Goal: Task Accomplishment & Management: Manage account settings

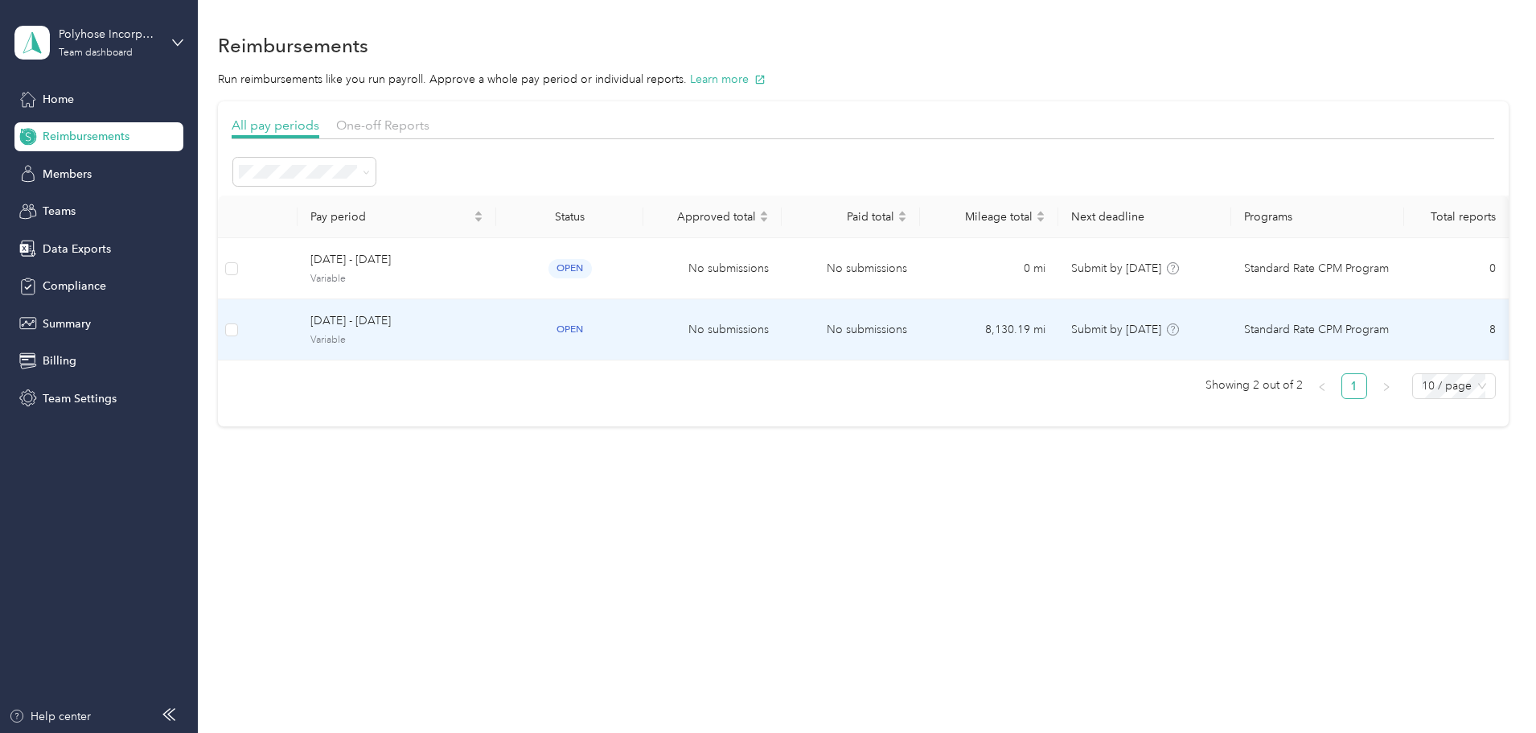
click at [483, 329] on span "[DATE] - [DATE]" at bounding box center [396, 321] width 173 height 18
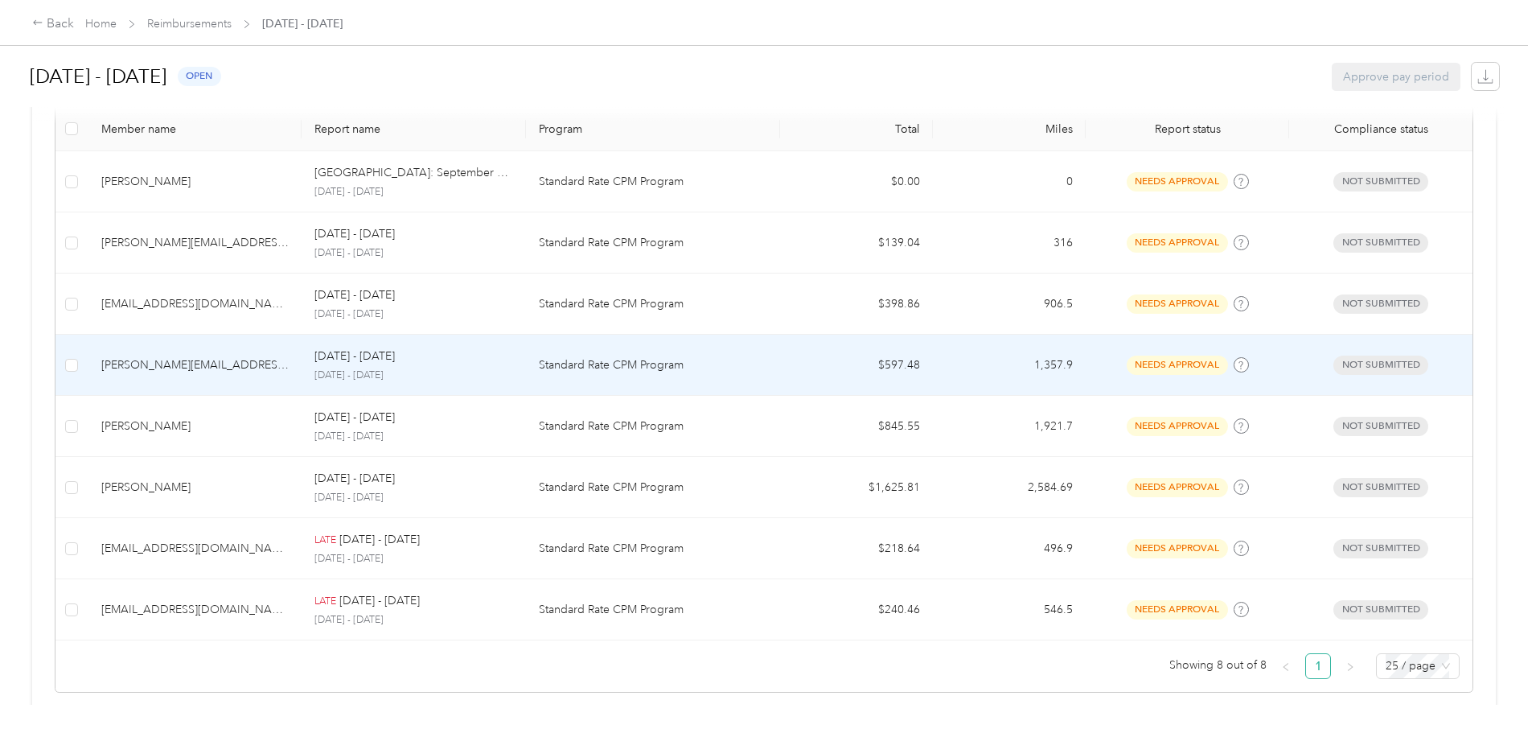
scroll to position [447, 0]
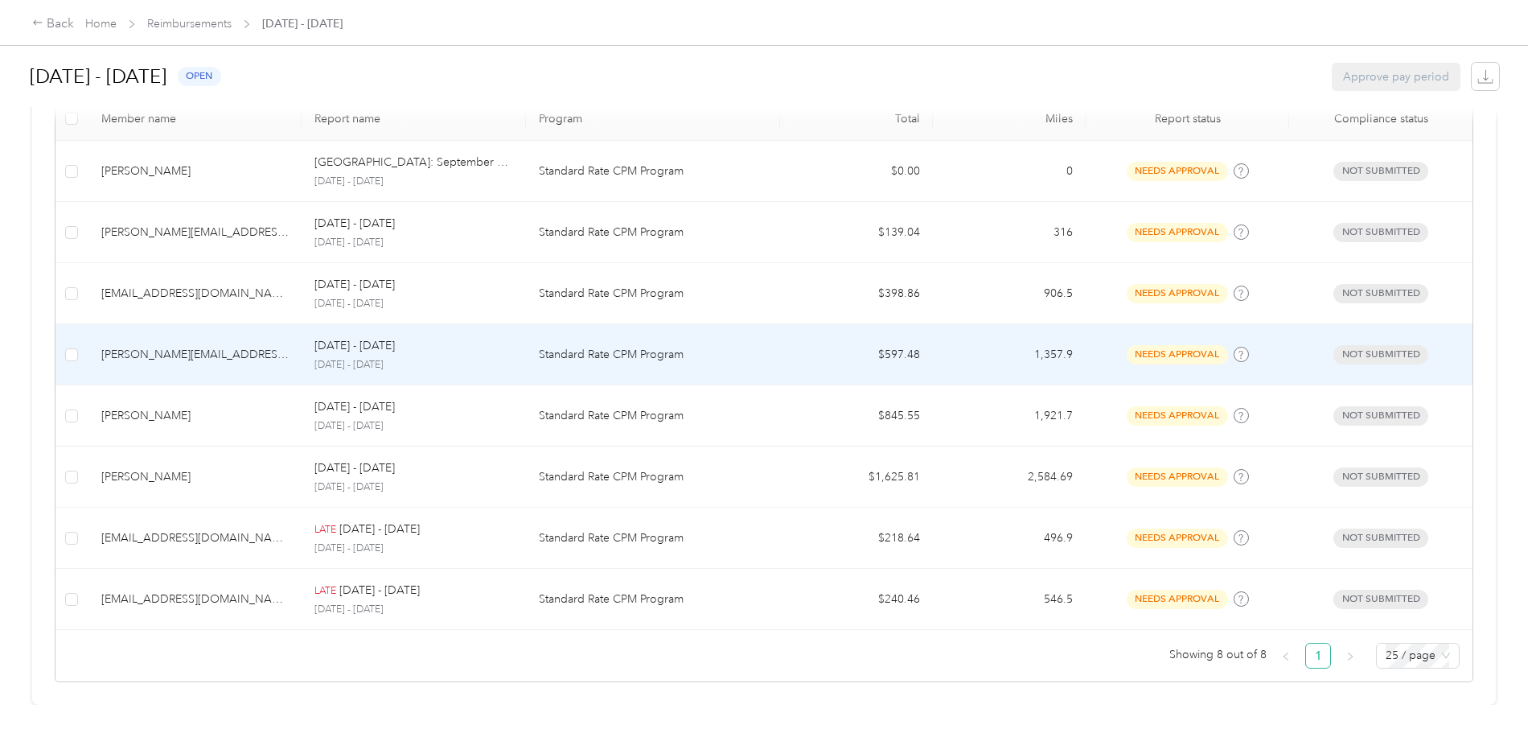
click at [873, 339] on td "$597.48" at bounding box center [856, 354] width 153 height 61
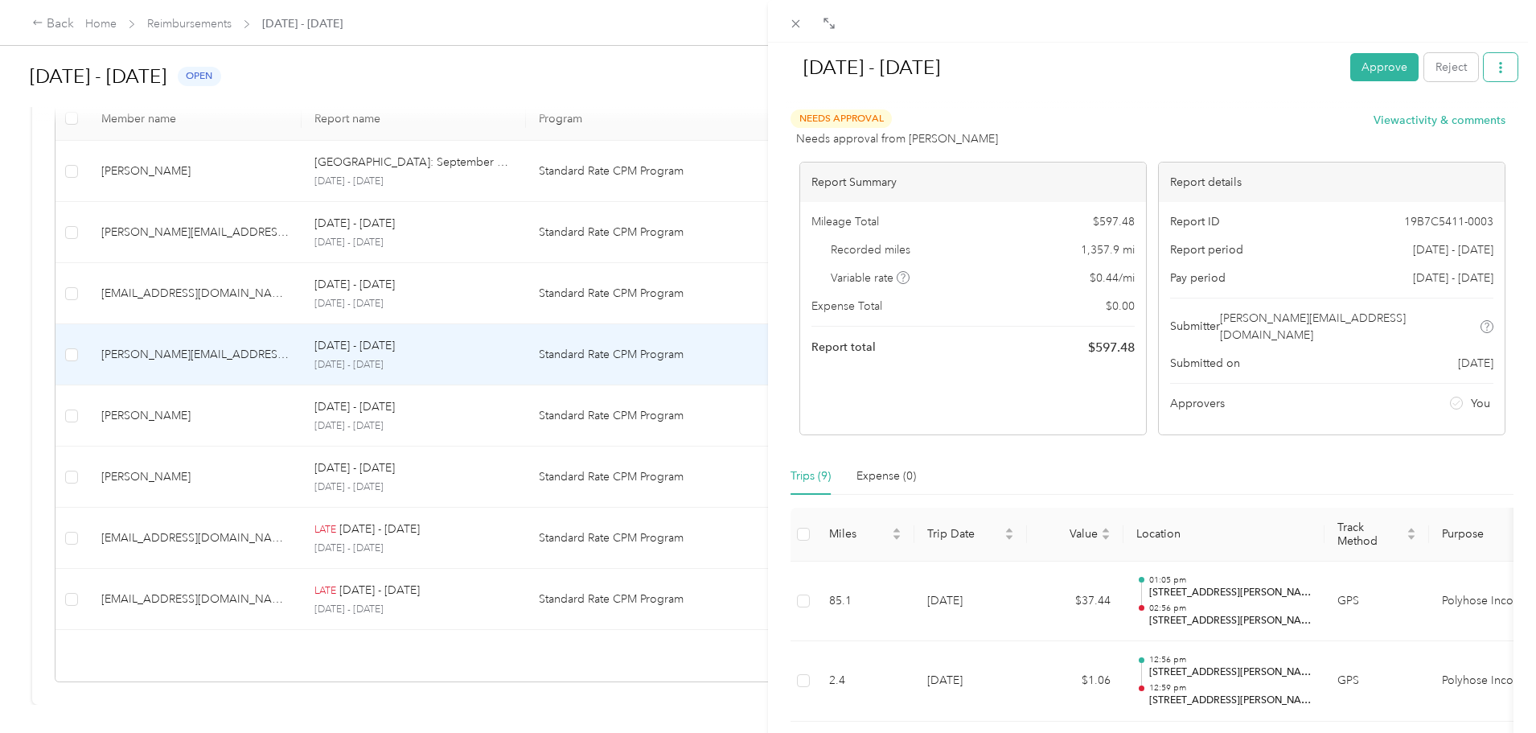
click at [1495, 64] on icon "button" at bounding box center [1500, 67] width 11 height 11
click at [1434, 121] on span "Download" at bounding box center [1442, 126] width 53 height 17
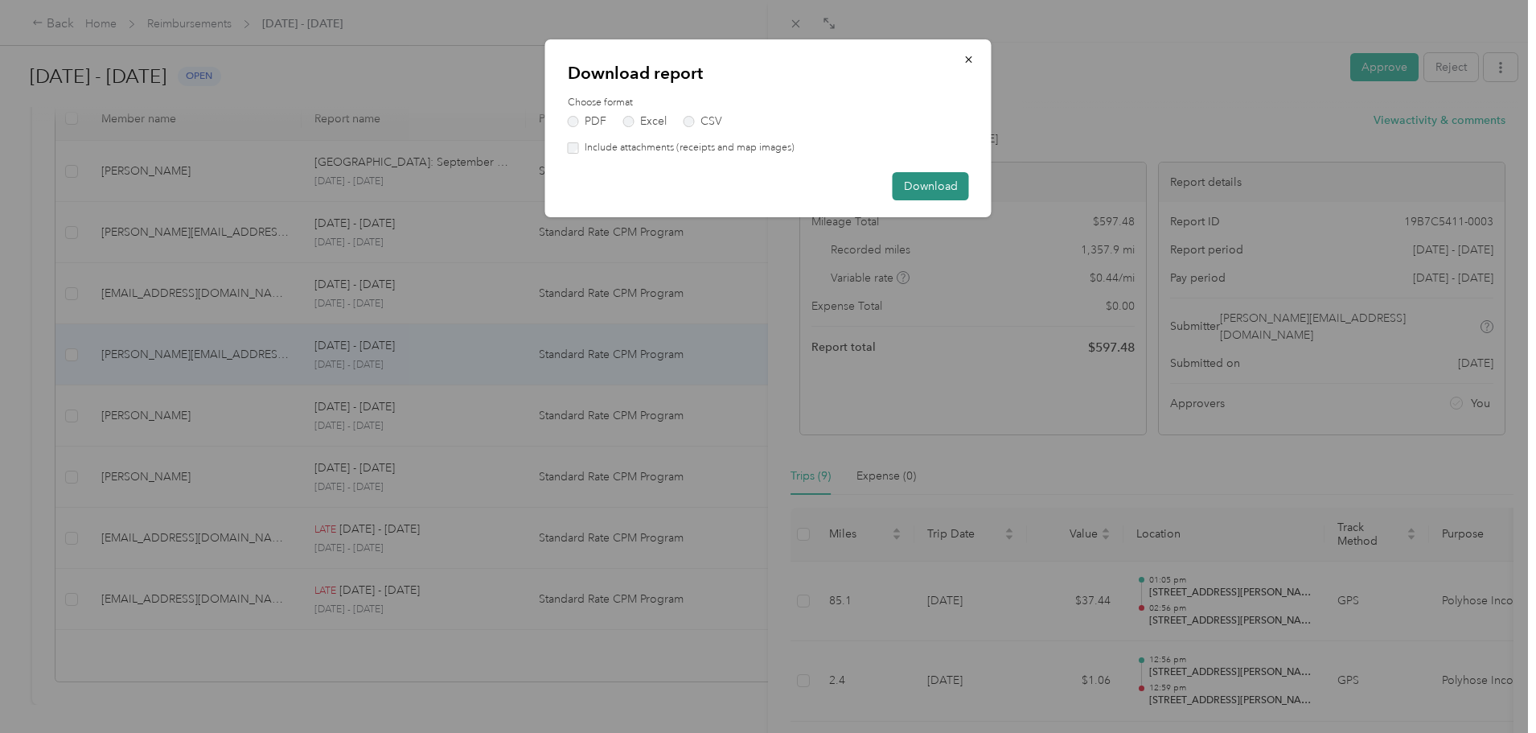
click at [921, 187] on button "Download" at bounding box center [931, 186] width 76 height 28
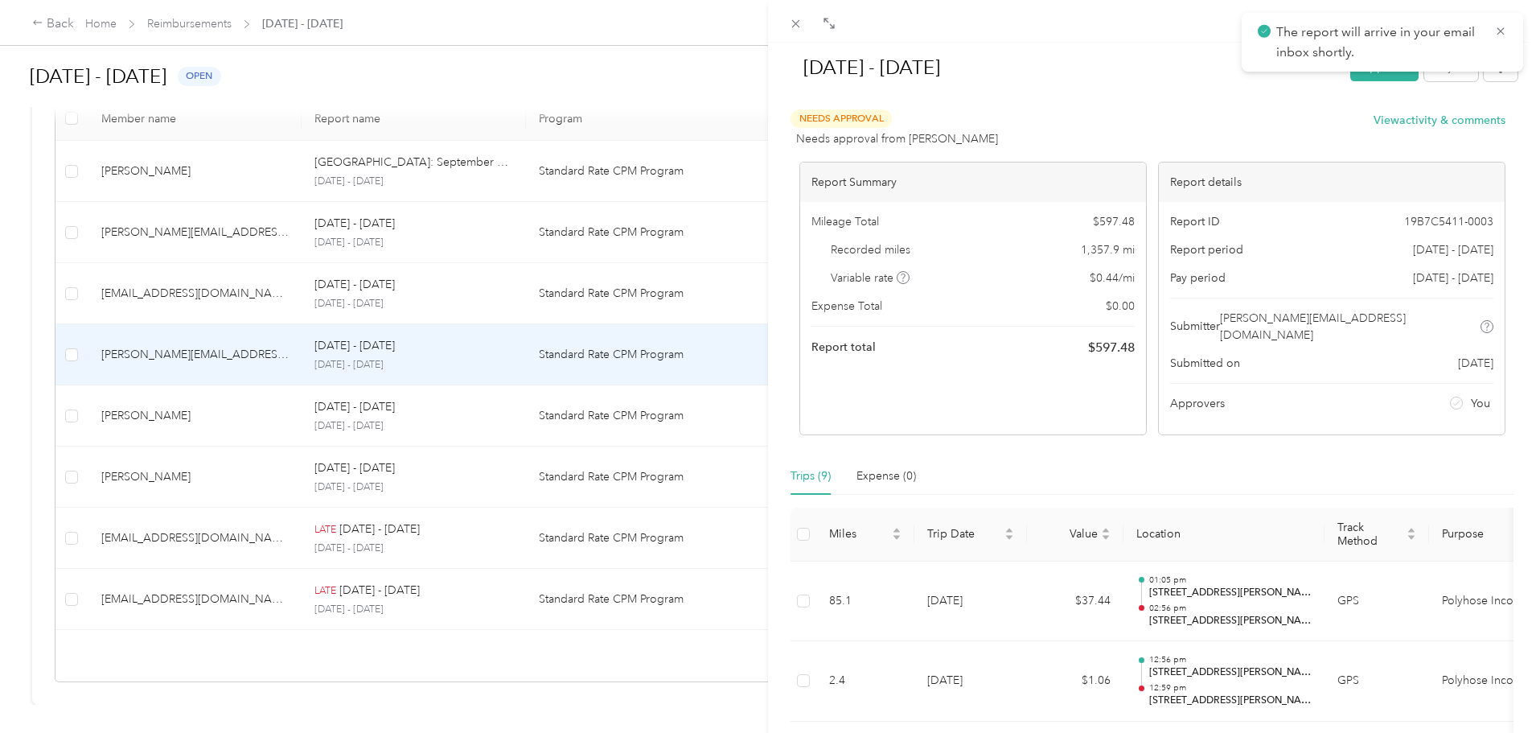
click at [1503, 33] on icon at bounding box center [1500, 31] width 13 height 14
click at [1490, 55] on button "button" at bounding box center [1501, 67] width 34 height 28
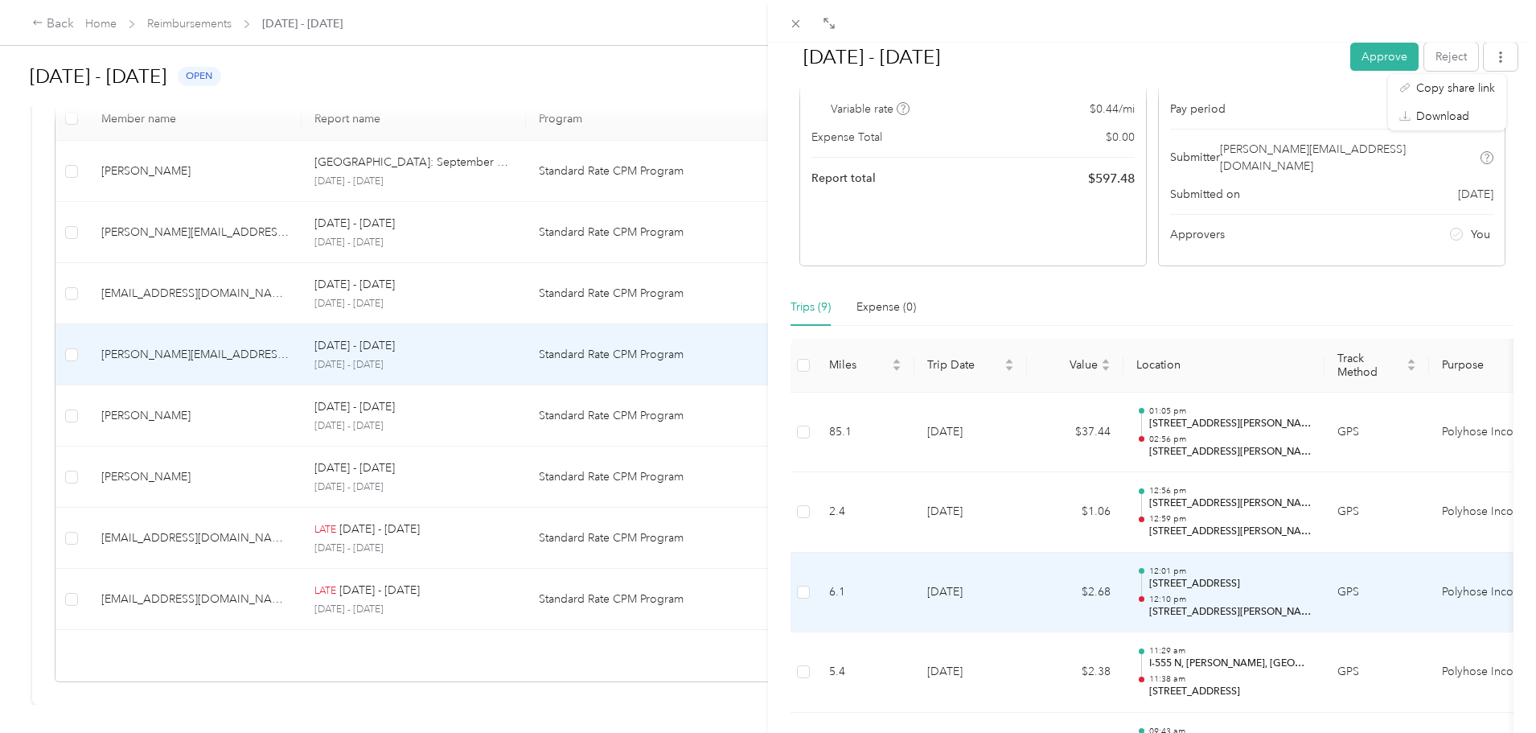
scroll to position [161, 0]
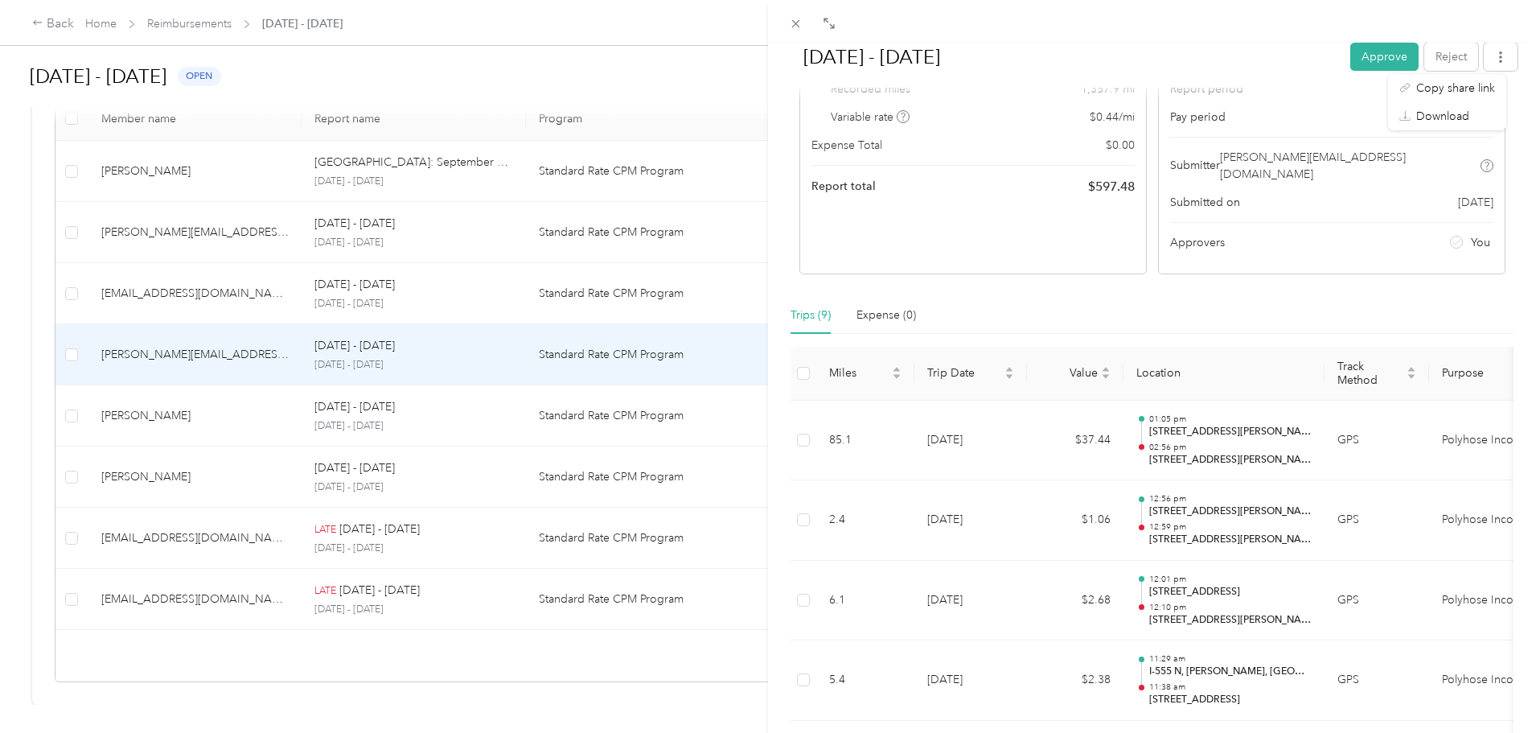
click at [770, 236] on div "[DATE] - [DATE] Approve Reject Needs Approval Needs approval from [PERSON_NAME]…" at bounding box center [1152, 409] width 768 height 733
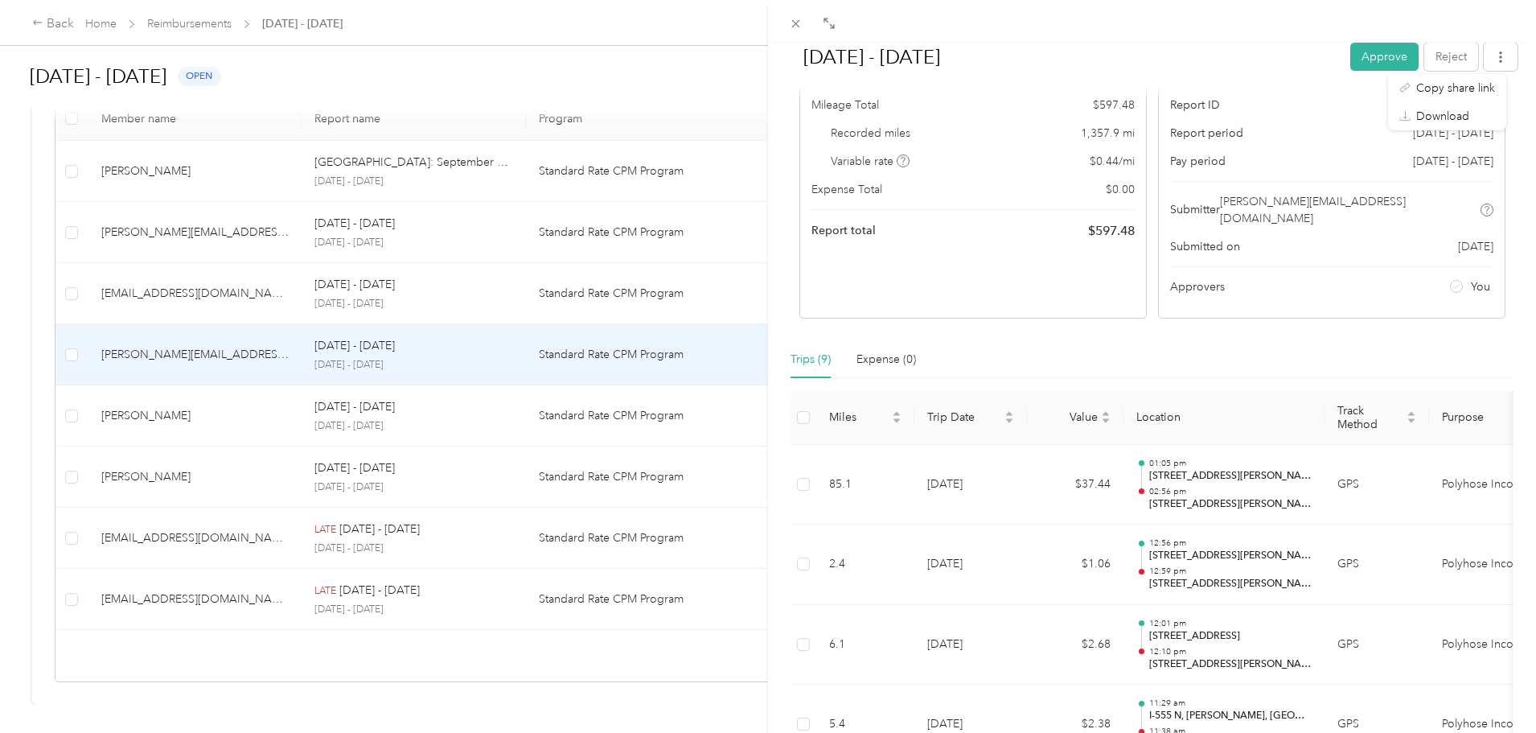
scroll to position [0, 0]
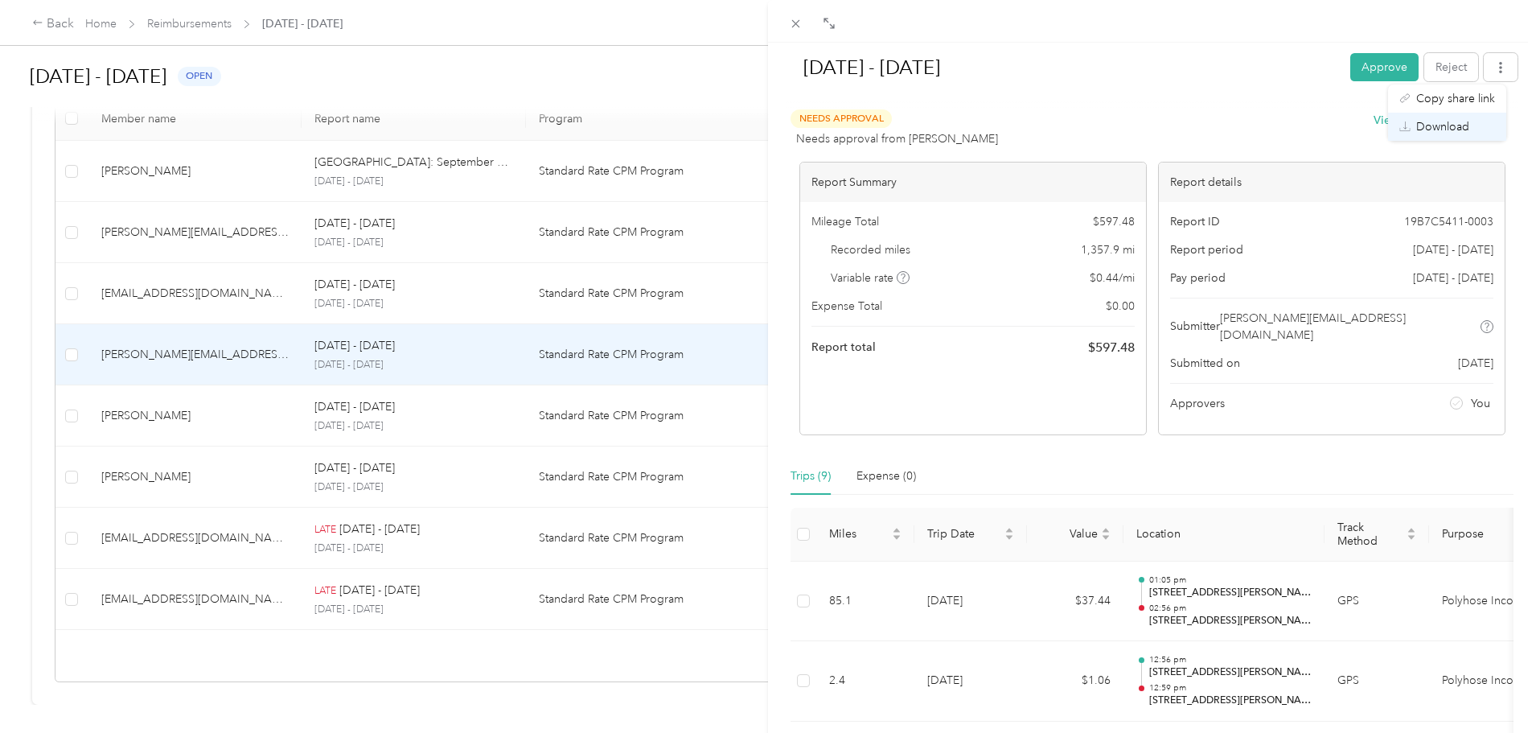
click at [1461, 125] on span "Download" at bounding box center [1442, 126] width 53 height 17
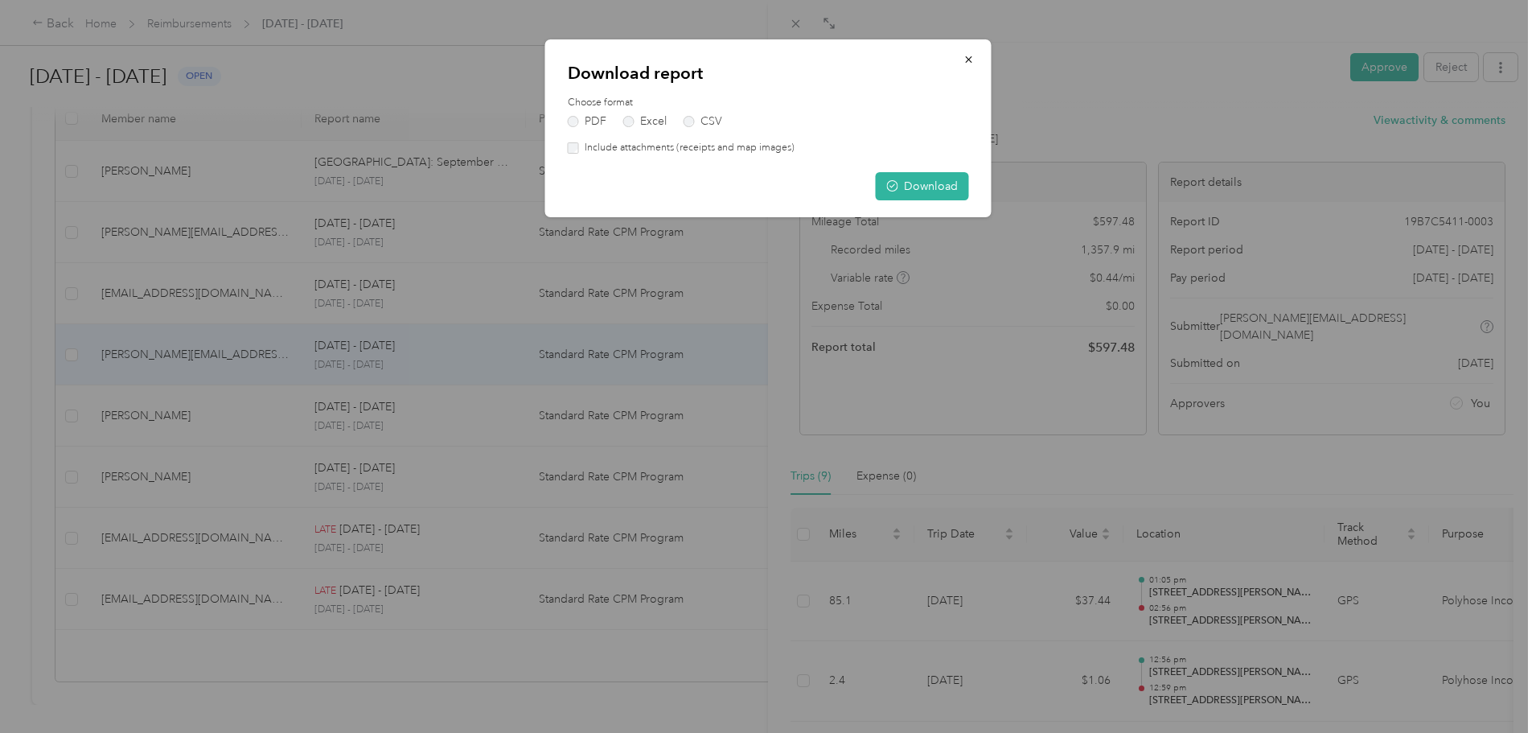
click at [721, 116] on div "PDF Excel CSV" at bounding box center [768, 121] width 401 height 11
click at [663, 121] on label "Excel" at bounding box center [644, 121] width 43 height 11
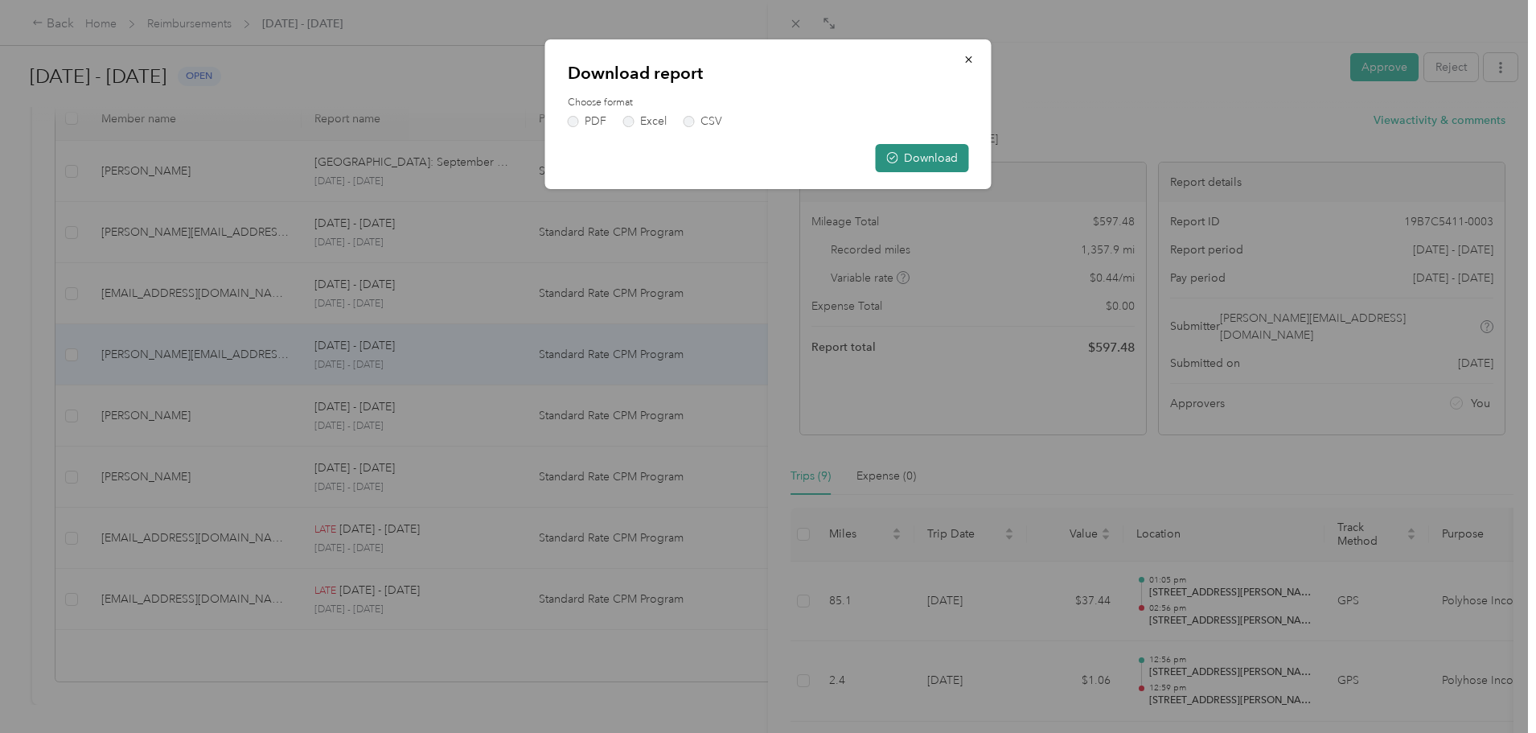
click at [912, 152] on button "Download" at bounding box center [922, 158] width 93 height 28
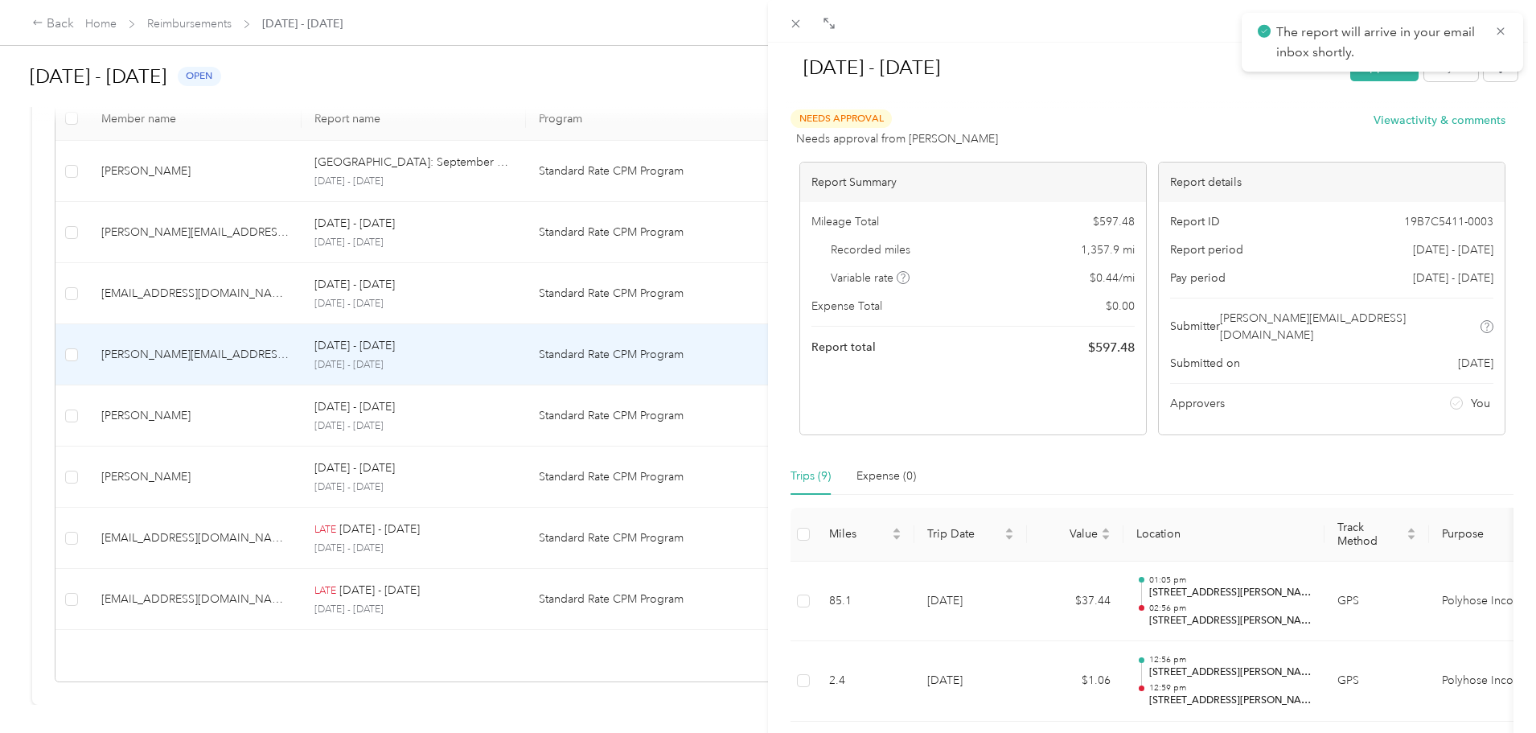
click at [1053, 97] on div at bounding box center [1152, 102] width 731 height 17
click at [178, 31] on div "[DATE] - [DATE] Approve Reject Needs Approval Needs approval from [PERSON_NAME]…" at bounding box center [768, 366] width 1536 height 733
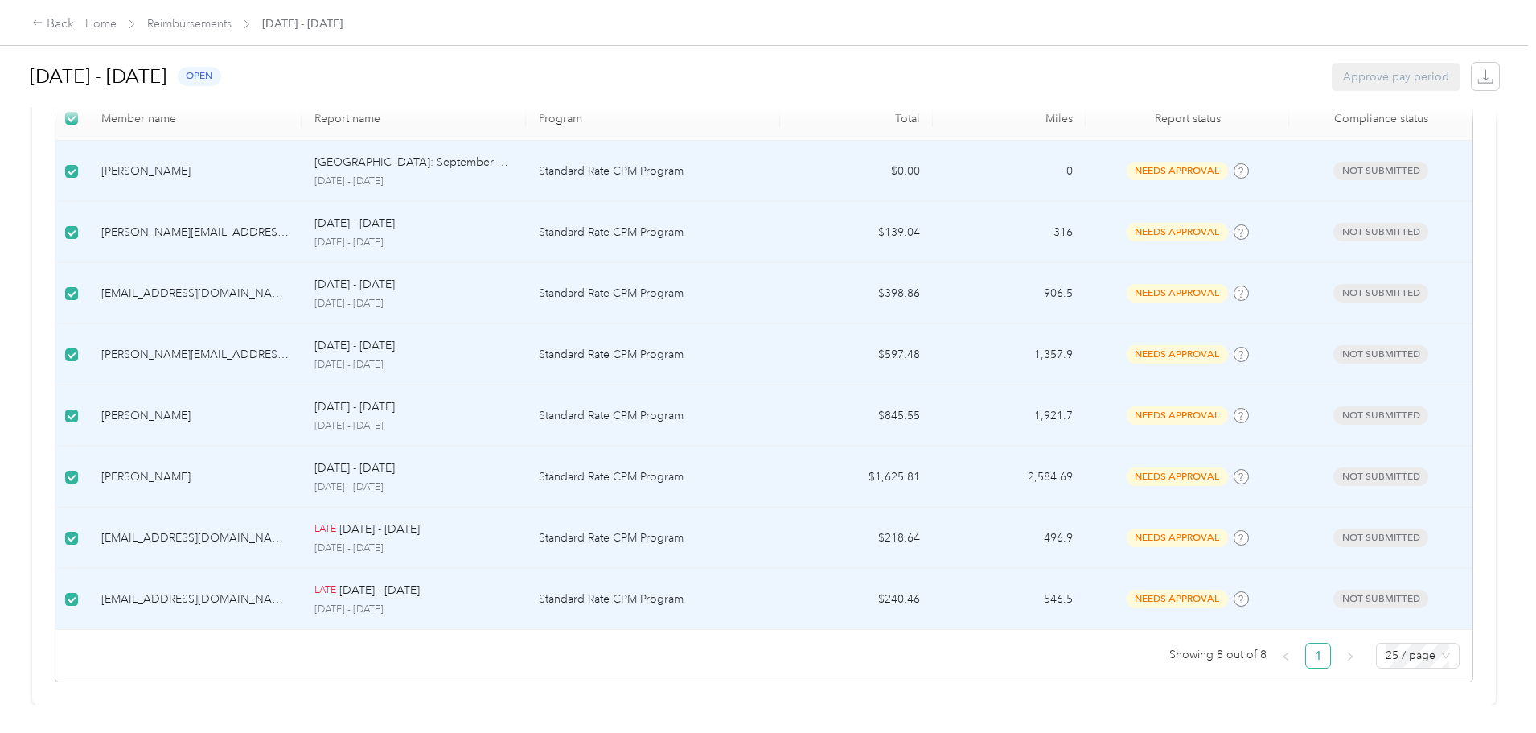
scroll to position [45, 0]
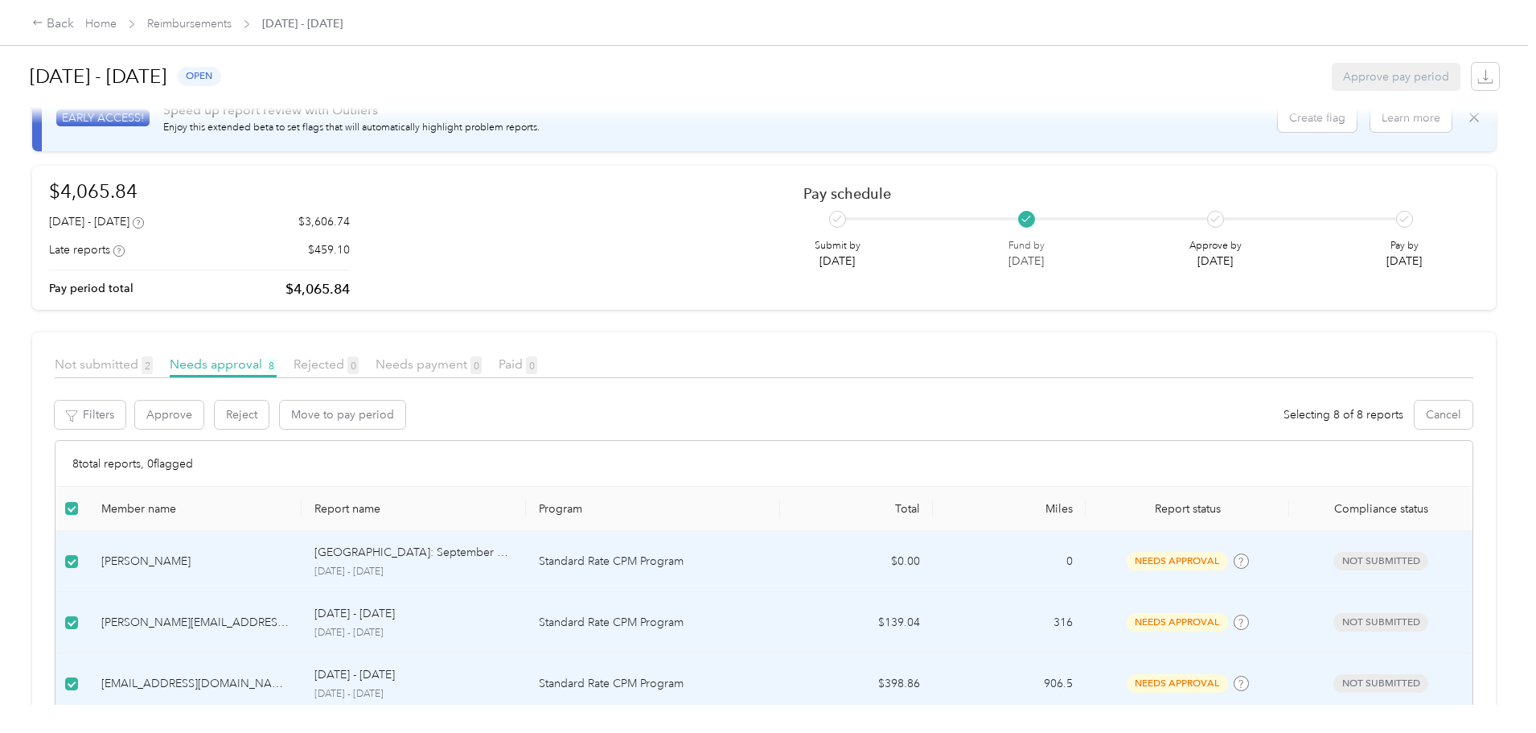
click at [78, 516] on label at bounding box center [71, 508] width 13 height 18
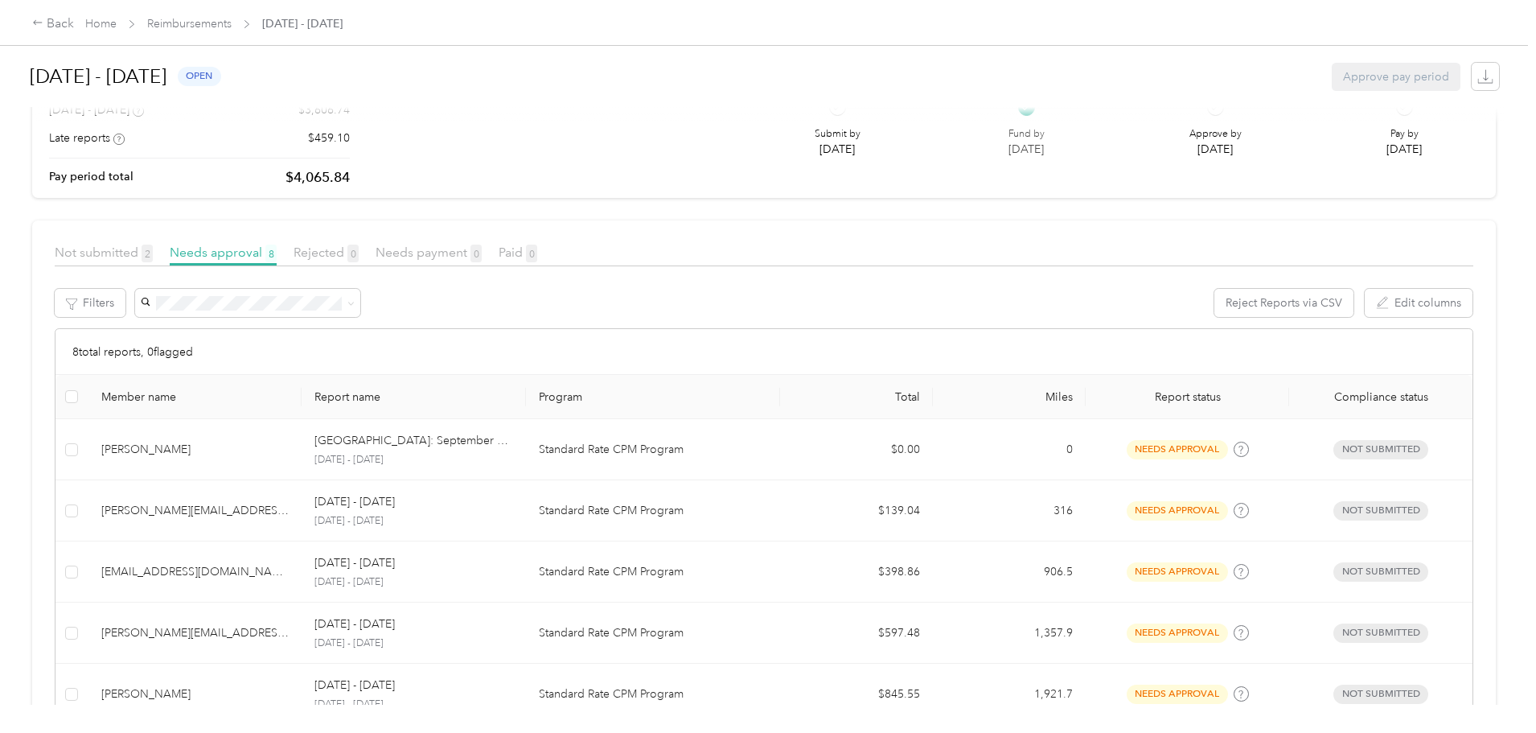
scroll to position [447, 0]
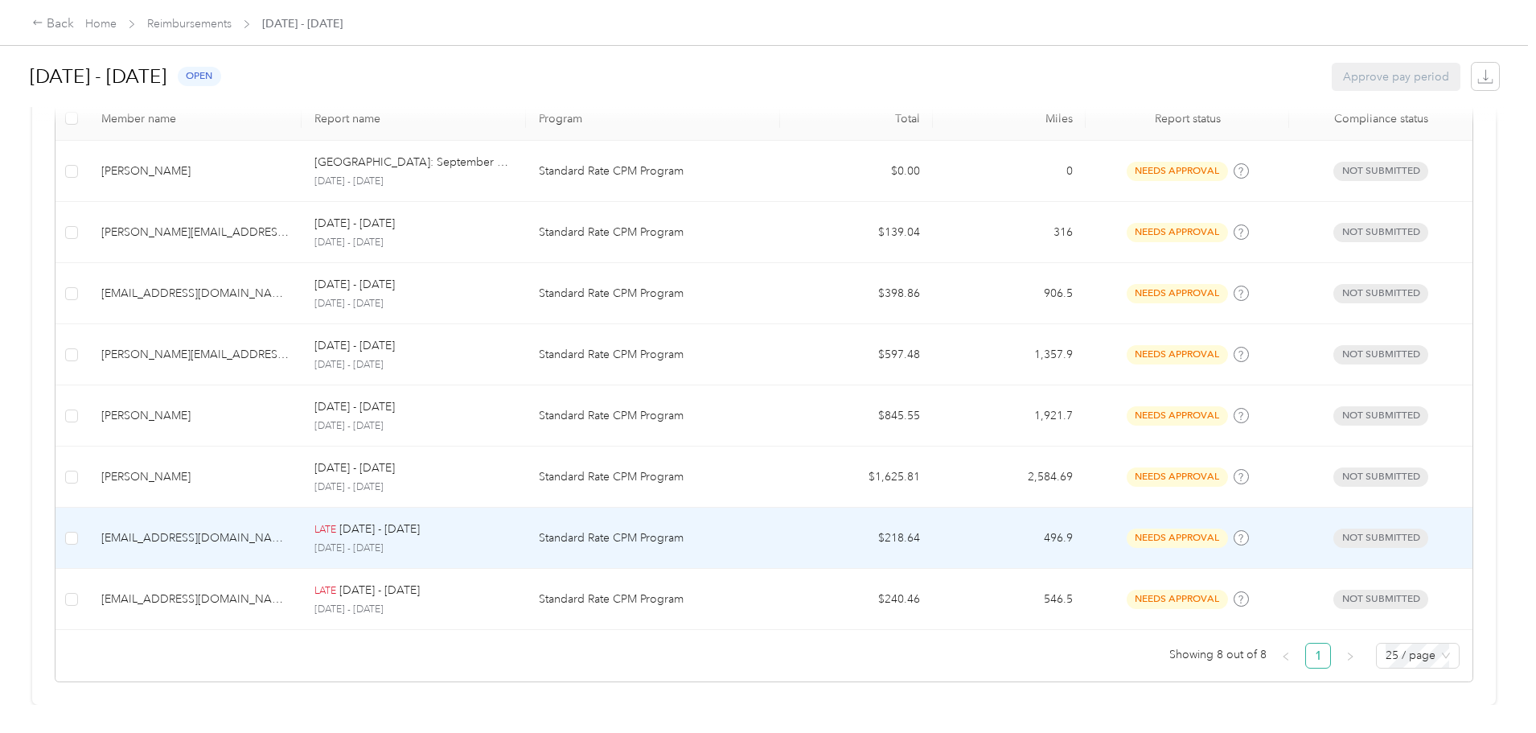
click at [830, 528] on td "$218.64" at bounding box center [856, 537] width 153 height 61
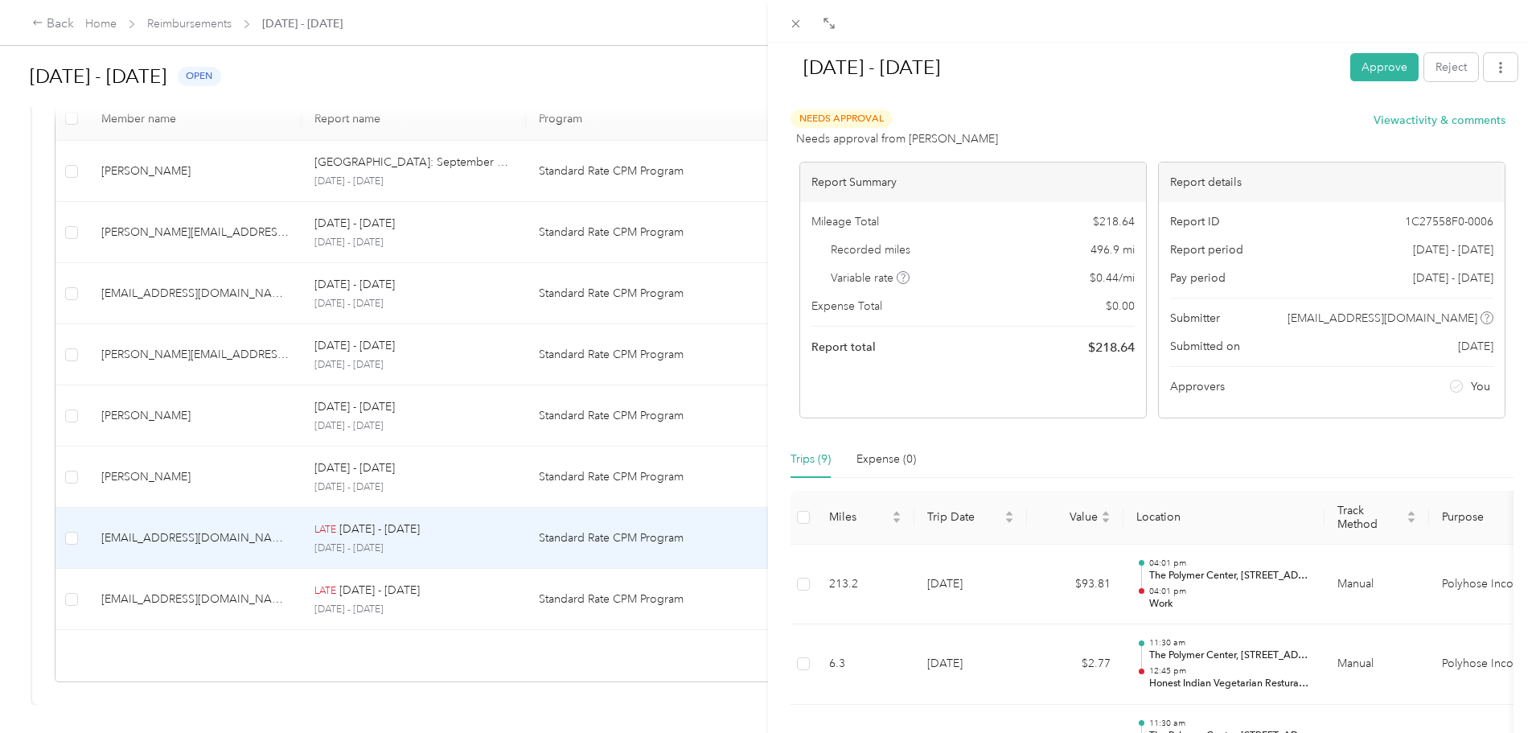
click at [514, 588] on div "[DATE] - [DATE] Approve Reject Needs Approval Needs approval from [PERSON_NAME]…" at bounding box center [768, 366] width 1536 height 733
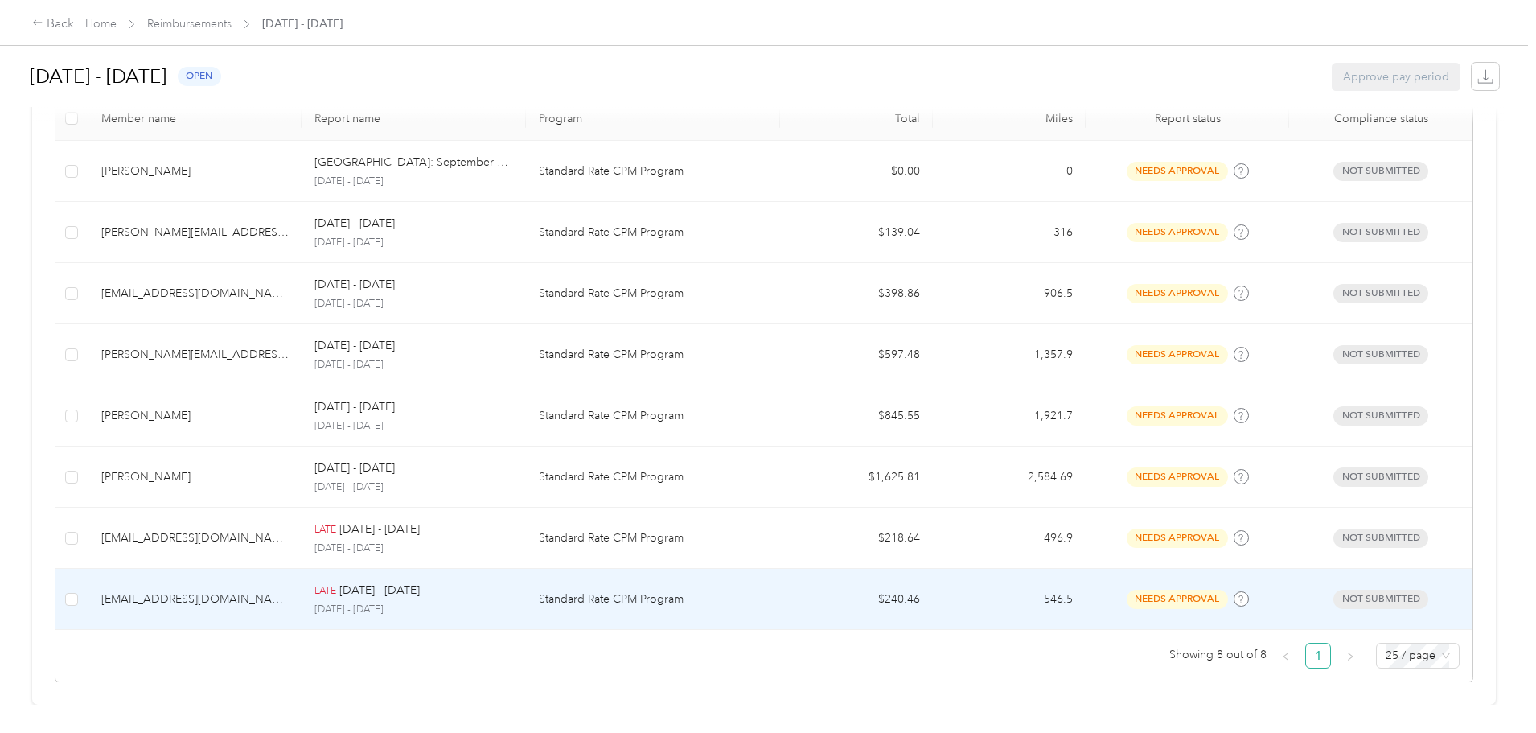
click at [512, 588] on div "LATE [DATE] - [DATE] [DATE] - [DATE]" at bounding box center [413, 598] width 198 height 35
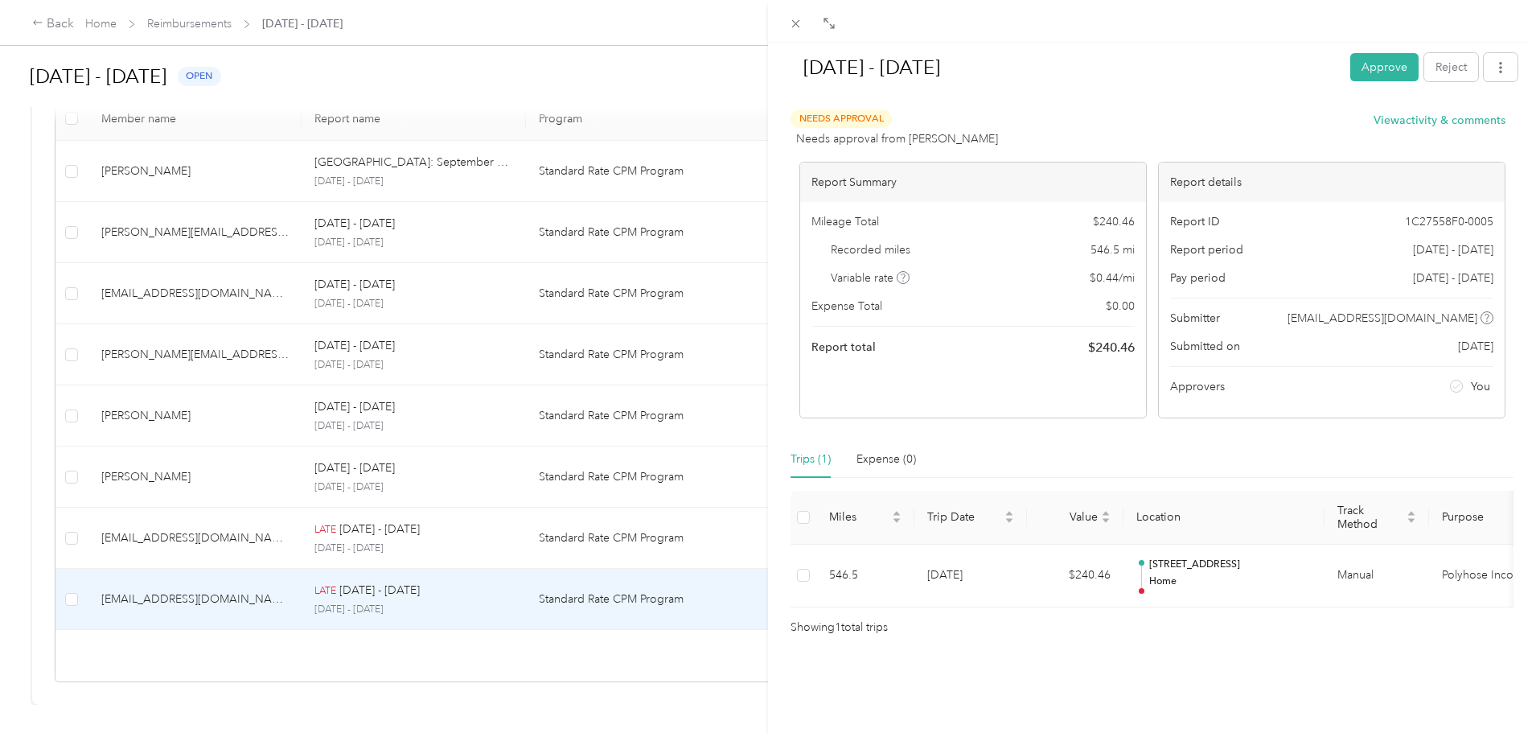
click at [412, 590] on div "[DATE] - [DATE] Approve Reject Needs Approval Needs approval from [PERSON_NAME]…" at bounding box center [768, 366] width 1536 height 733
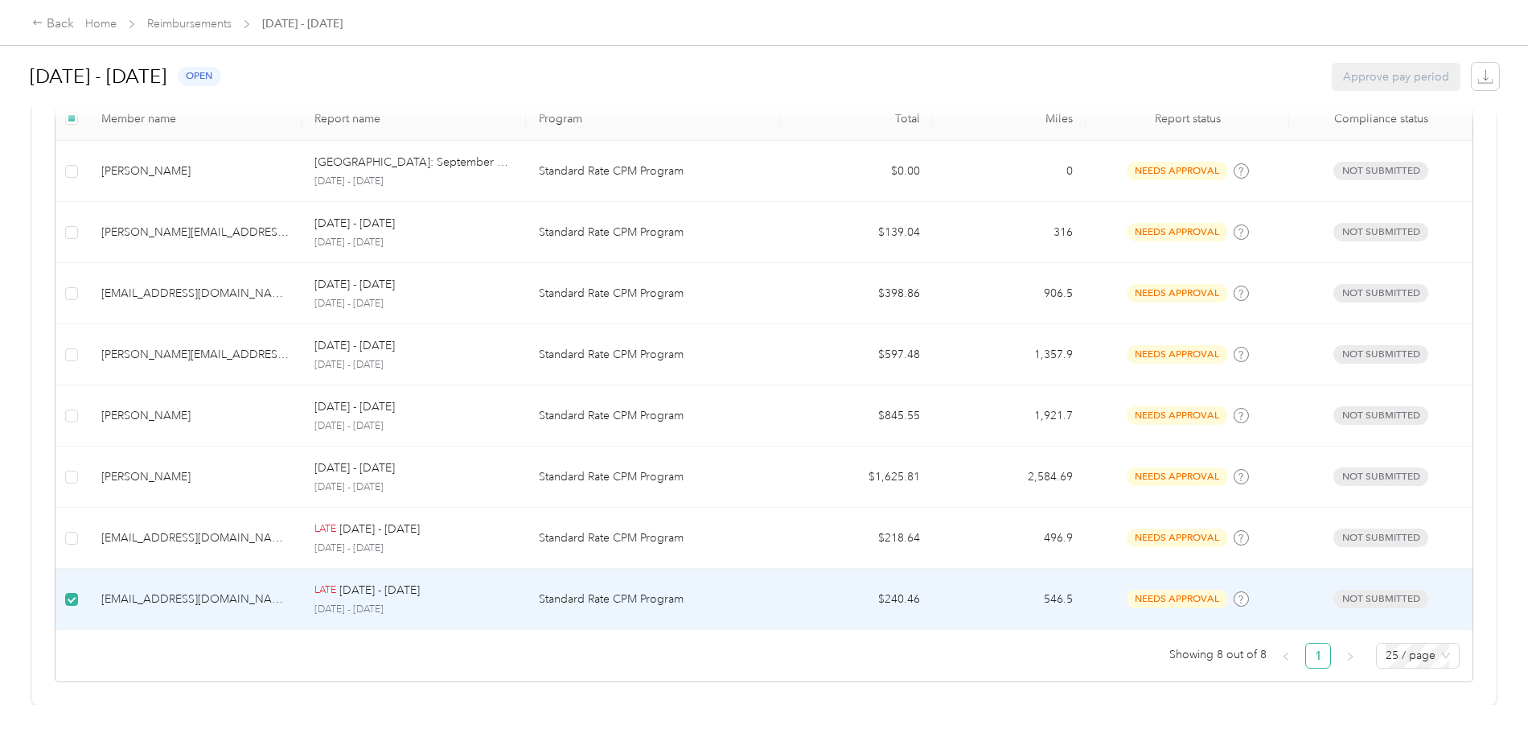
click at [1127, 590] on span "needs approval" at bounding box center [1177, 599] width 101 height 18
click at [977, 598] on td "546.5" at bounding box center [1009, 599] width 153 height 61
click at [1127, 590] on span "needs approval" at bounding box center [1177, 599] width 101 height 18
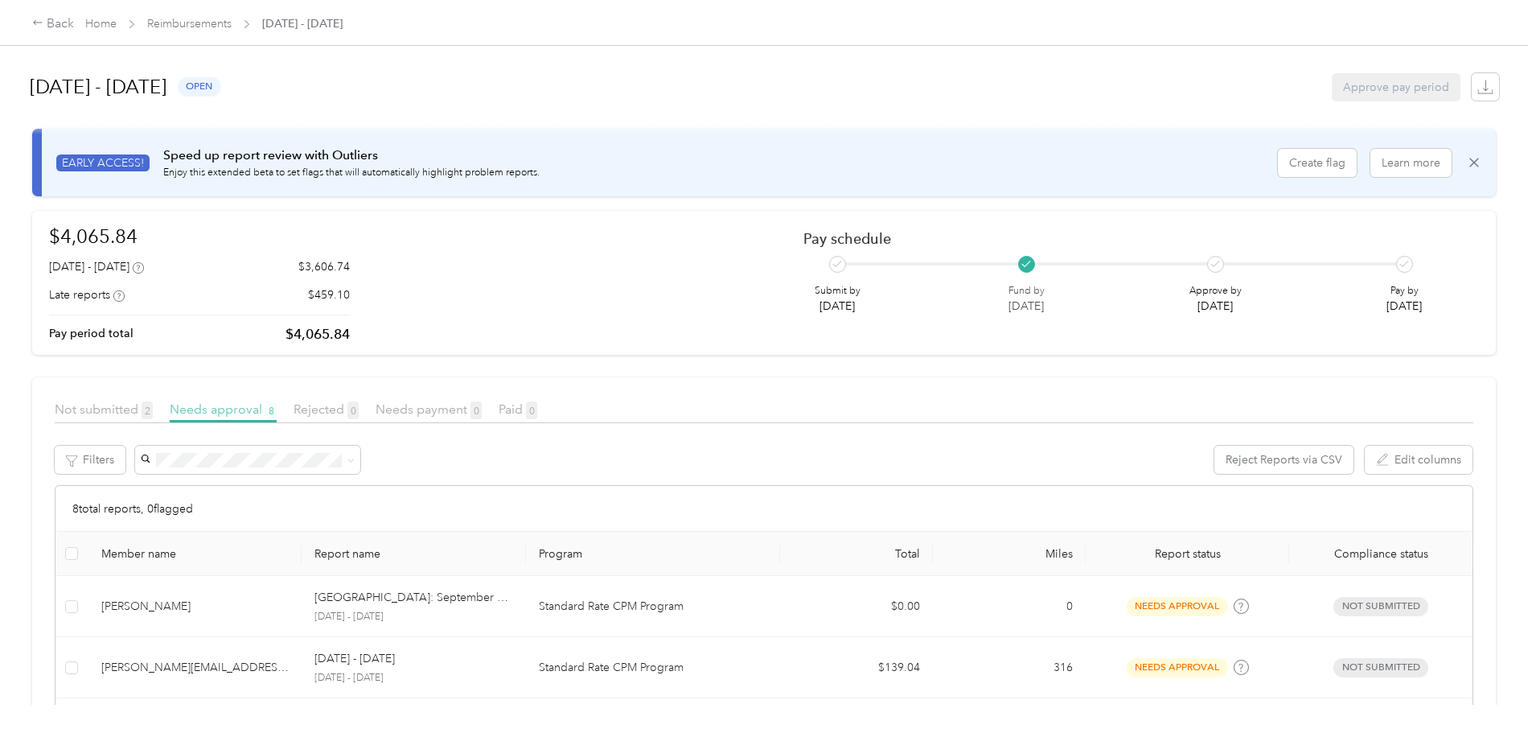
click at [277, 406] on span "Needs approval 8" at bounding box center [223, 408] width 107 height 15
click at [359, 405] on span "Rejected 0" at bounding box center [326, 408] width 65 height 15
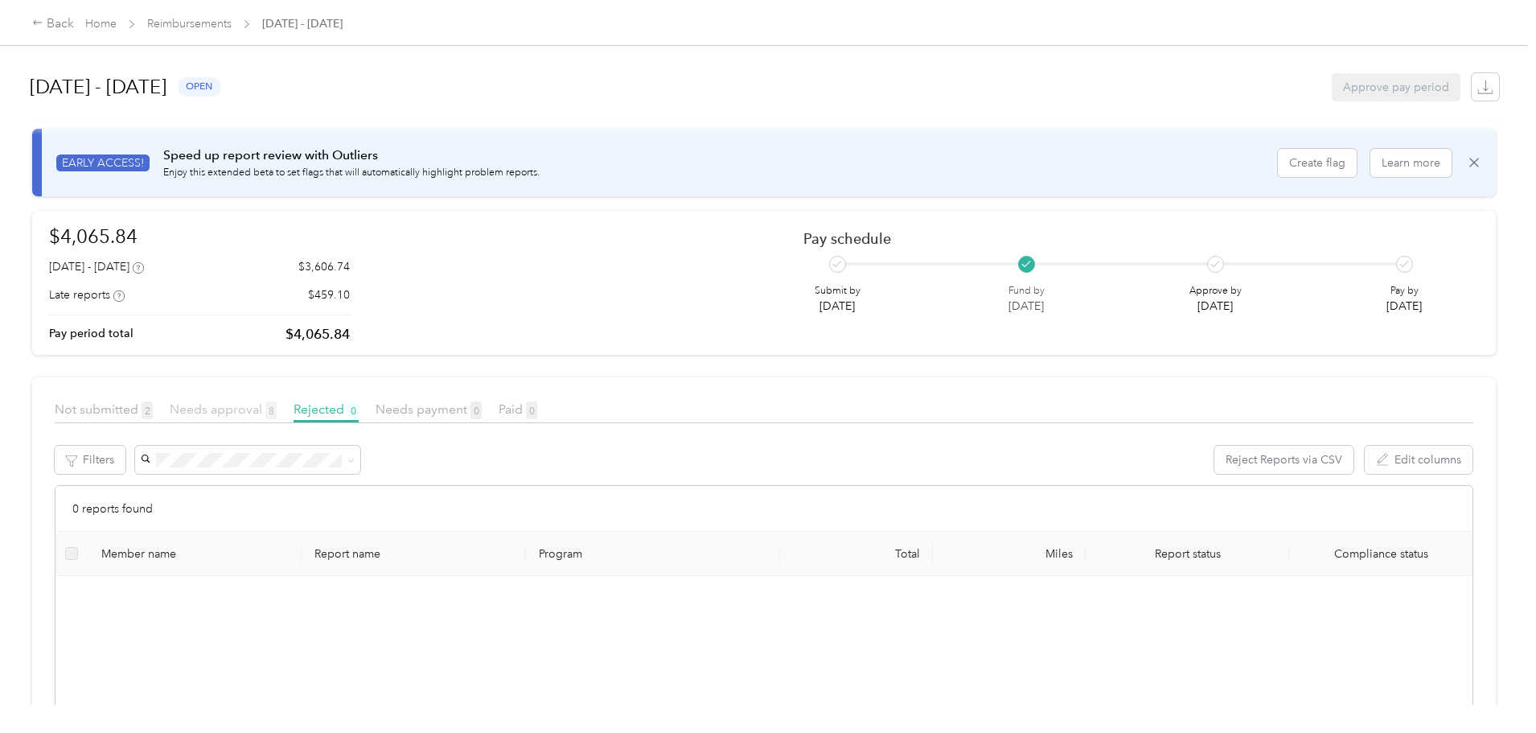
click at [277, 411] on span "Needs approval 8" at bounding box center [223, 408] width 107 height 15
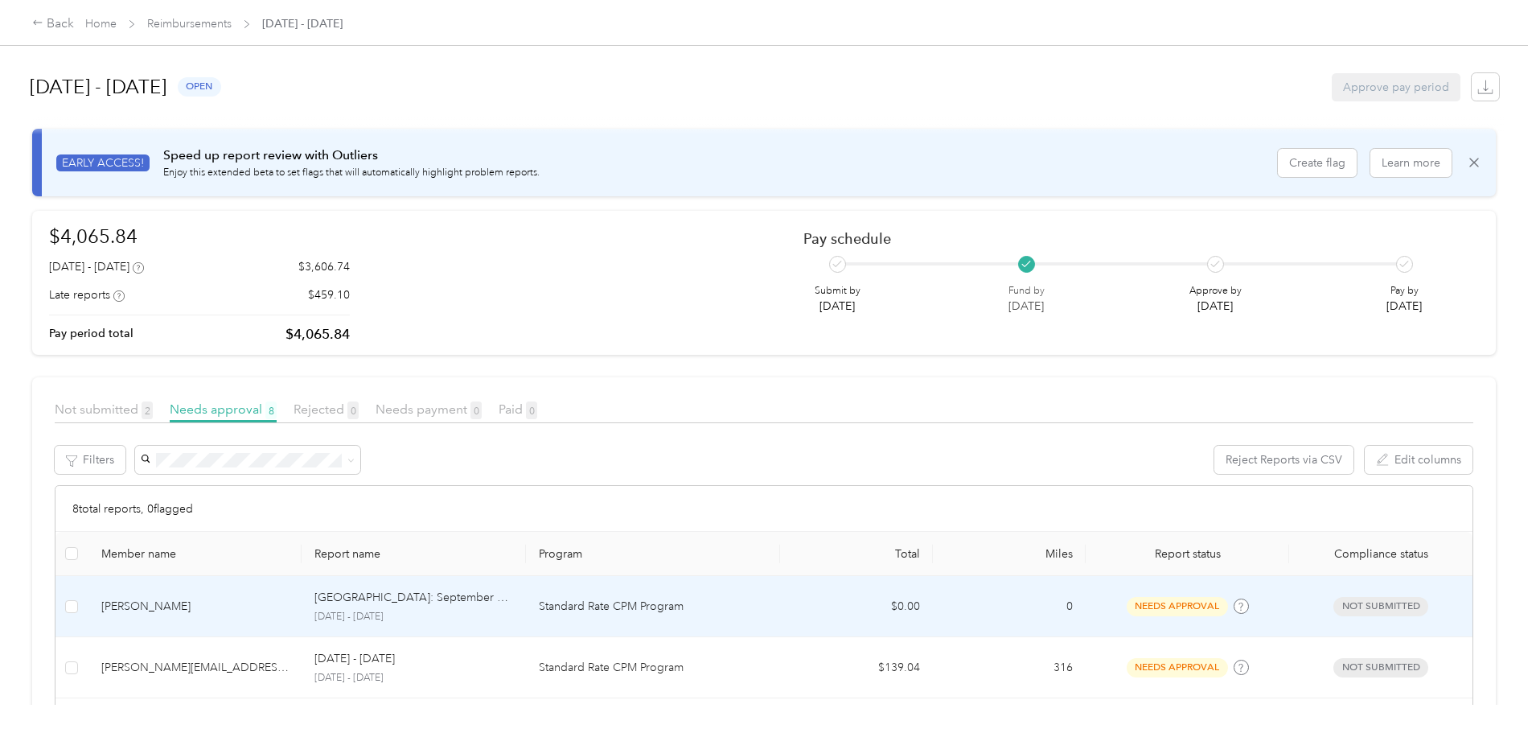
scroll to position [447, 0]
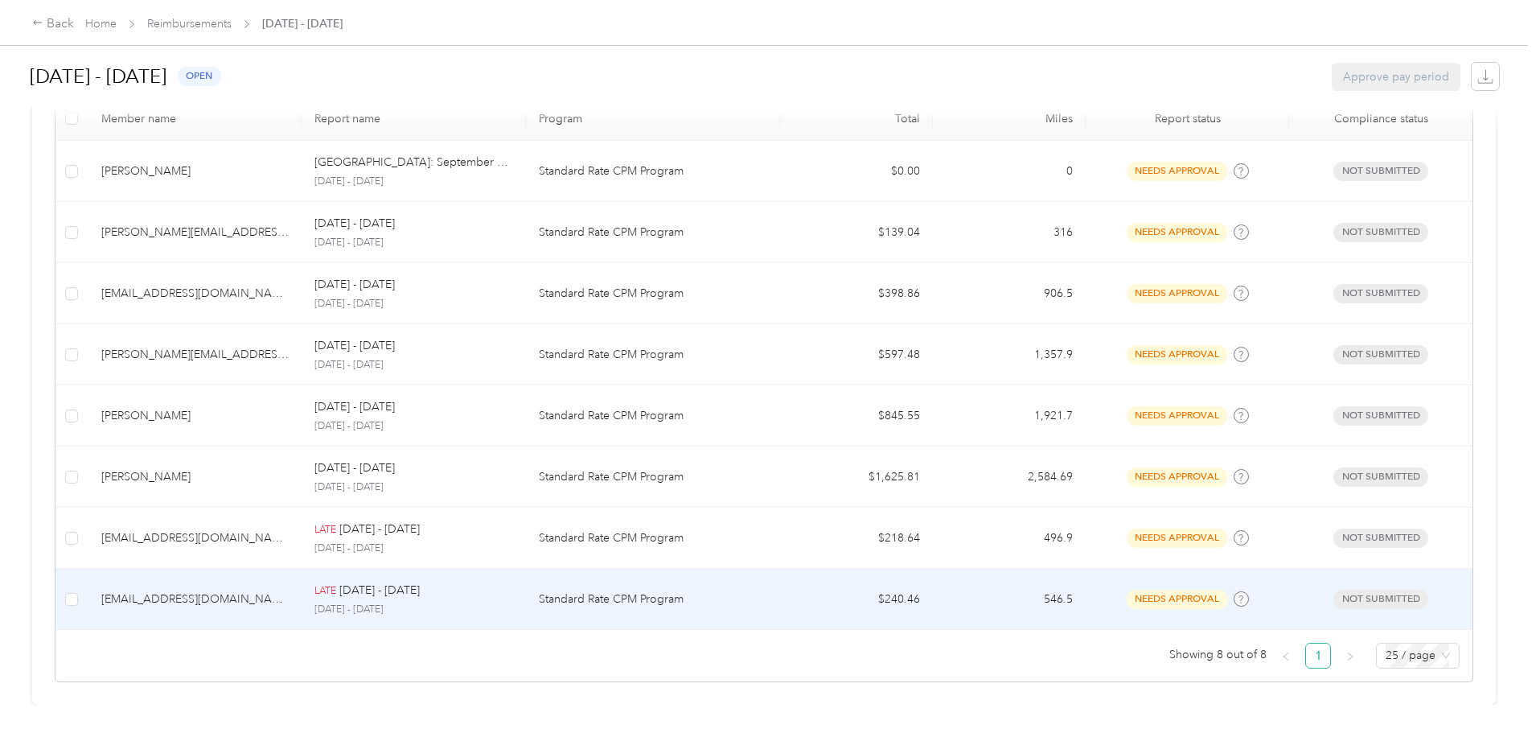
click at [1086, 569] on td "needs approval" at bounding box center [1187, 599] width 203 height 61
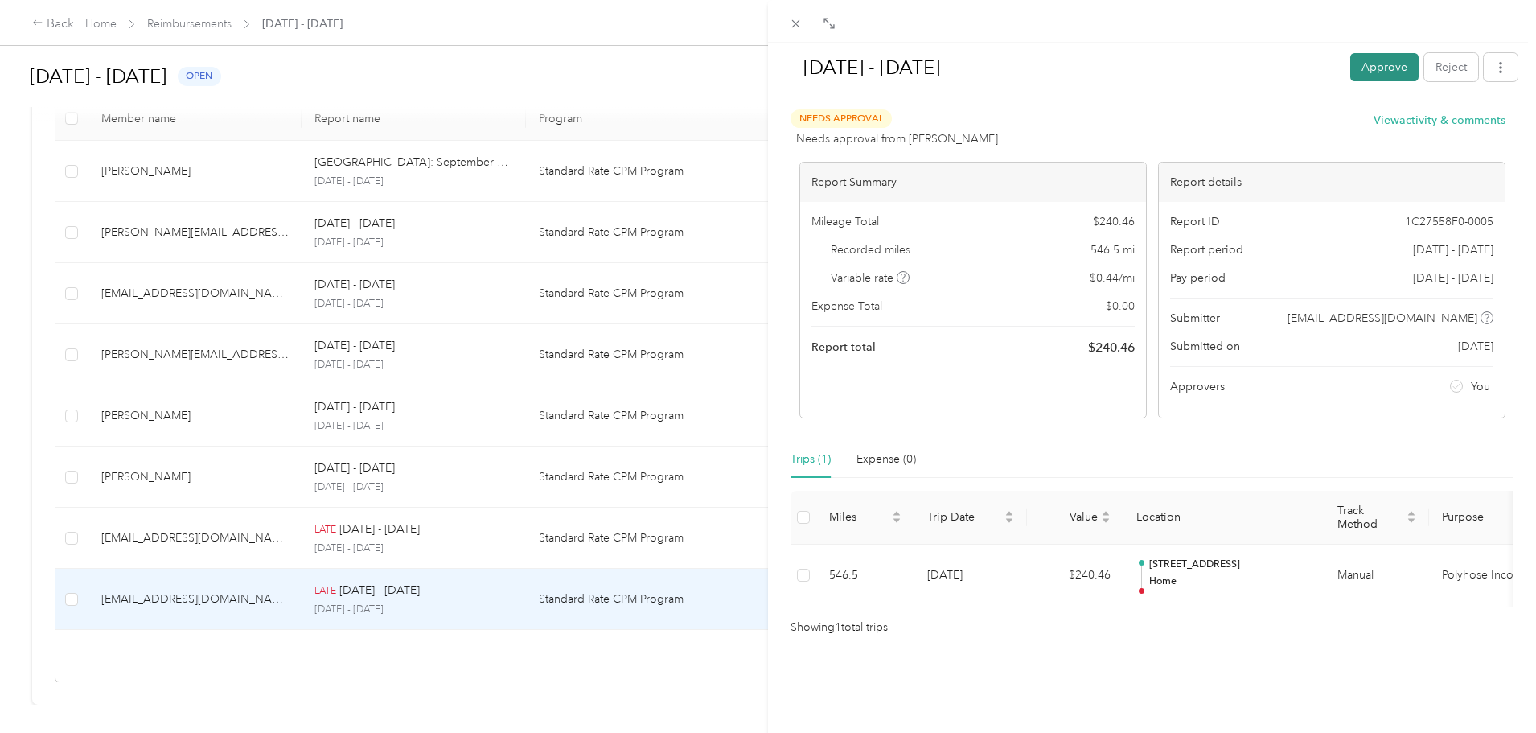
click at [1377, 61] on button "Approve" at bounding box center [1384, 67] width 68 height 28
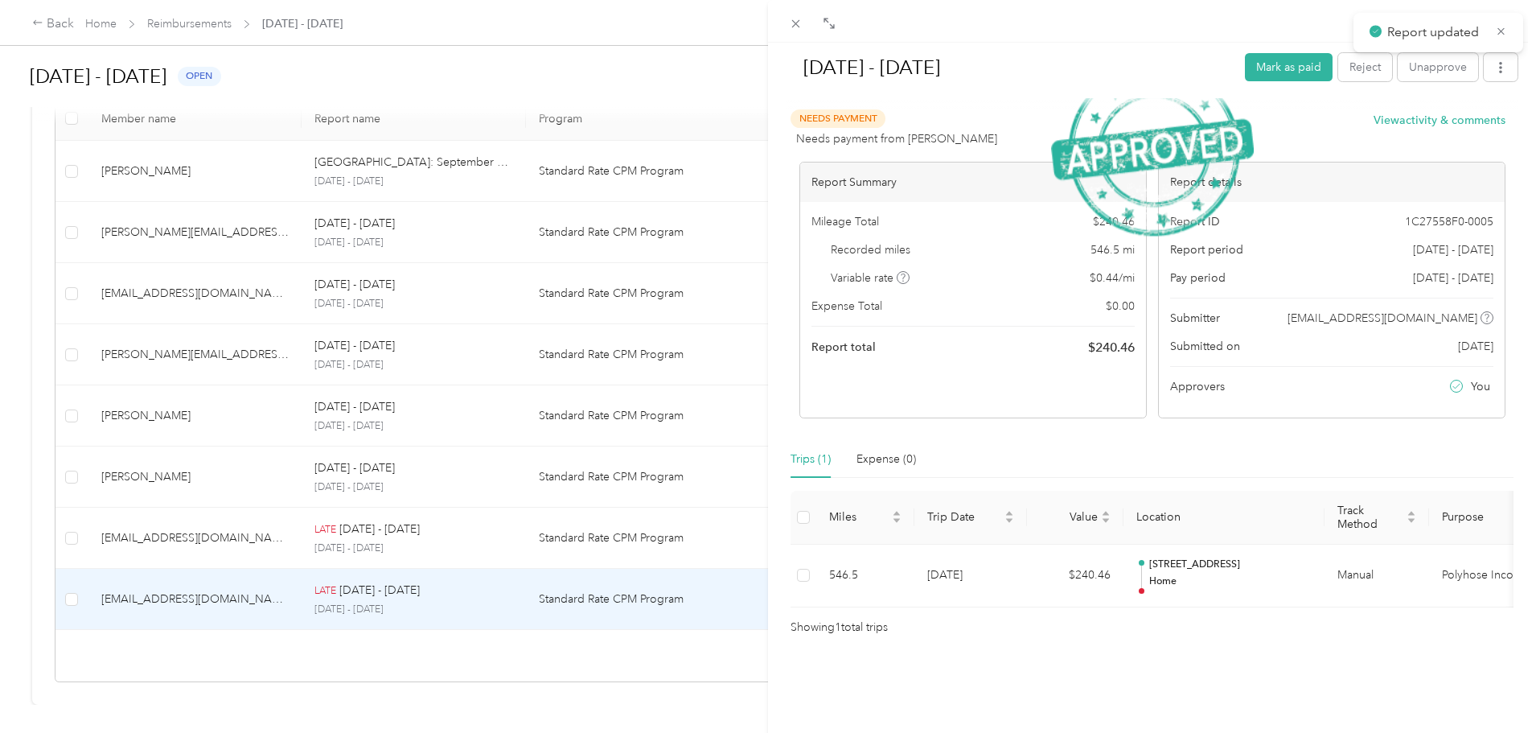
scroll to position [386, 0]
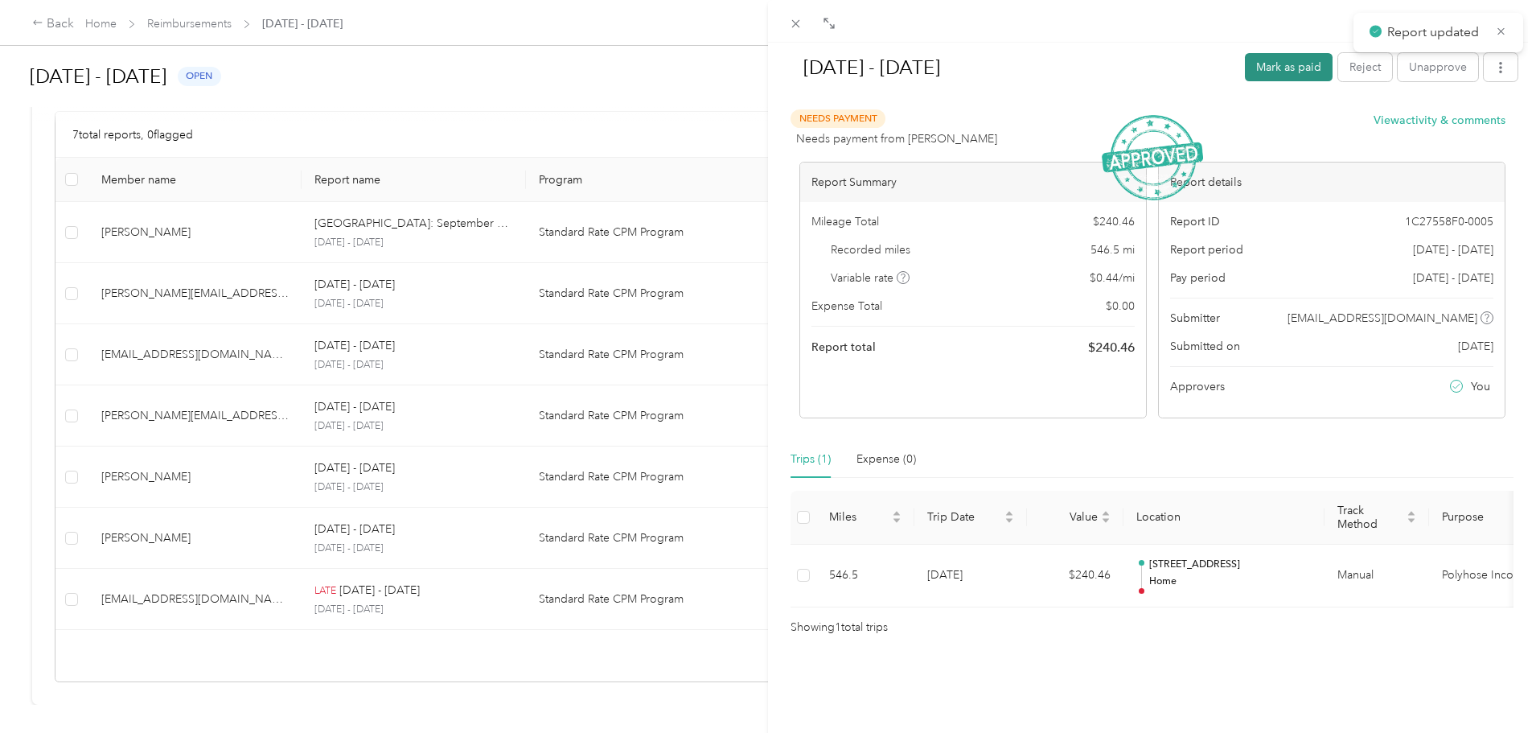
click at [1296, 74] on button "Mark as paid" at bounding box center [1289, 67] width 88 height 28
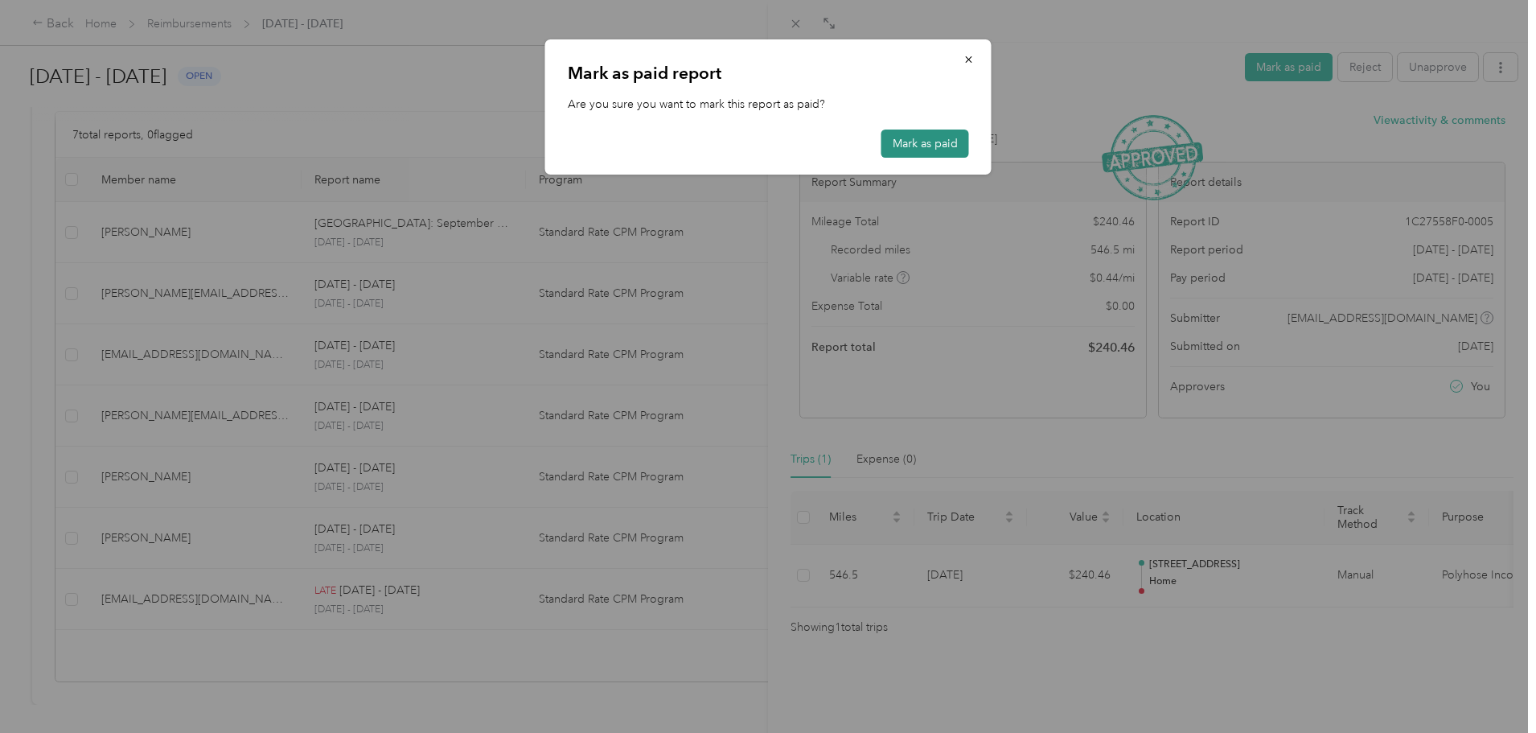
click at [928, 141] on button "Mark as paid" at bounding box center [925, 143] width 88 height 28
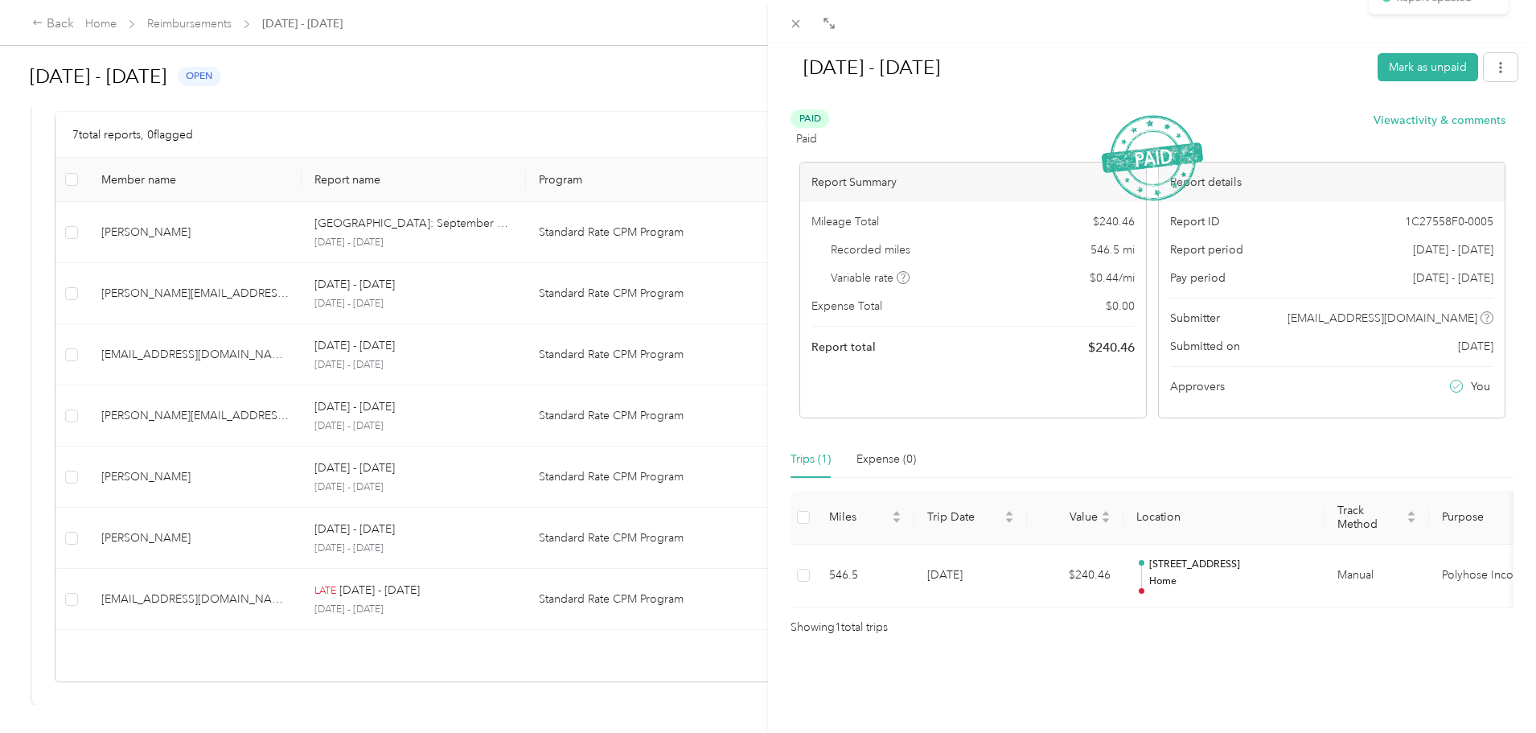
click at [541, 670] on div "[DATE] - [DATE] Mark as unpaid Paid Paid View activity & comments Report Summar…" at bounding box center [768, 366] width 1536 height 733
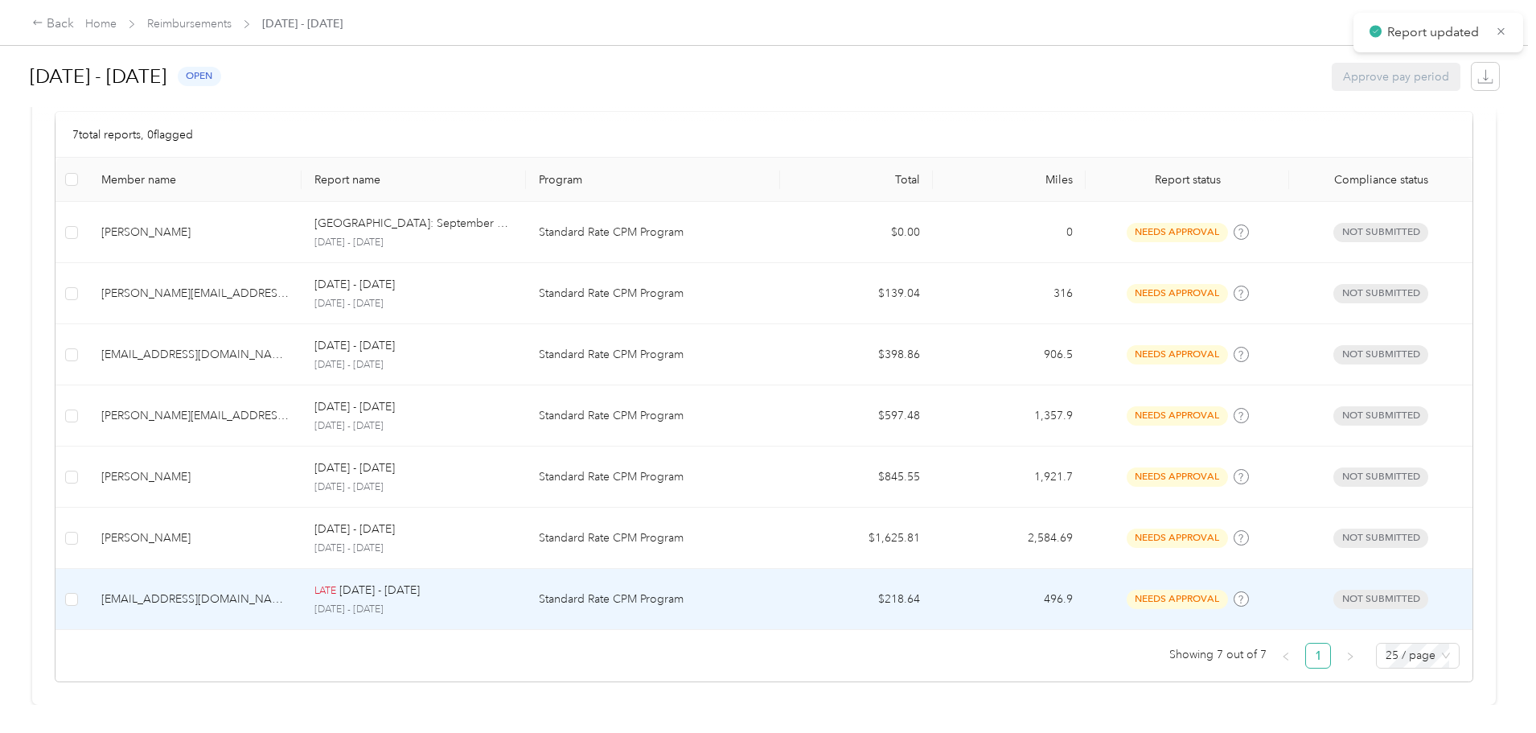
click at [512, 602] on p "[DATE] - [DATE]" at bounding box center [413, 609] width 198 height 14
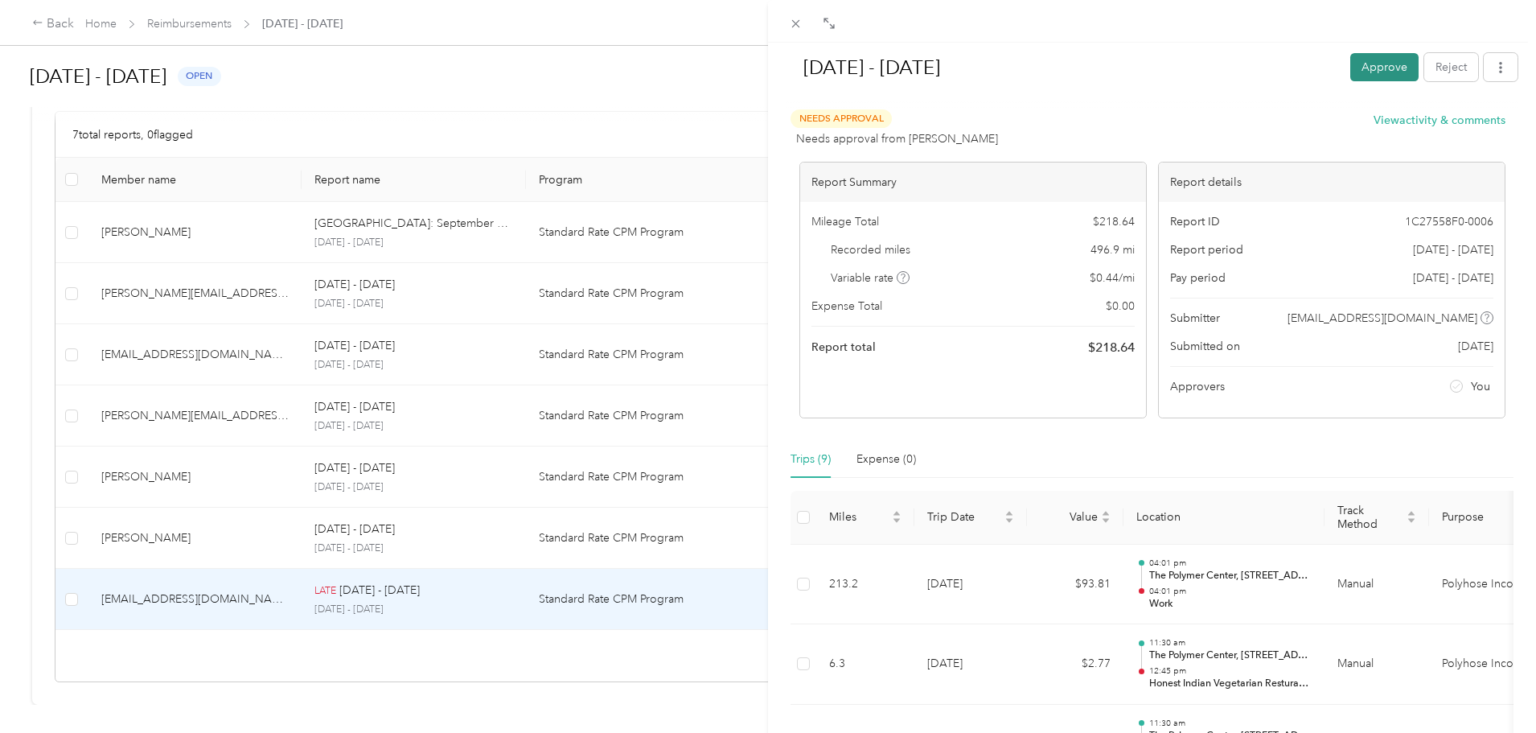
click at [1374, 58] on button "Approve" at bounding box center [1384, 67] width 68 height 28
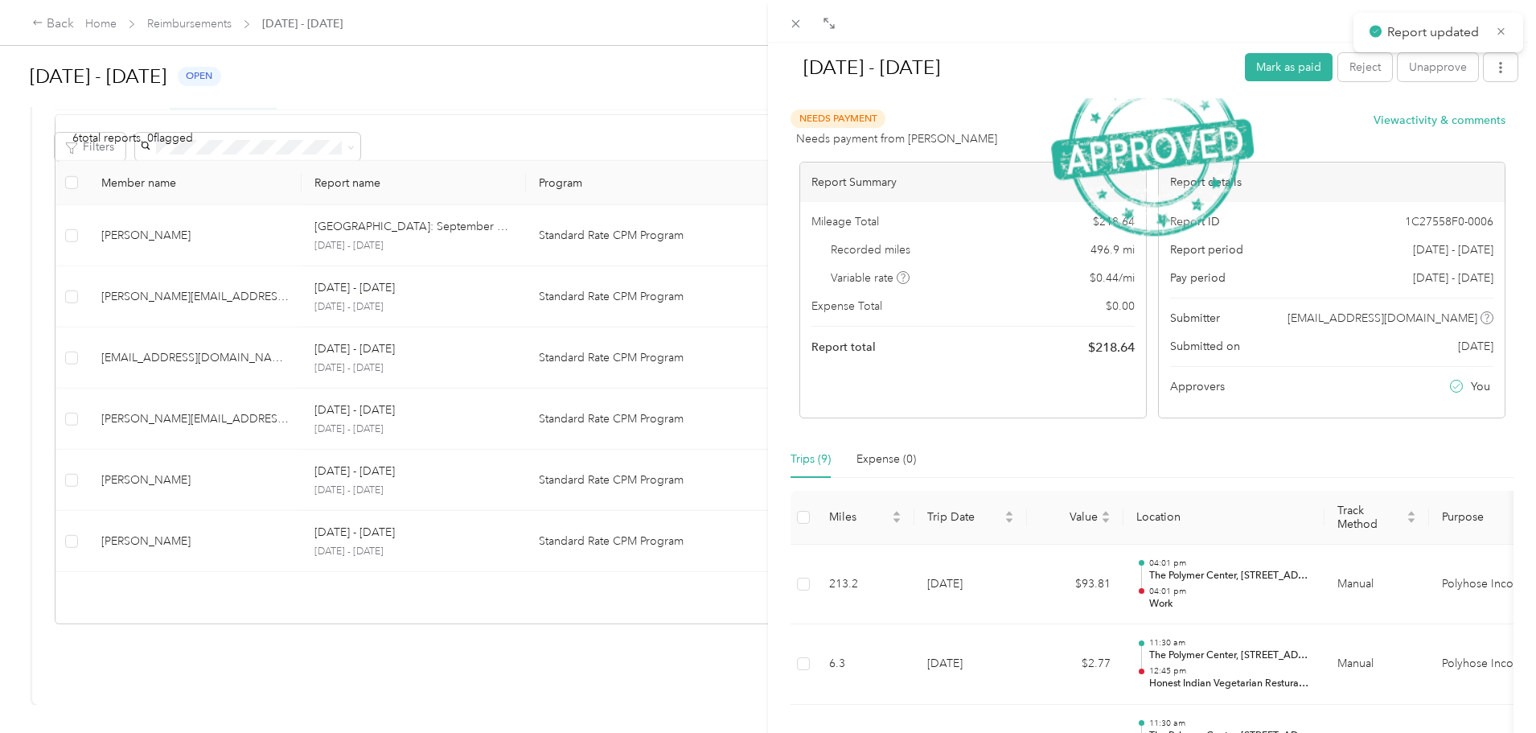
scroll to position [325, 0]
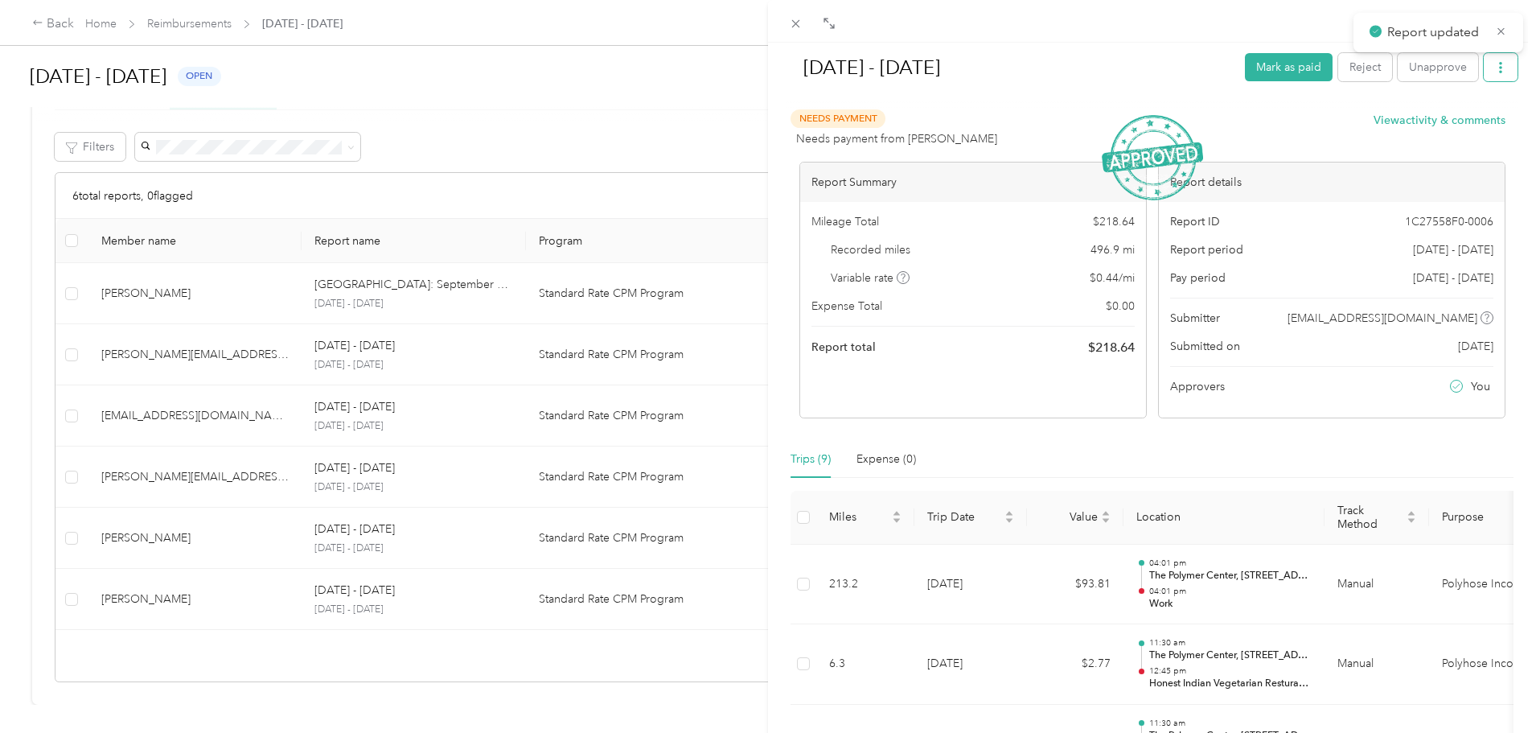
click at [1495, 67] on icon "button" at bounding box center [1500, 67] width 11 height 11
click at [1440, 121] on span "Download" at bounding box center [1442, 126] width 53 height 17
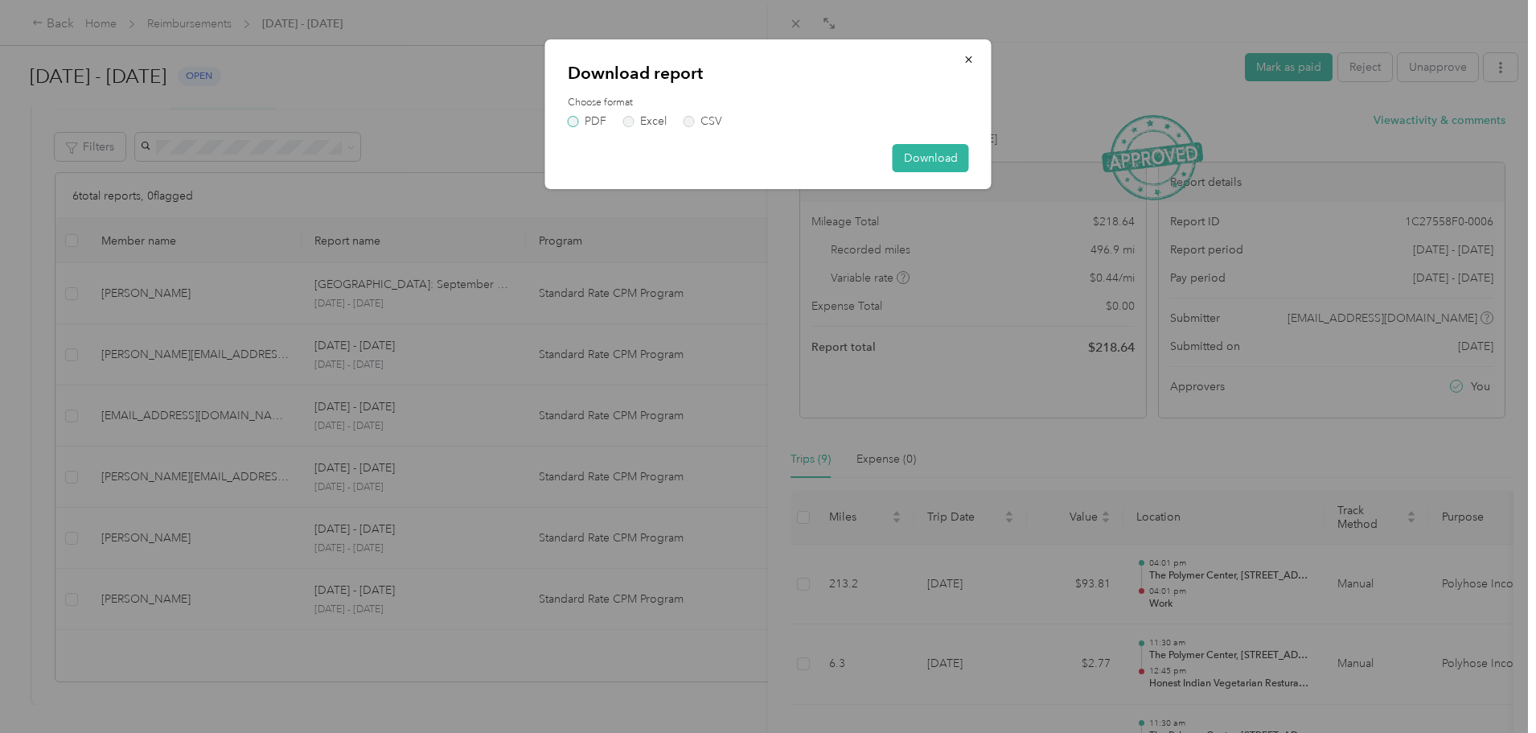
click at [601, 121] on label "PDF" at bounding box center [587, 121] width 39 height 11
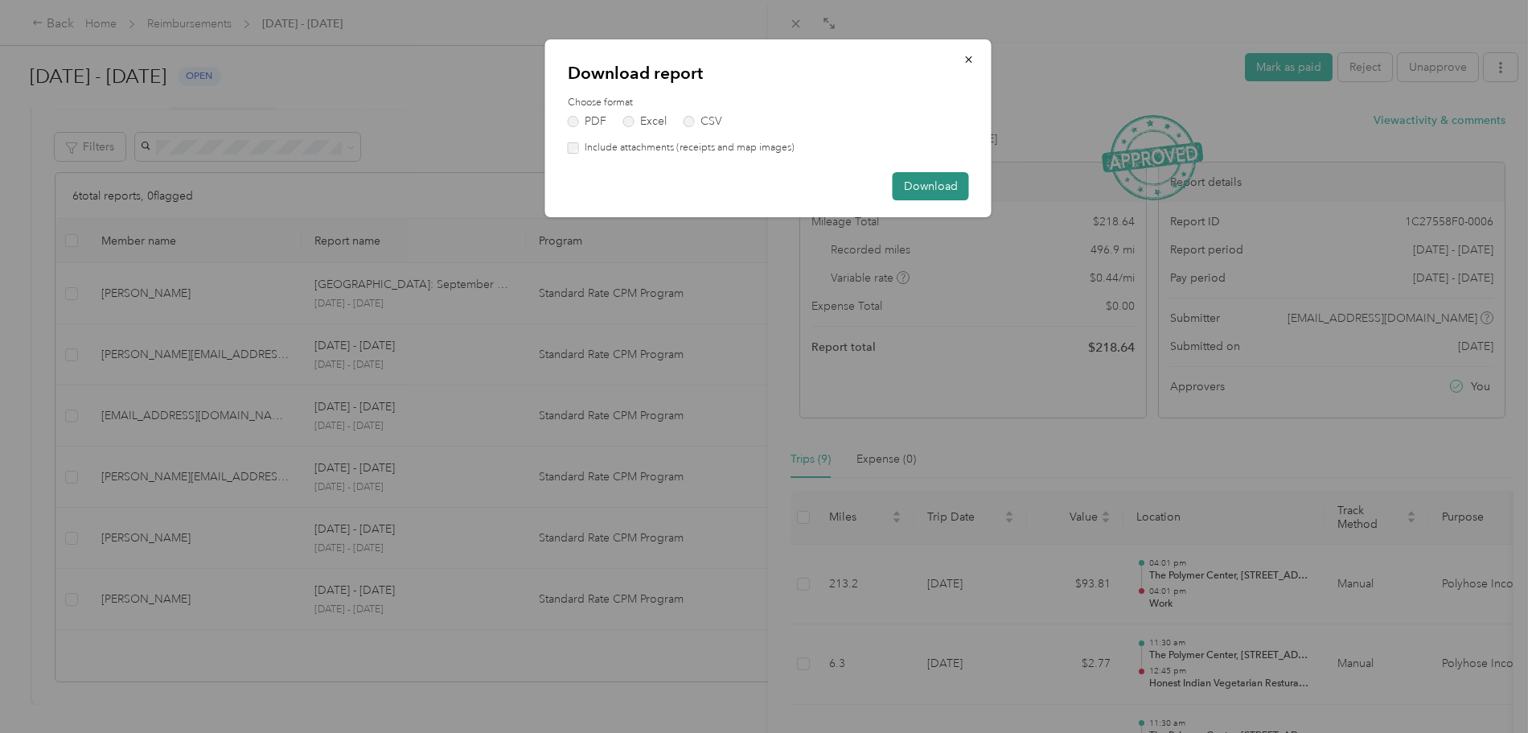
click at [922, 183] on button "Download" at bounding box center [931, 186] width 76 height 28
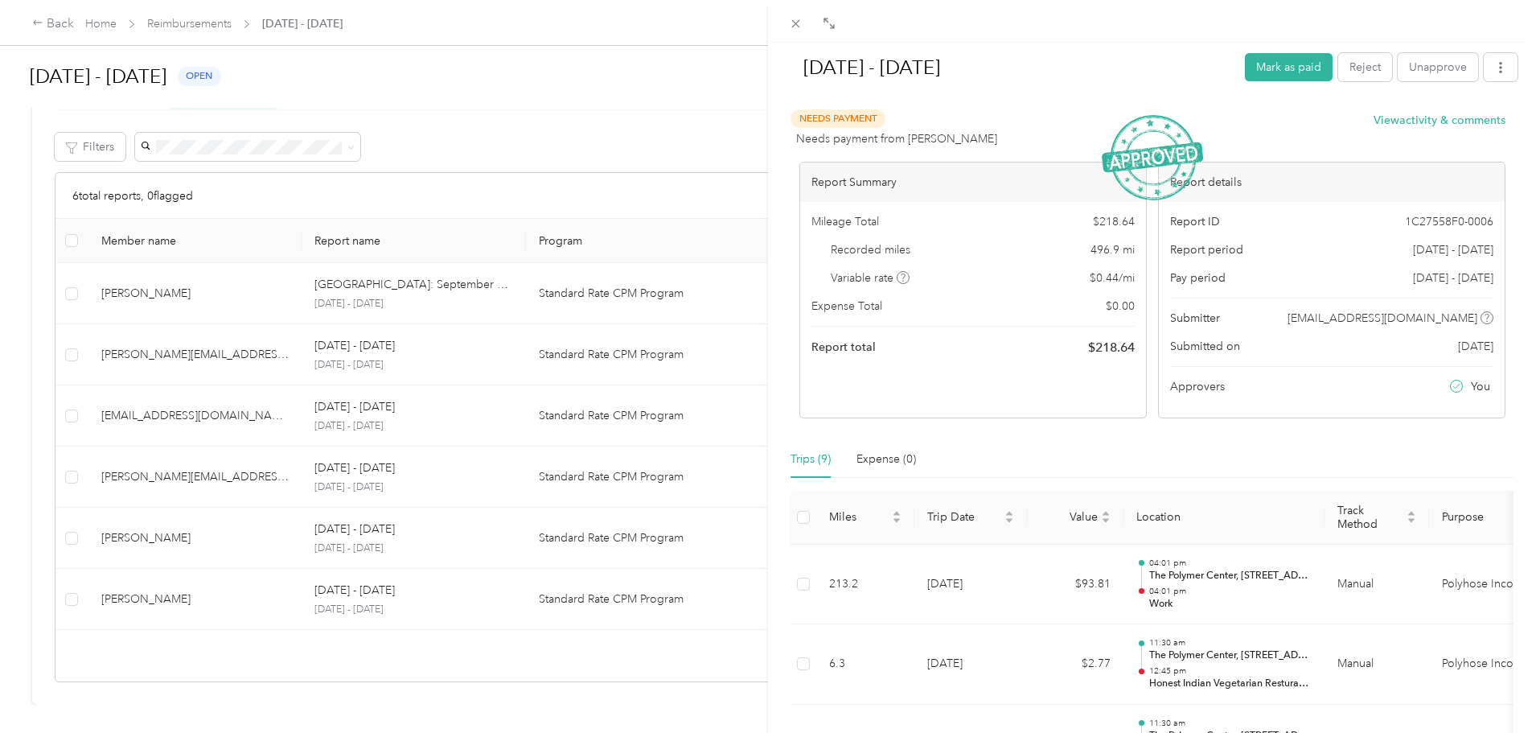
click at [364, 643] on div "[DATE] - [DATE] Mark as paid Reject Unapprove Needs Payment Needs payment from …" at bounding box center [768, 366] width 1536 height 733
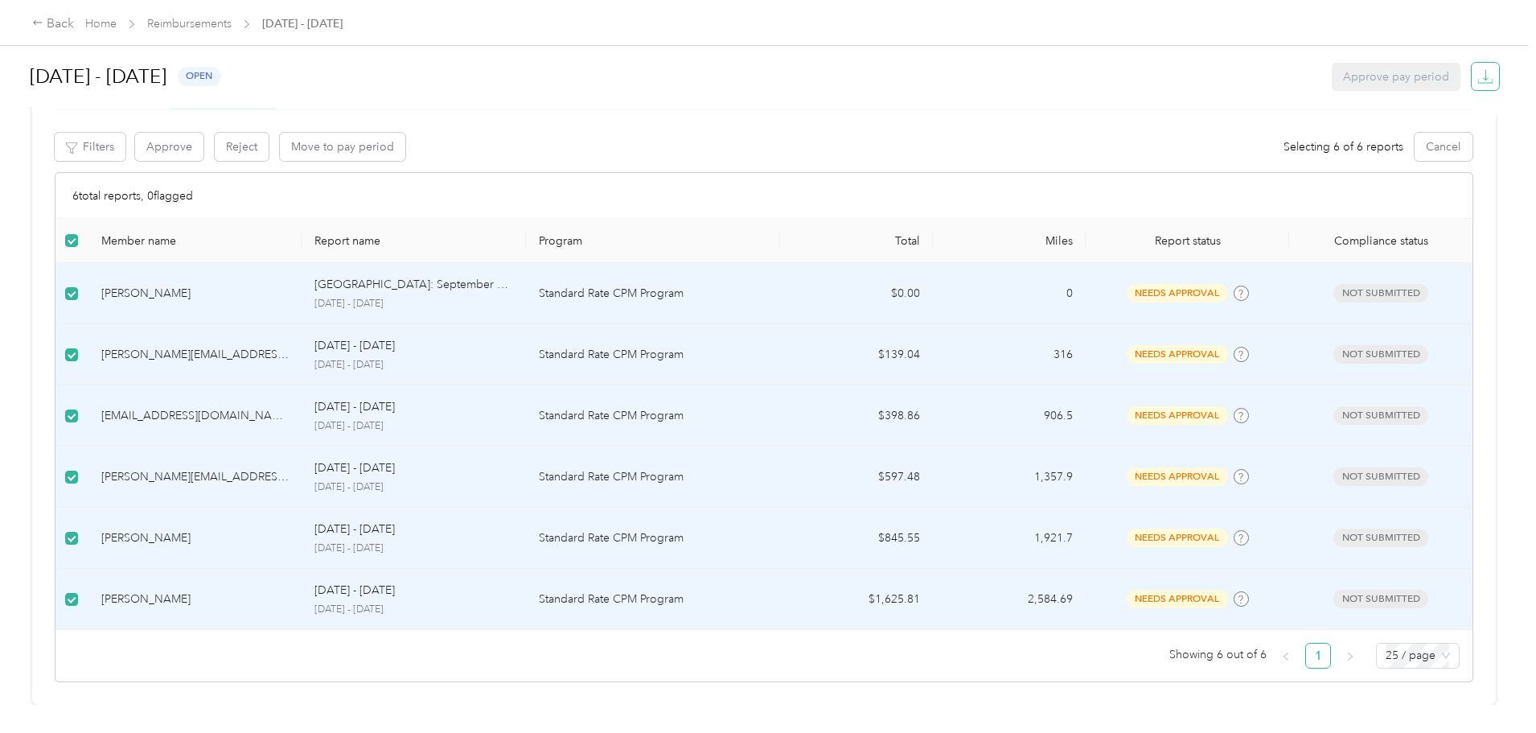
click at [1477, 79] on icon "button" at bounding box center [1485, 76] width 16 height 16
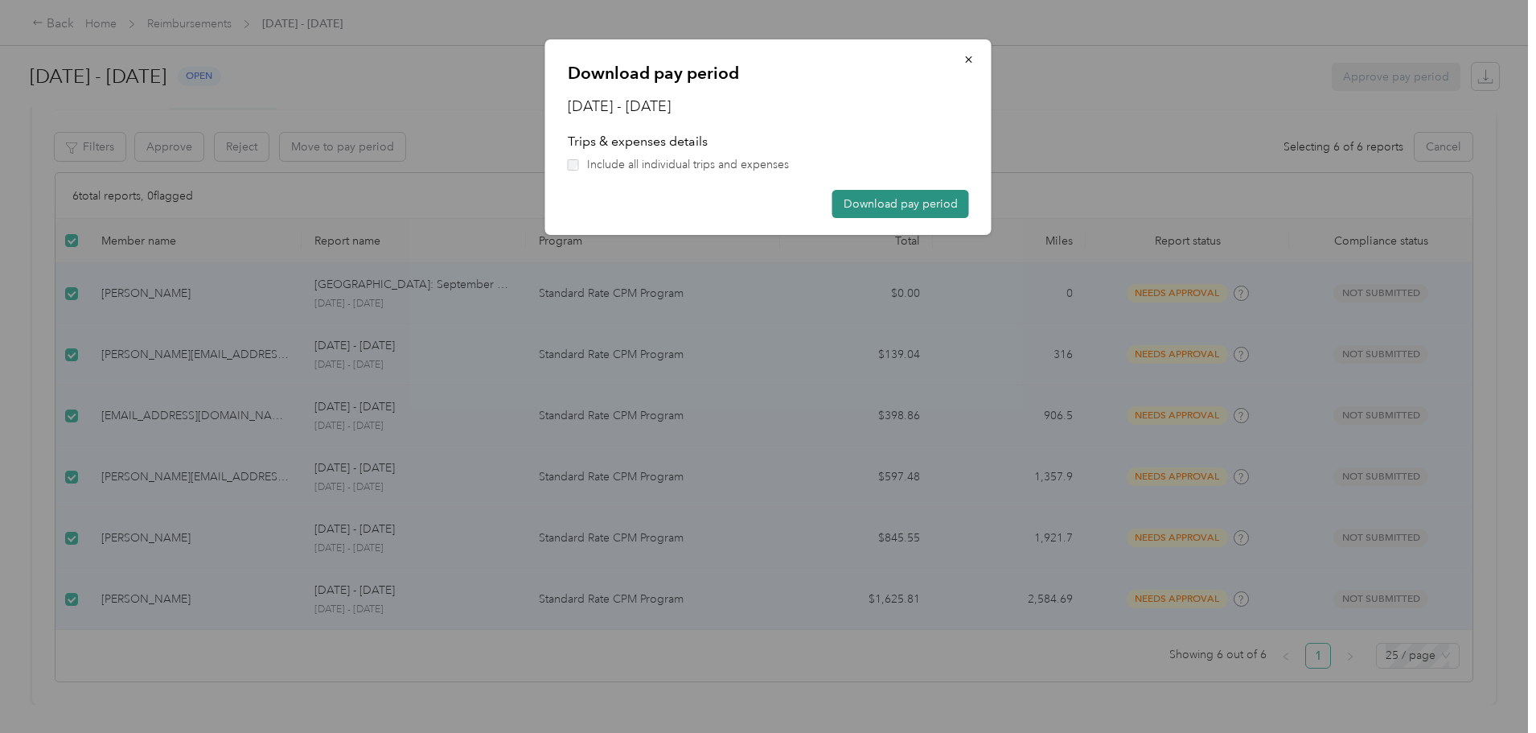
click at [913, 209] on button "Download pay period" at bounding box center [900, 204] width 137 height 28
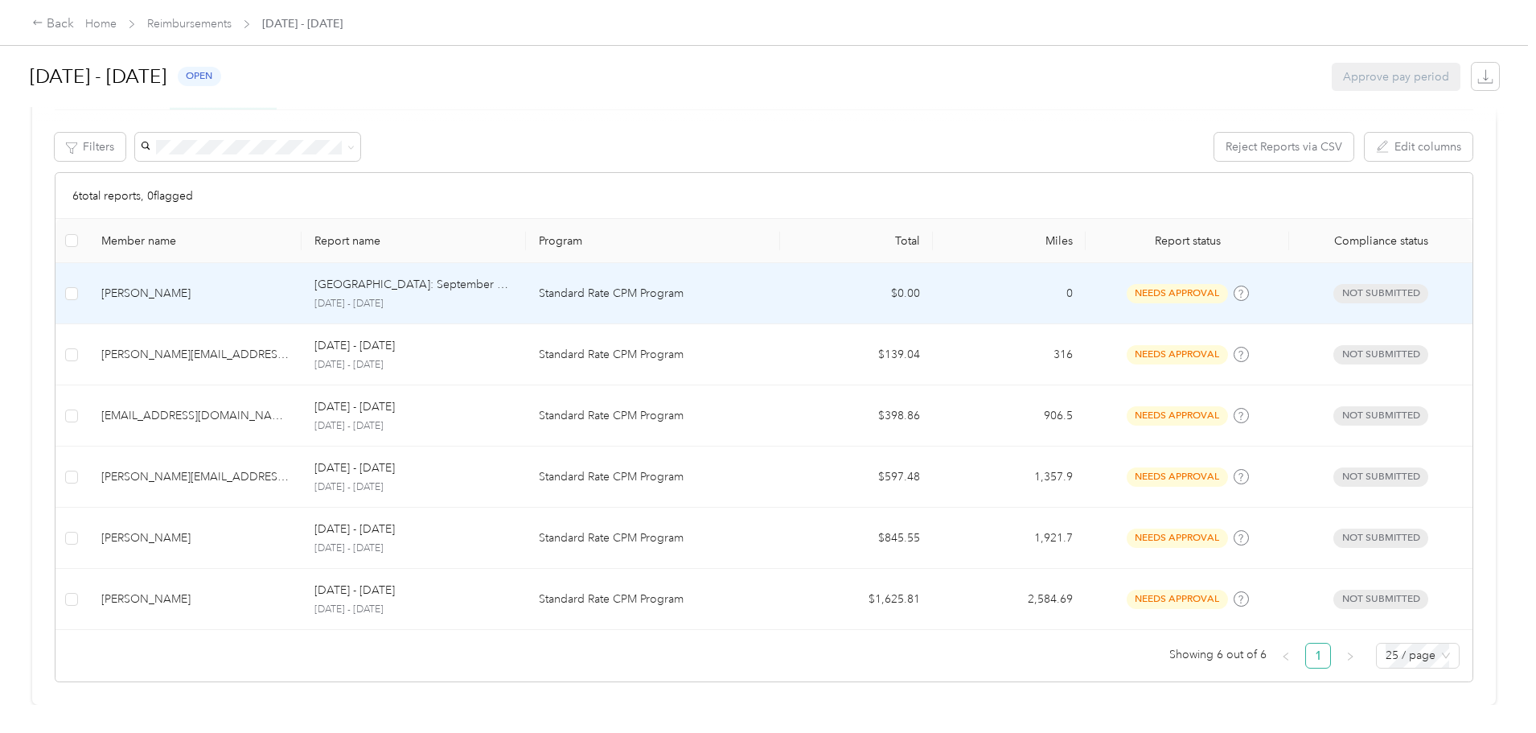
click at [1185, 286] on td "needs approval" at bounding box center [1187, 293] width 203 height 61
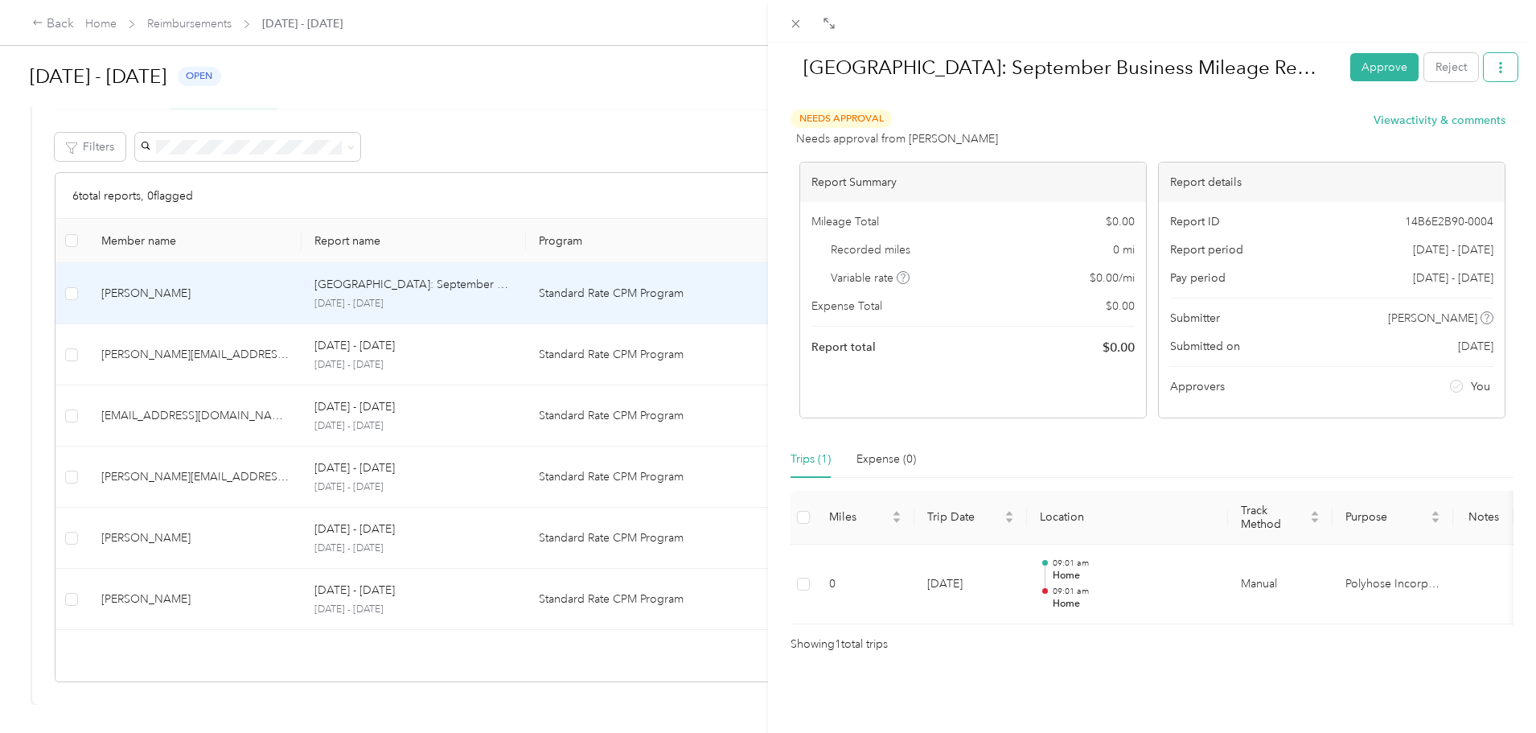
click at [1495, 68] on icon "button" at bounding box center [1500, 67] width 11 height 11
click at [1449, 129] on span "Download" at bounding box center [1442, 126] width 53 height 17
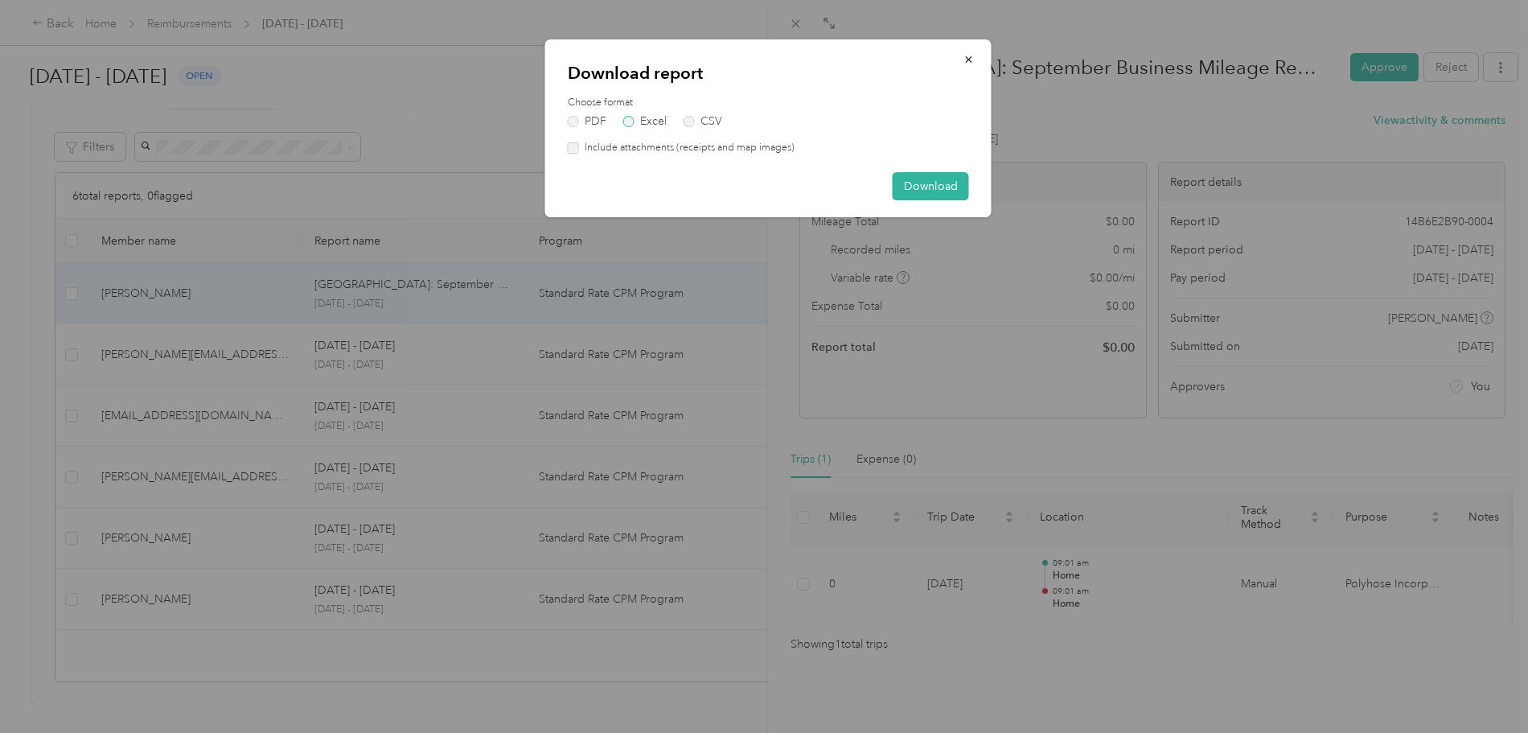
click at [636, 124] on label "Excel" at bounding box center [644, 121] width 43 height 11
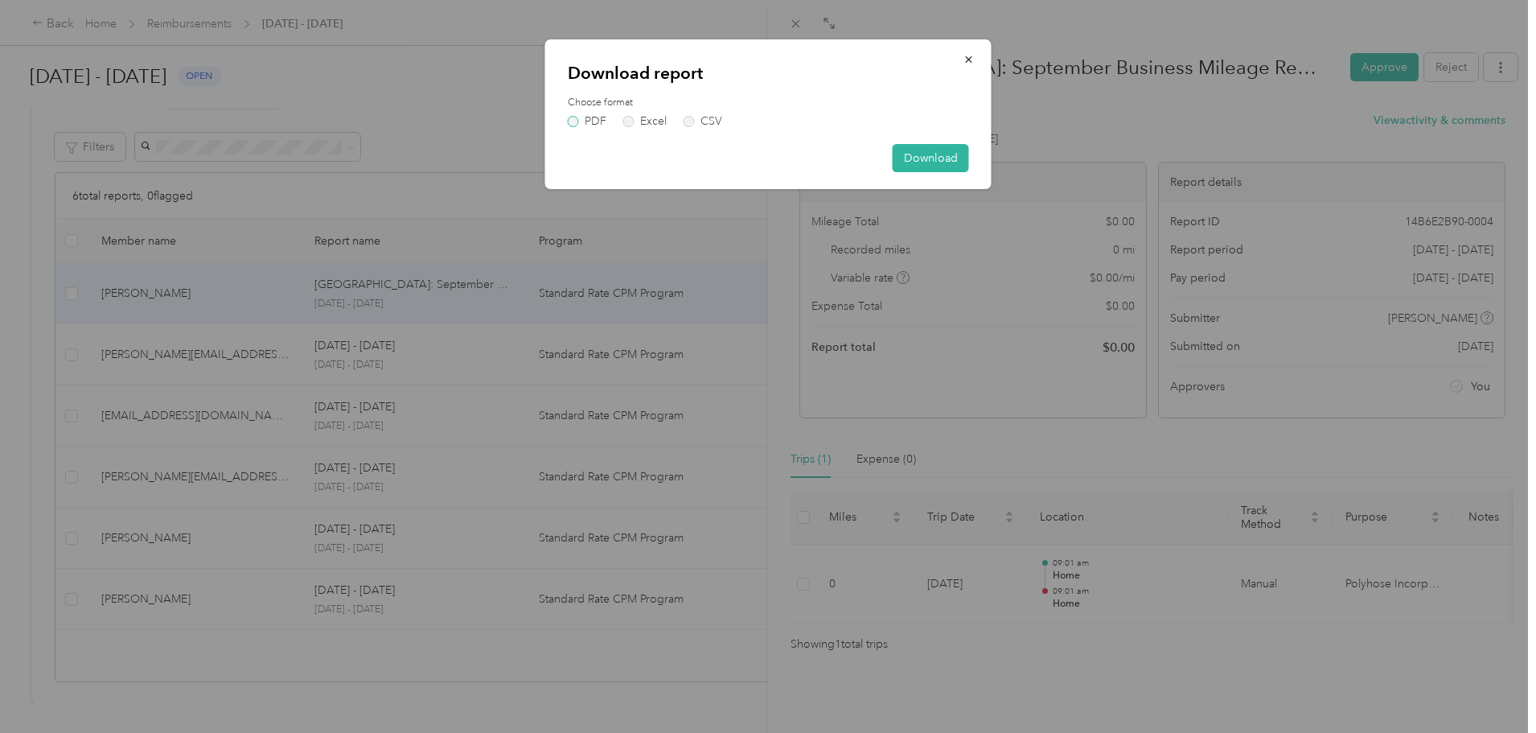
click at [594, 120] on label "PDF" at bounding box center [587, 121] width 39 height 11
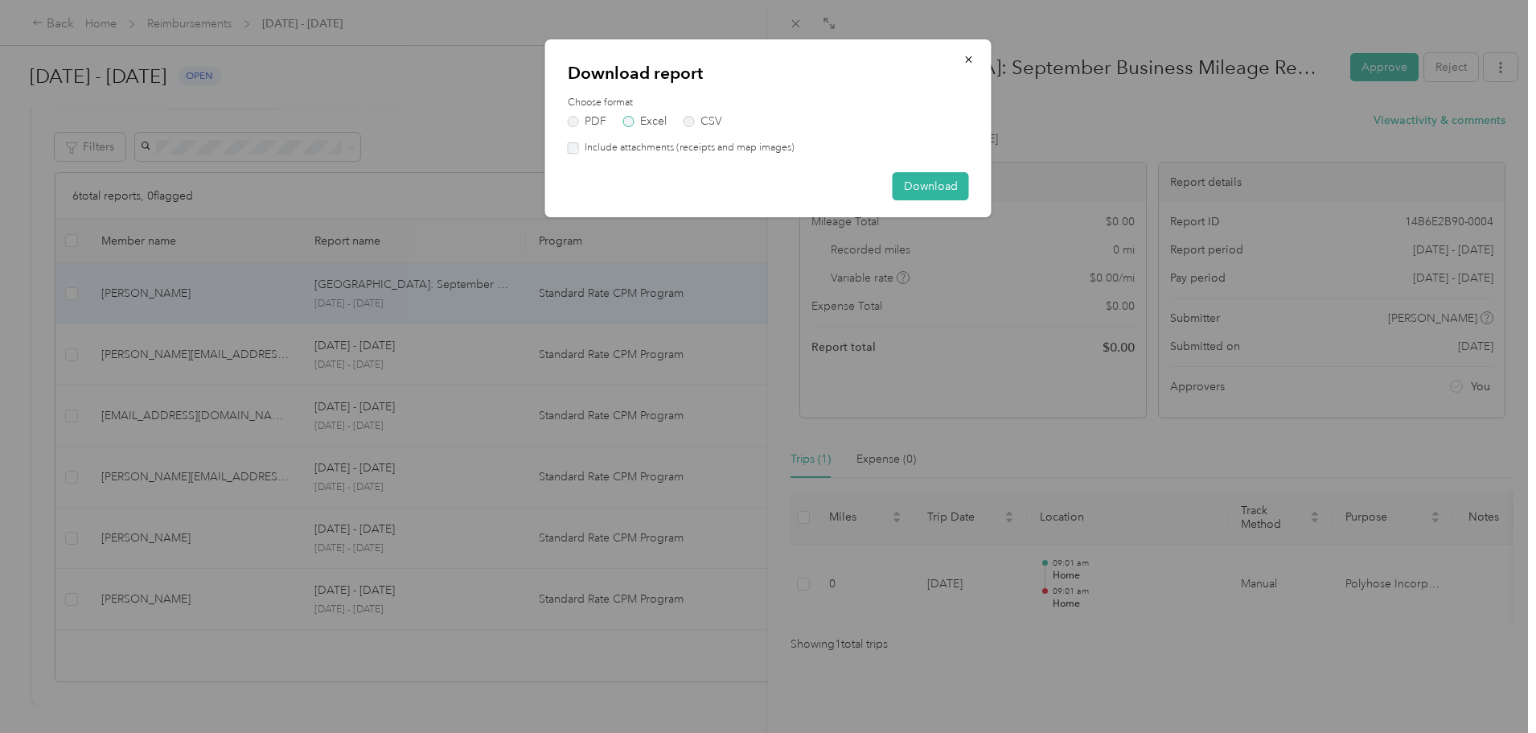
click at [652, 124] on label "Excel" at bounding box center [644, 121] width 43 height 11
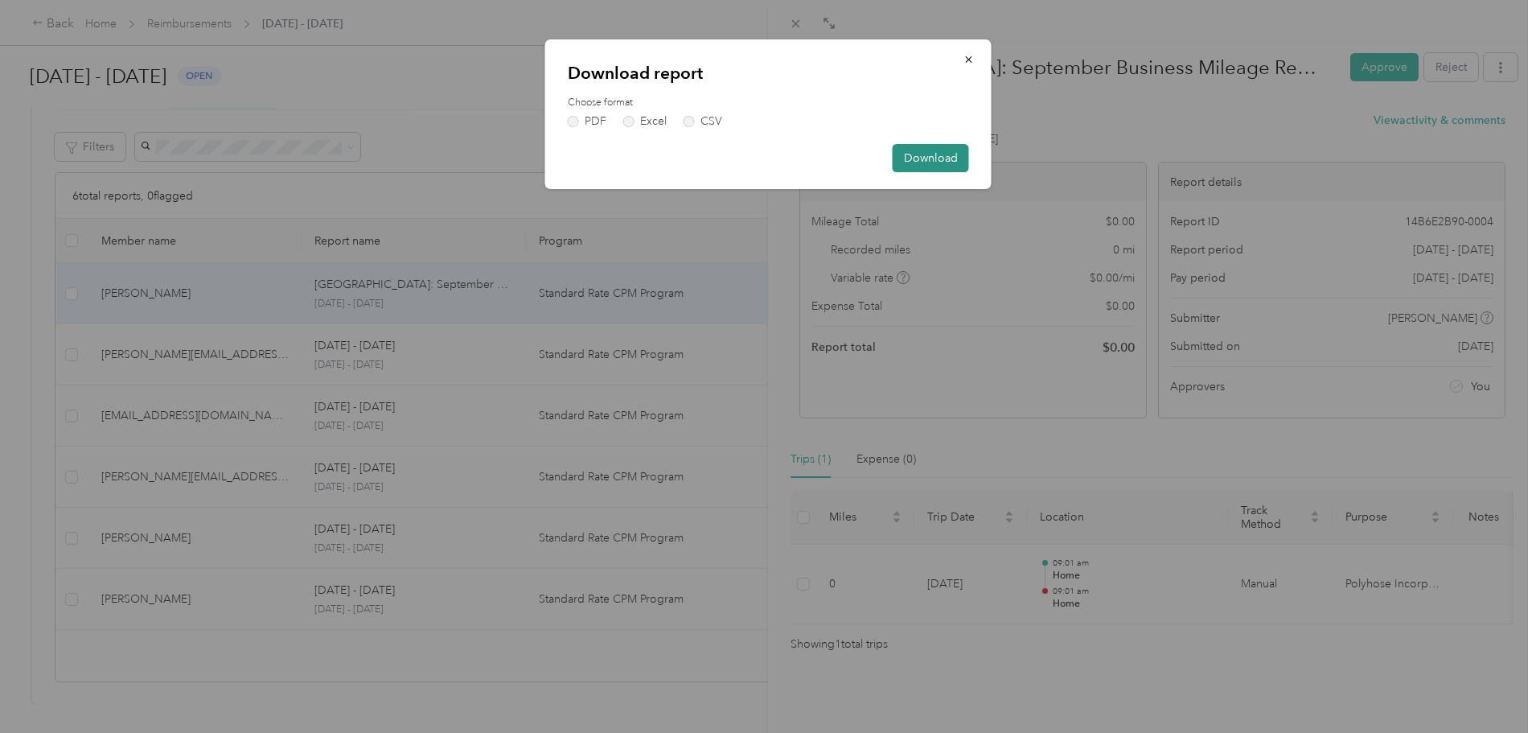
click at [939, 158] on button "Download" at bounding box center [931, 158] width 76 height 28
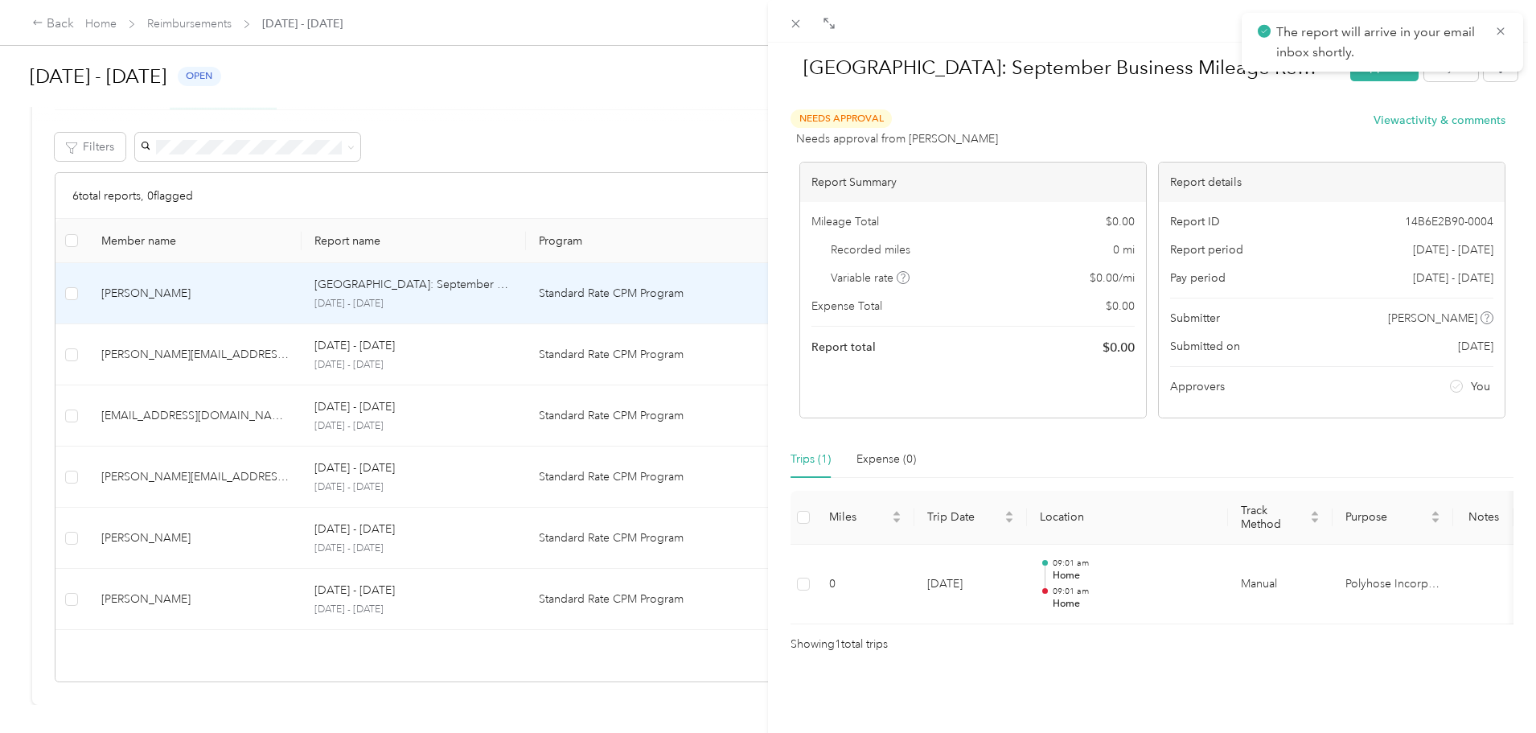
click at [188, 340] on div "[GEOGRAPHIC_DATA]: September Business Mileage Report Approve Reject Needs Appro…" at bounding box center [768, 366] width 1536 height 733
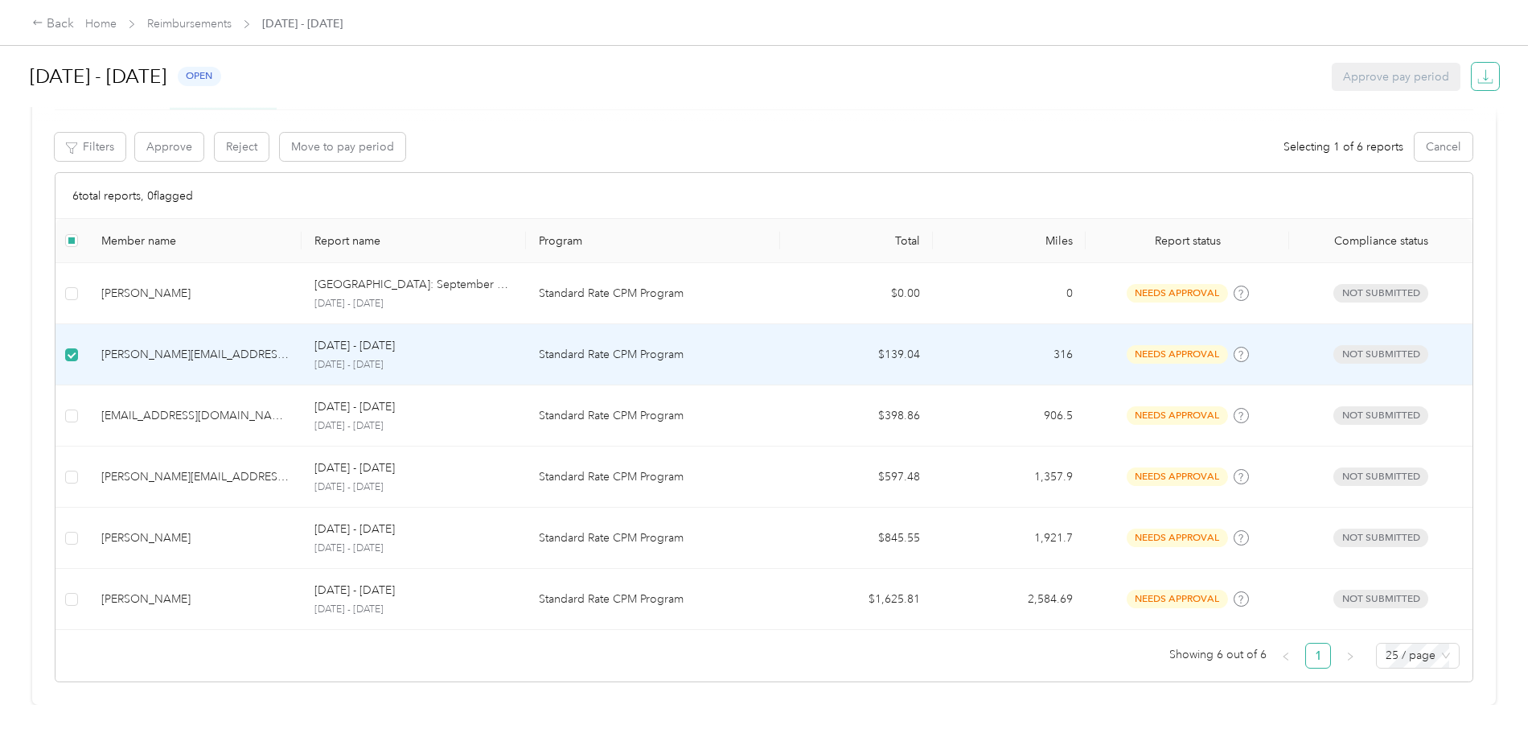
click at [1472, 89] on button "button" at bounding box center [1485, 76] width 27 height 27
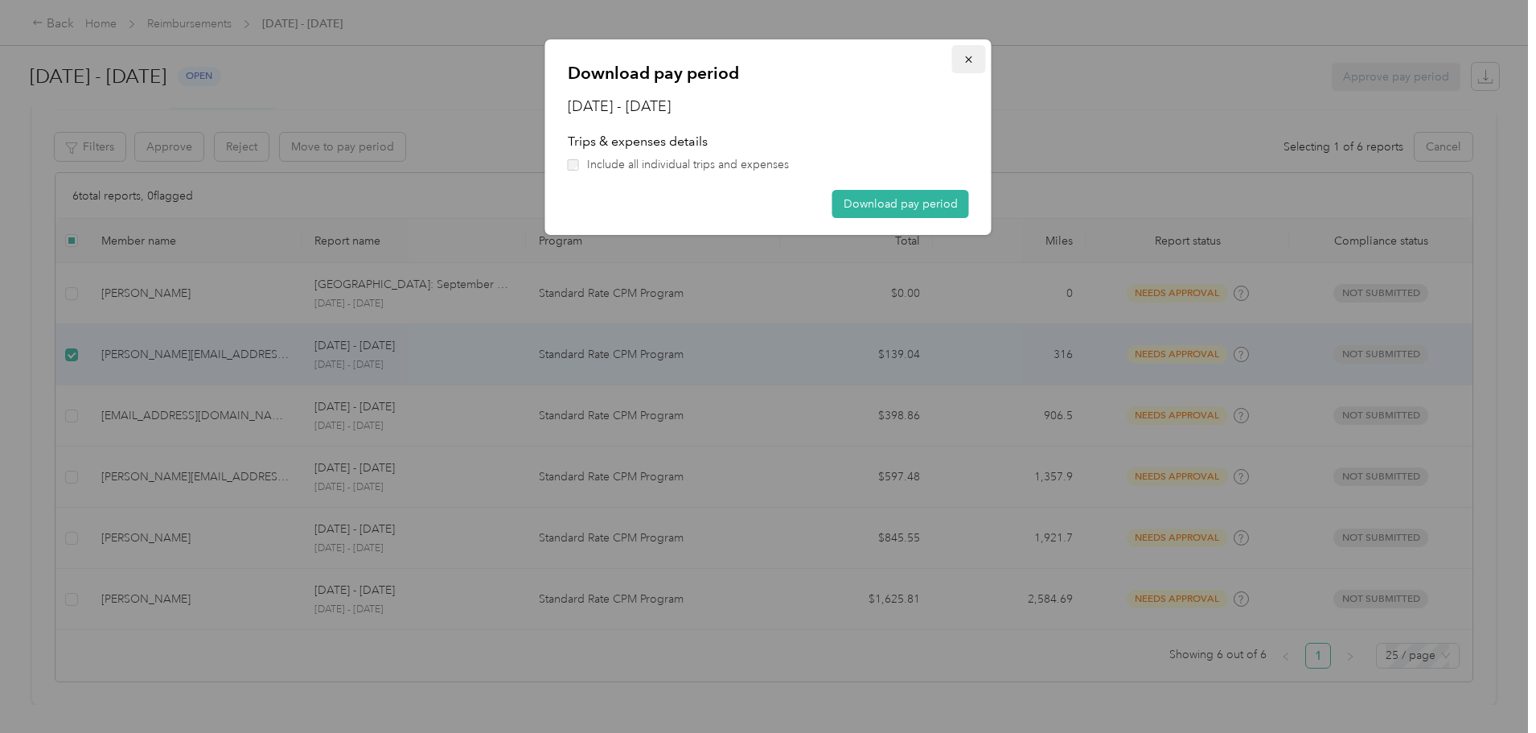
click at [964, 57] on icon "button" at bounding box center [968, 59] width 11 height 11
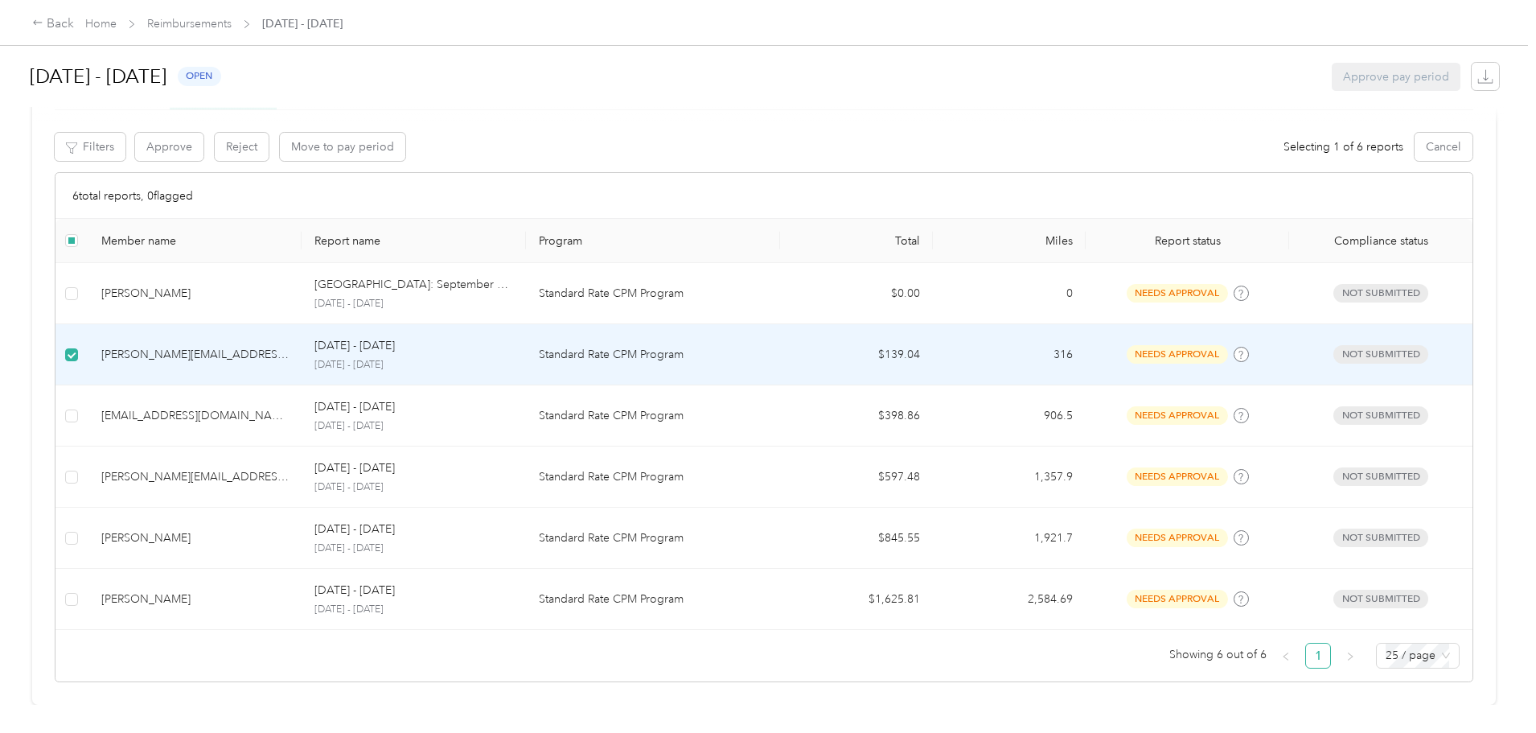
click at [1333, 345] on span "Not submitted" at bounding box center [1380, 354] width 95 height 18
click at [1086, 344] on td "needs approval" at bounding box center [1187, 354] width 203 height 61
click at [290, 346] on div "[PERSON_NAME][EMAIL_ADDRESS][DOMAIN_NAME]" at bounding box center [195, 355] width 188 height 18
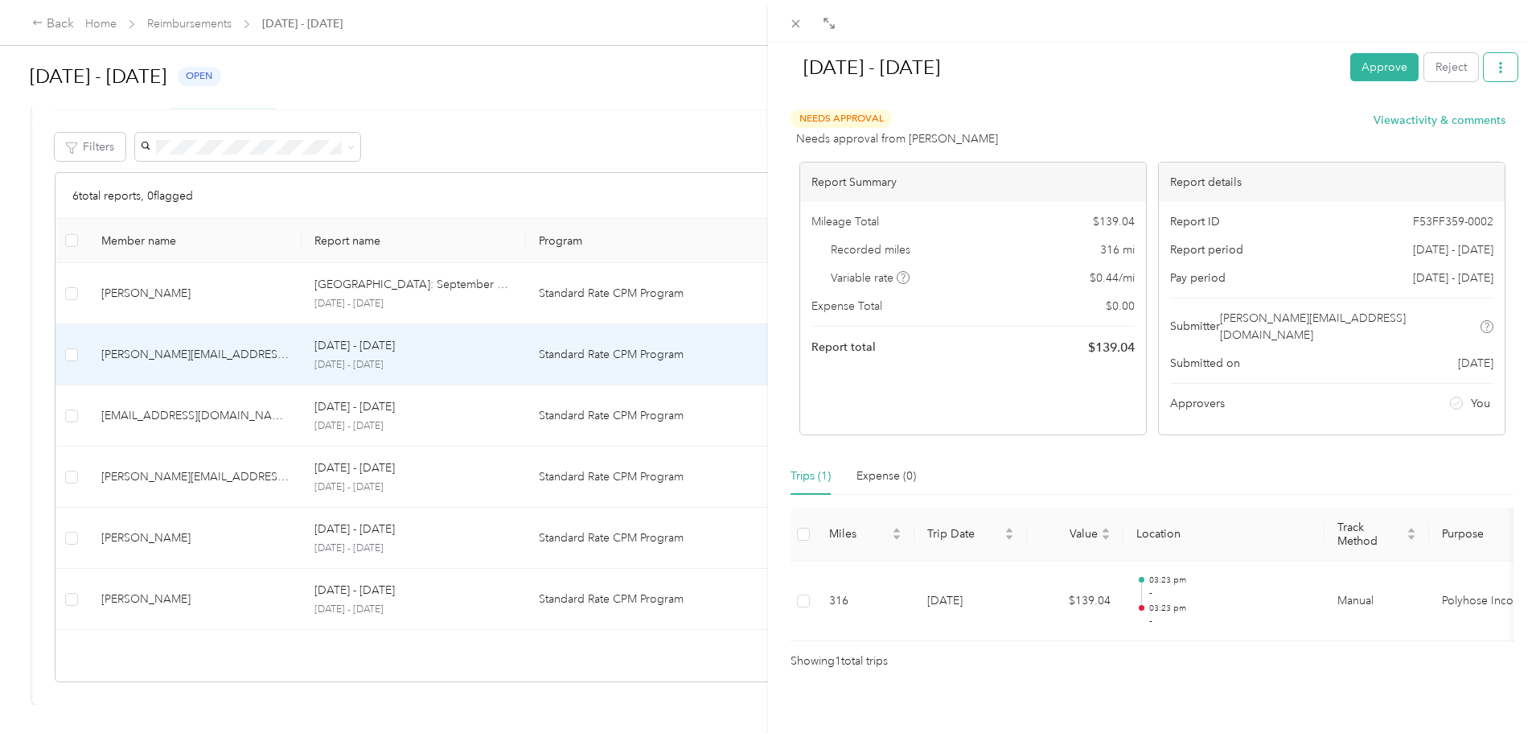
click at [1498, 64] on button "button" at bounding box center [1501, 67] width 34 height 28
click at [1443, 122] on span "Download" at bounding box center [1442, 126] width 53 height 17
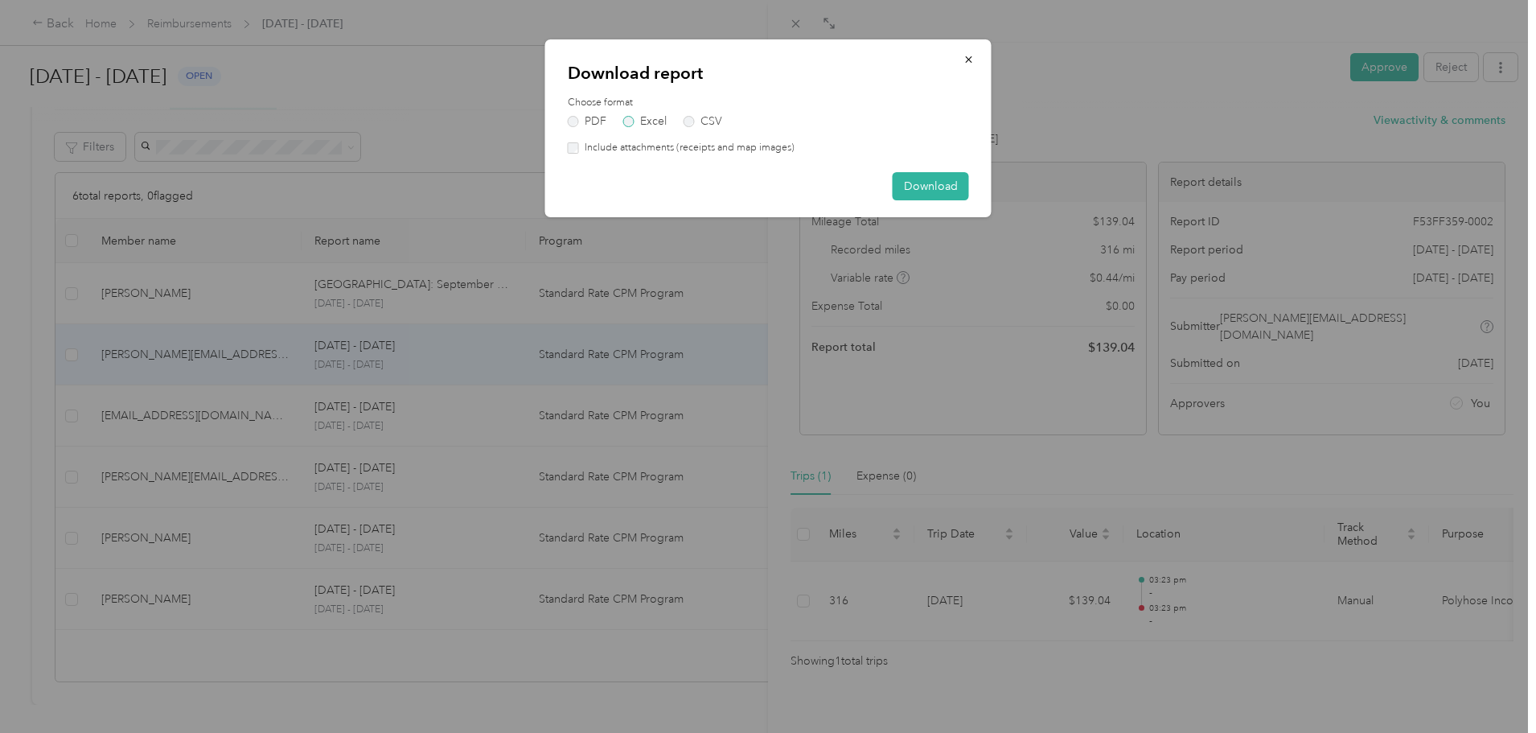
click at [658, 122] on label "Excel" at bounding box center [644, 121] width 43 height 11
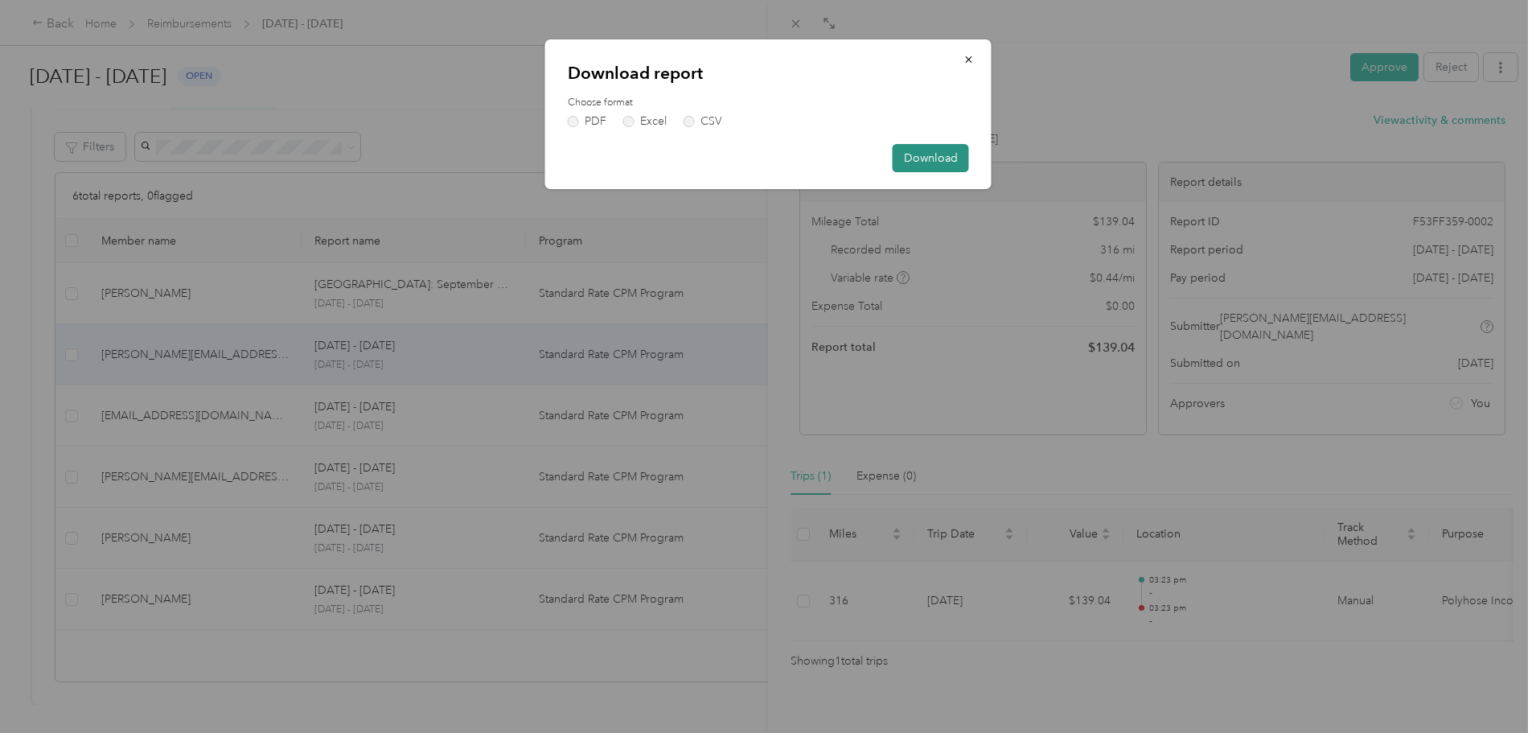
click at [910, 158] on button "Download" at bounding box center [931, 158] width 76 height 28
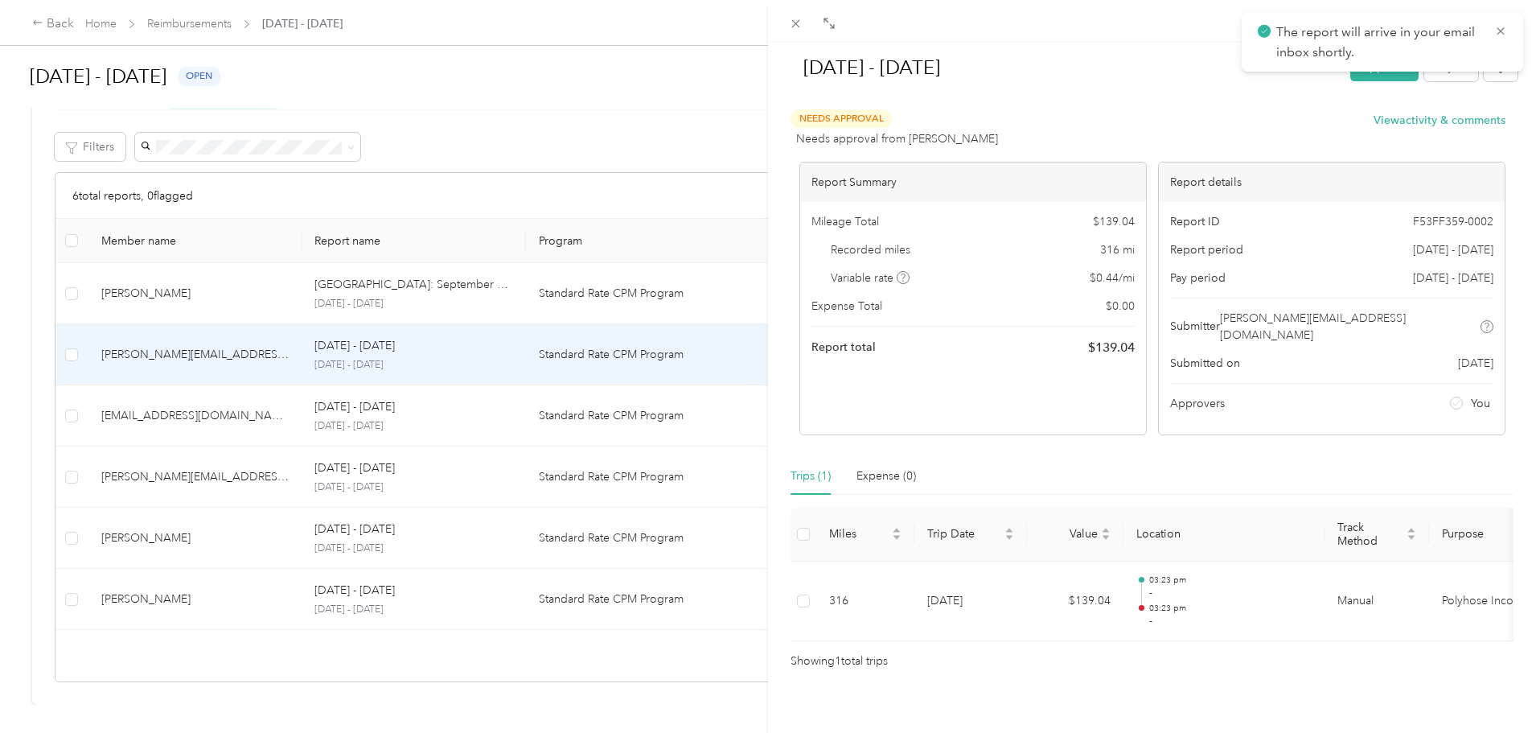
click at [429, 415] on div "[DATE] - [DATE] Approve Reject Needs Approval Needs approval from [PERSON_NAME]…" at bounding box center [768, 366] width 1536 height 733
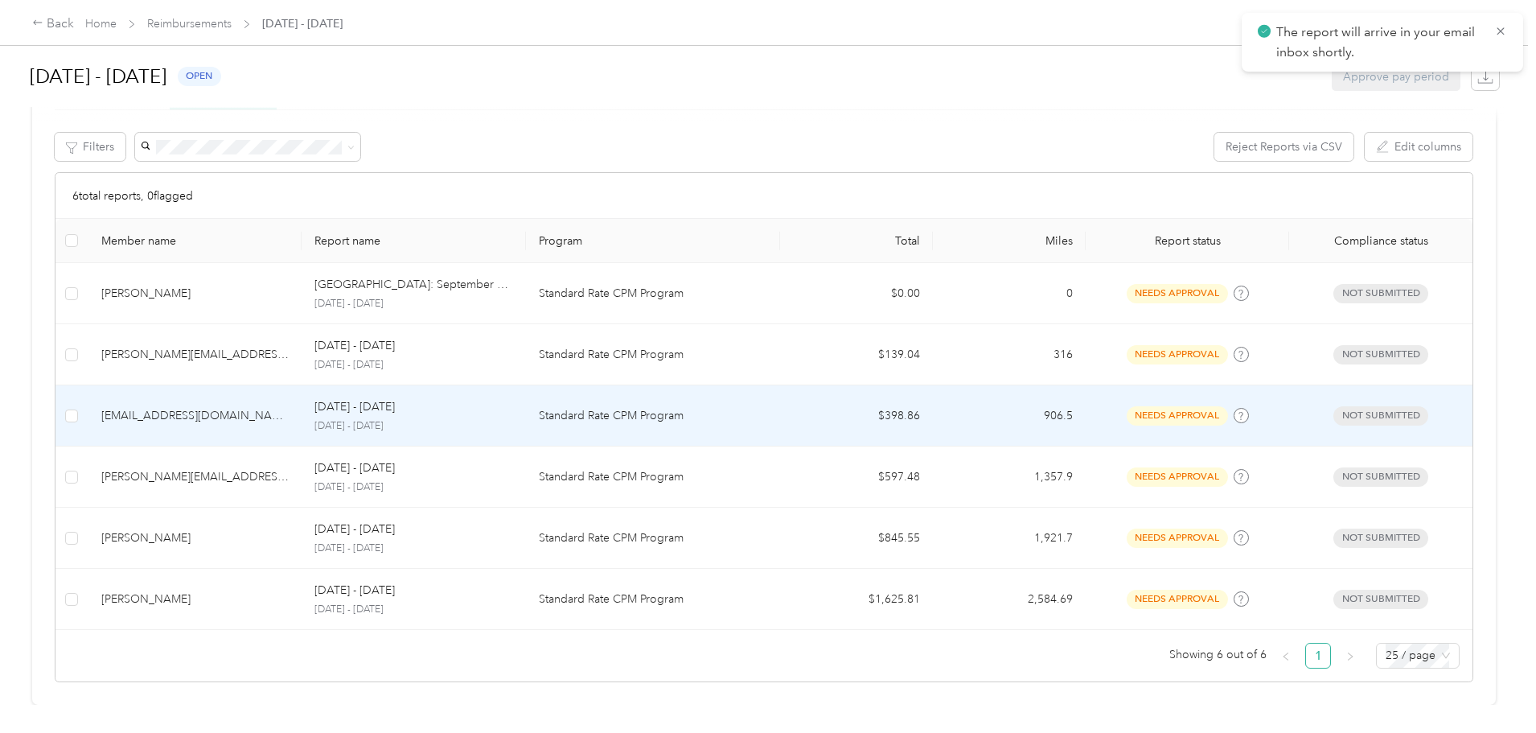
click at [395, 398] on p "[DATE] - [DATE]" at bounding box center [354, 407] width 80 height 18
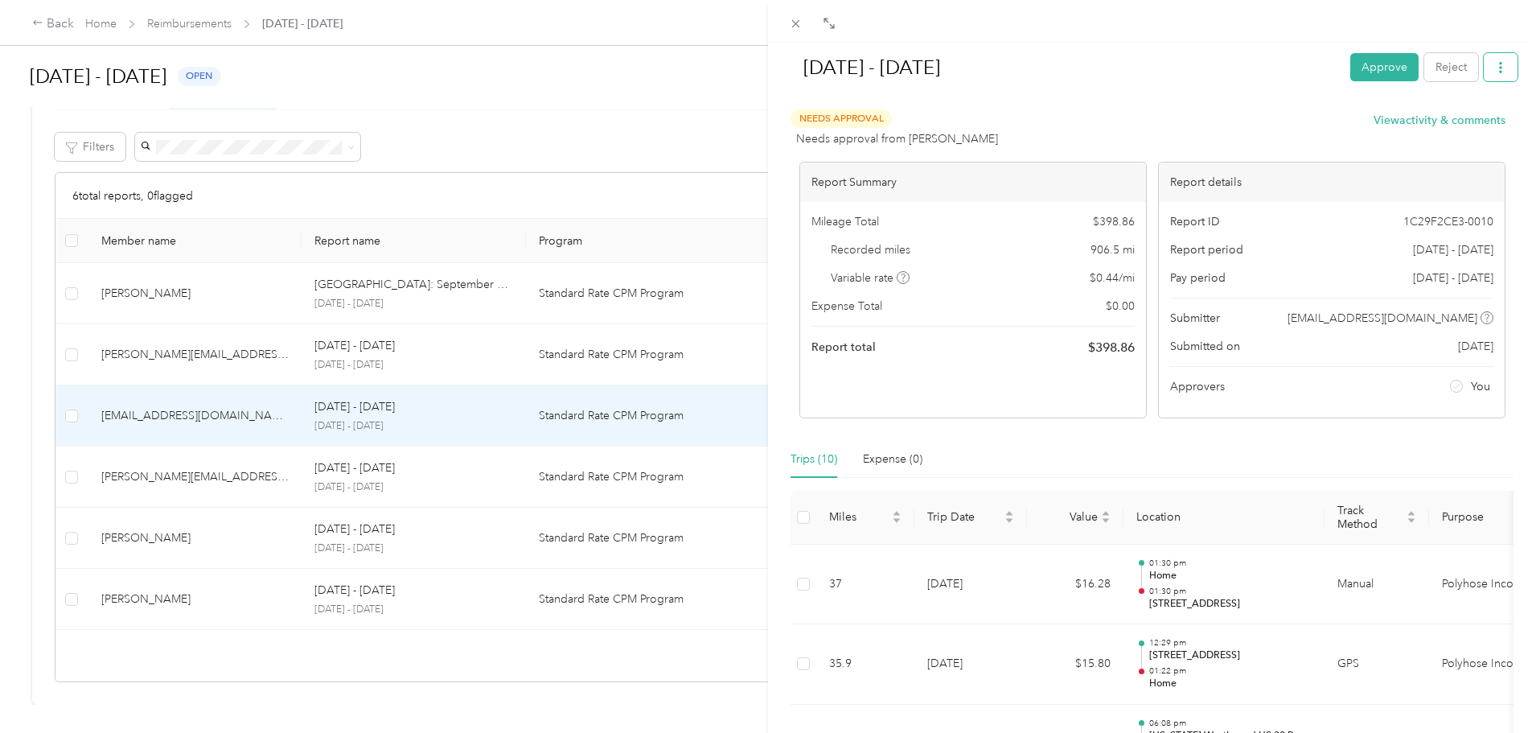
click at [1490, 76] on button "button" at bounding box center [1501, 67] width 34 height 28
click at [1426, 128] on span "Download" at bounding box center [1442, 126] width 53 height 17
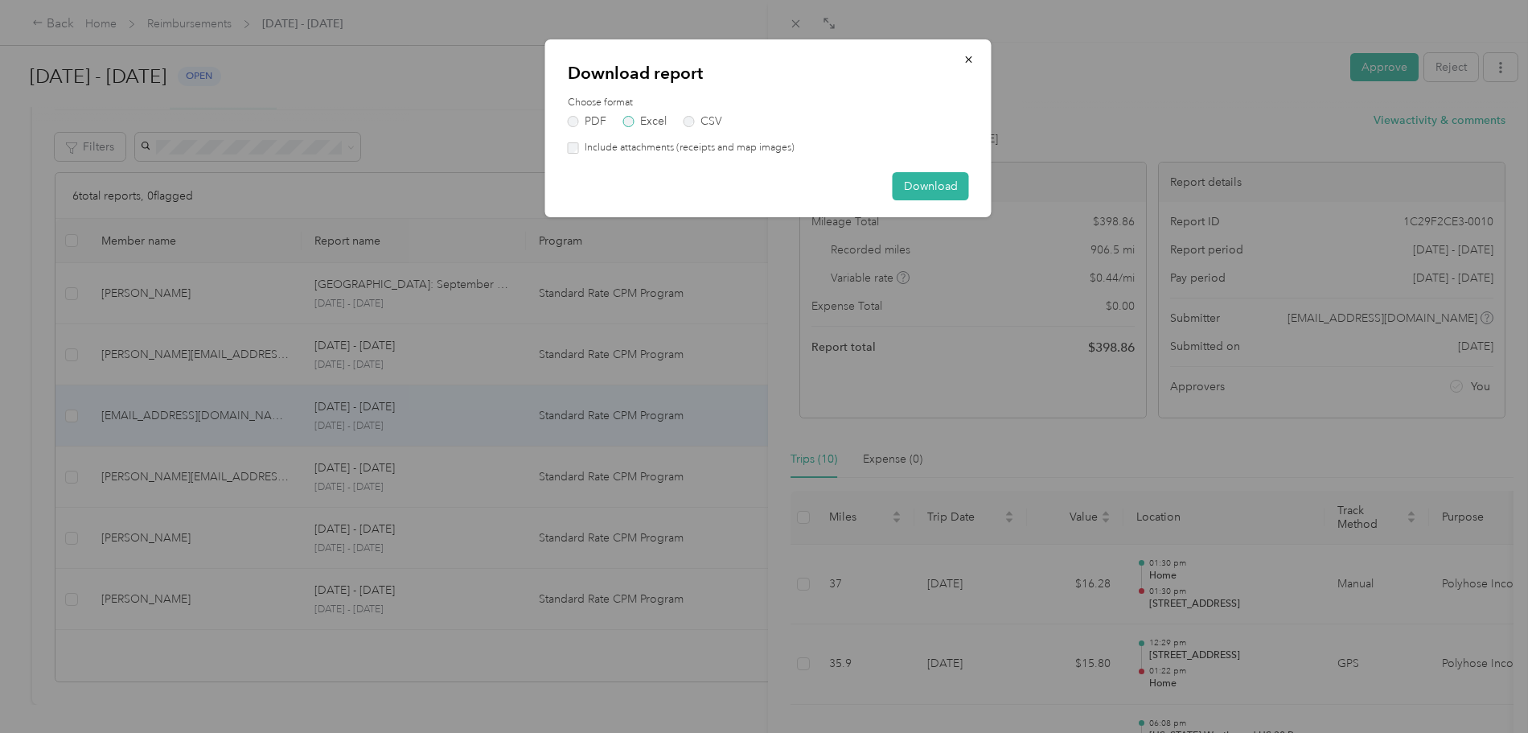
click at [649, 121] on label "Excel" at bounding box center [644, 121] width 43 height 11
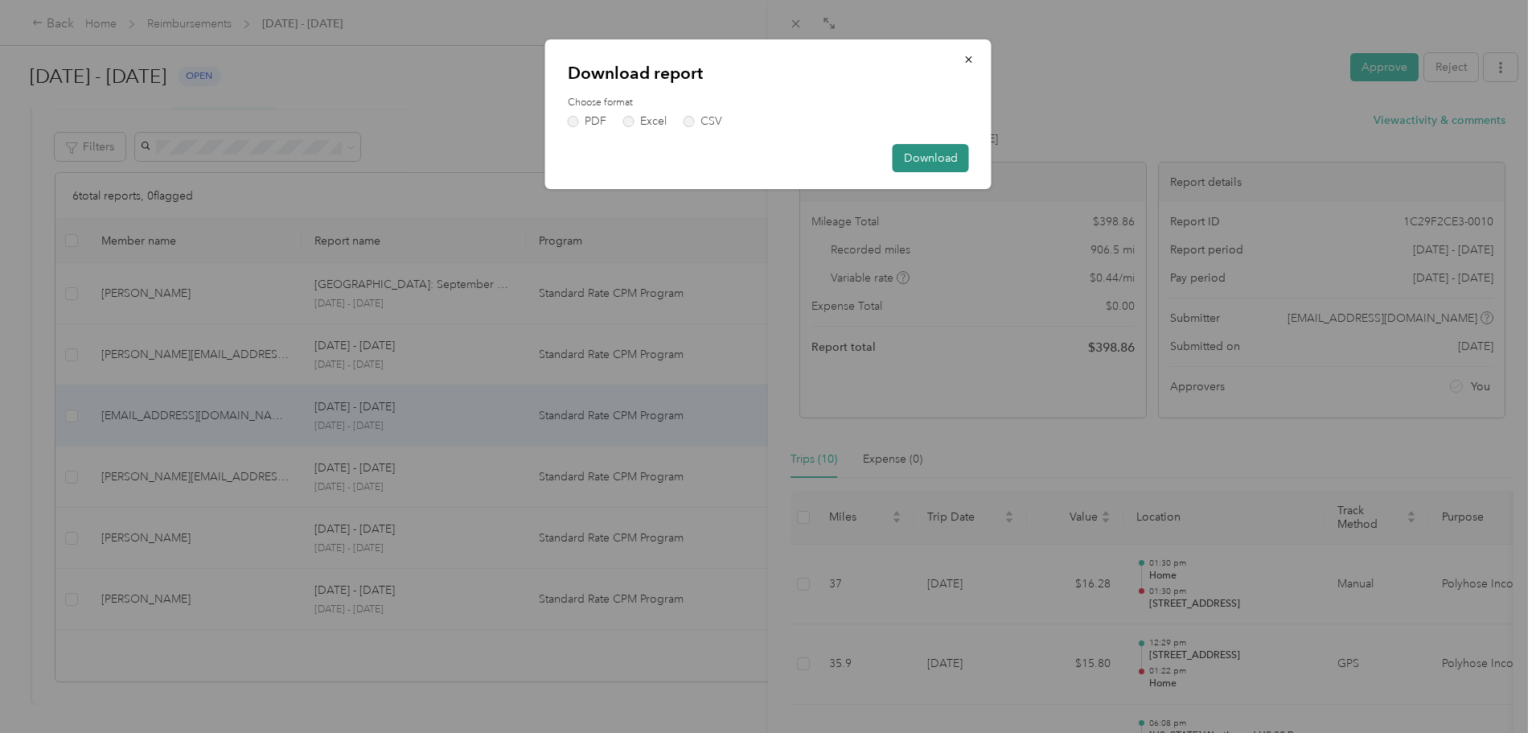
click at [945, 161] on button "Download" at bounding box center [931, 158] width 76 height 28
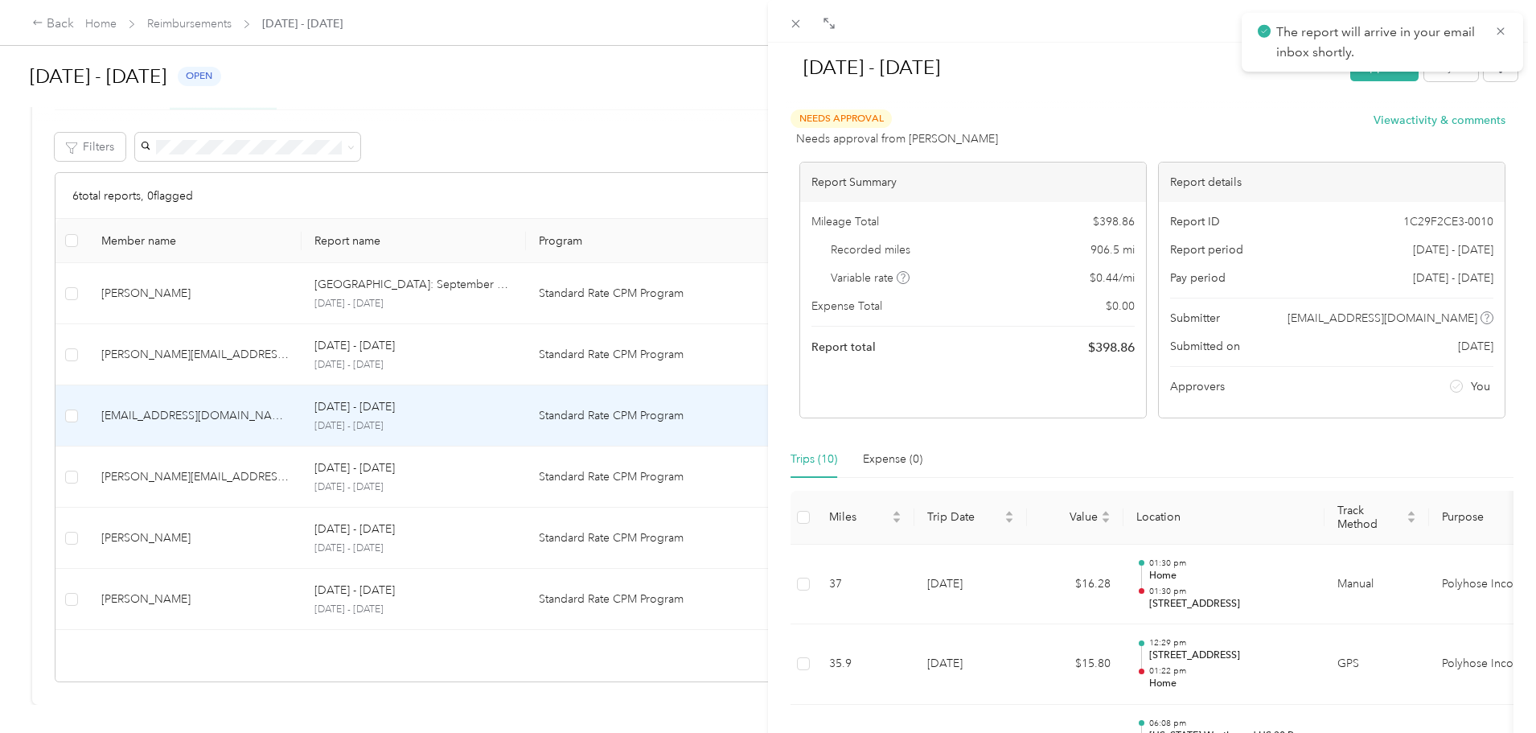
click at [518, 523] on div "[DATE] - [DATE] Approve Reject Needs Approval Needs approval from [PERSON_NAME]…" at bounding box center [768, 366] width 1536 height 733
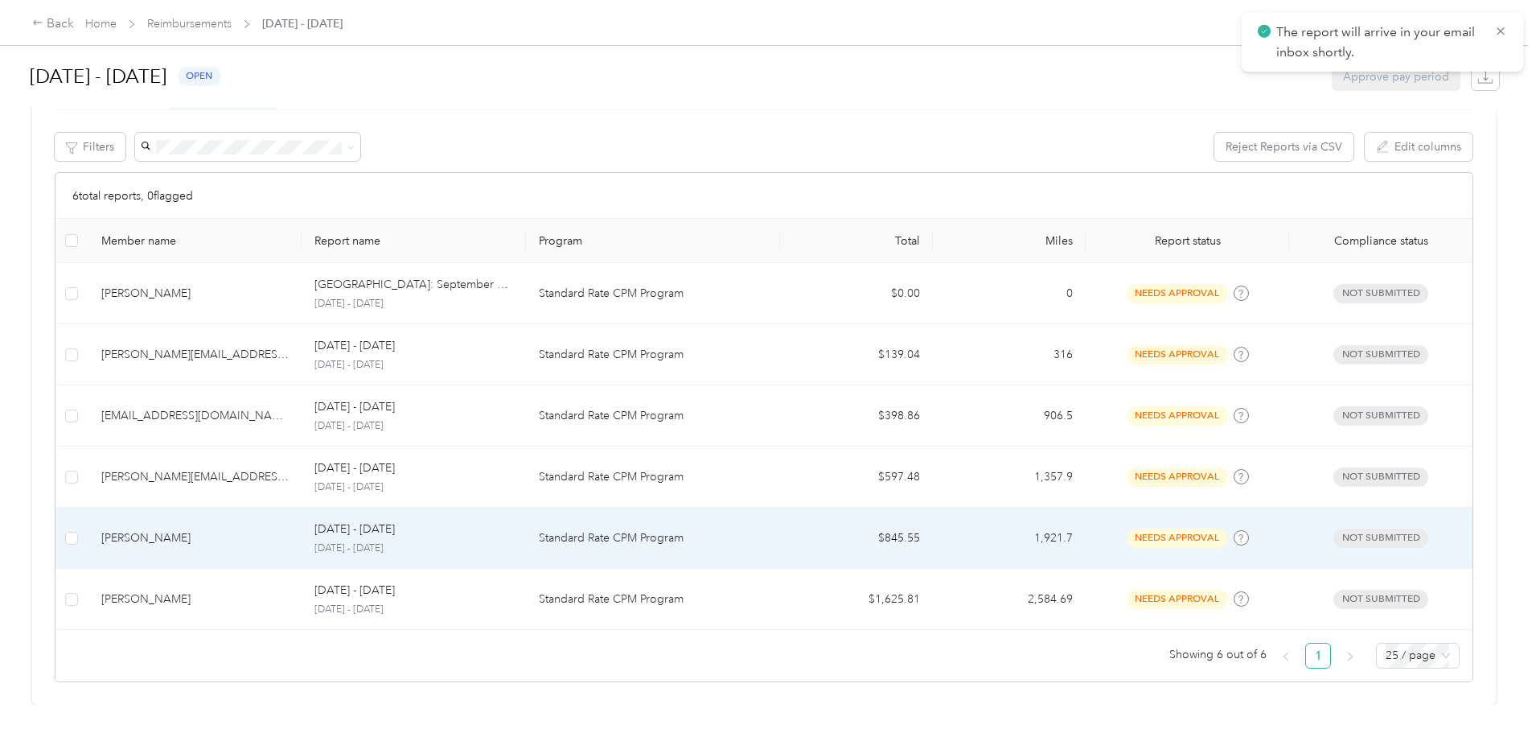
click at [623, 529] on p "Standard Rate CPM Program" at bounding box center [653, 538] width 228 height 18
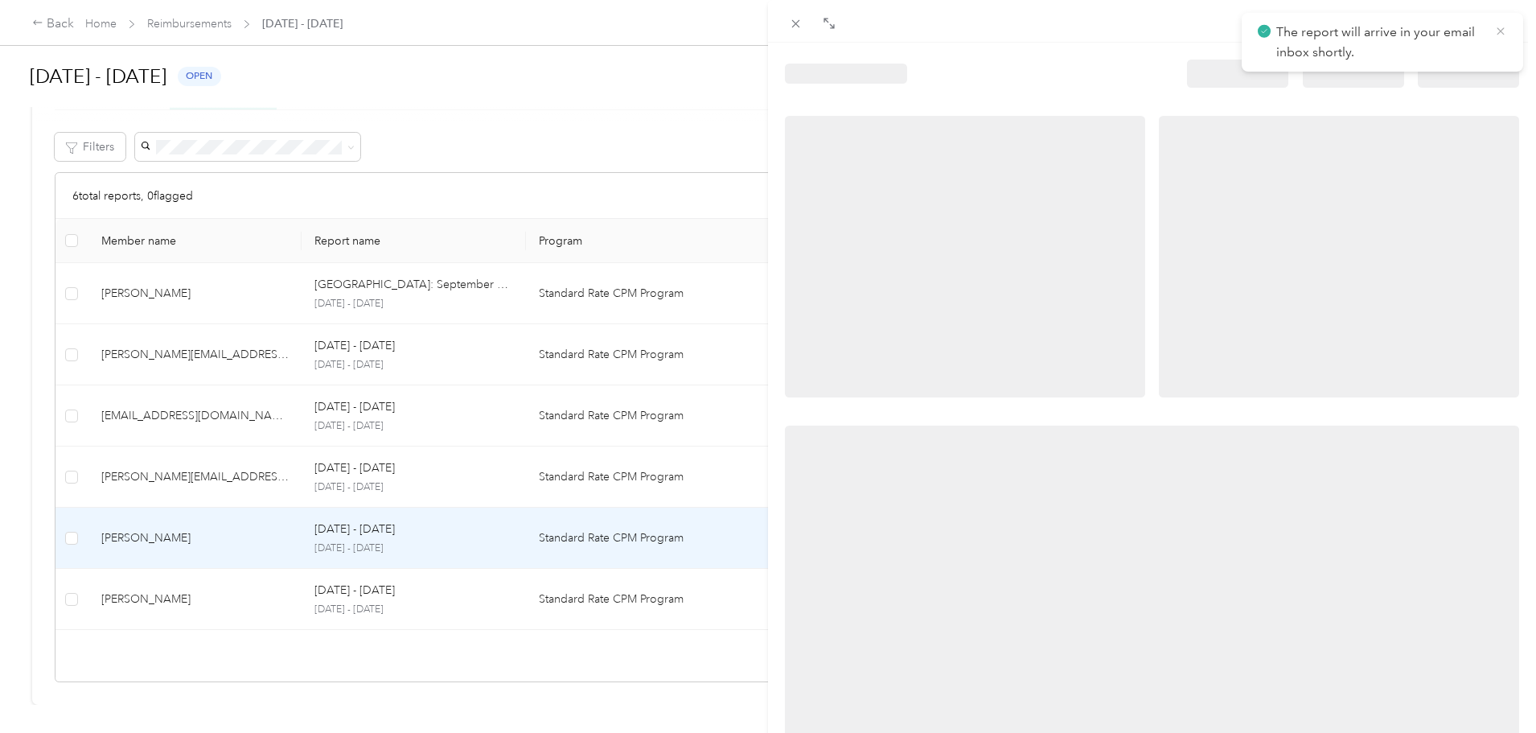
click at [1506, 30] on icon at bounding box center [1500, 31] width 13 height 14
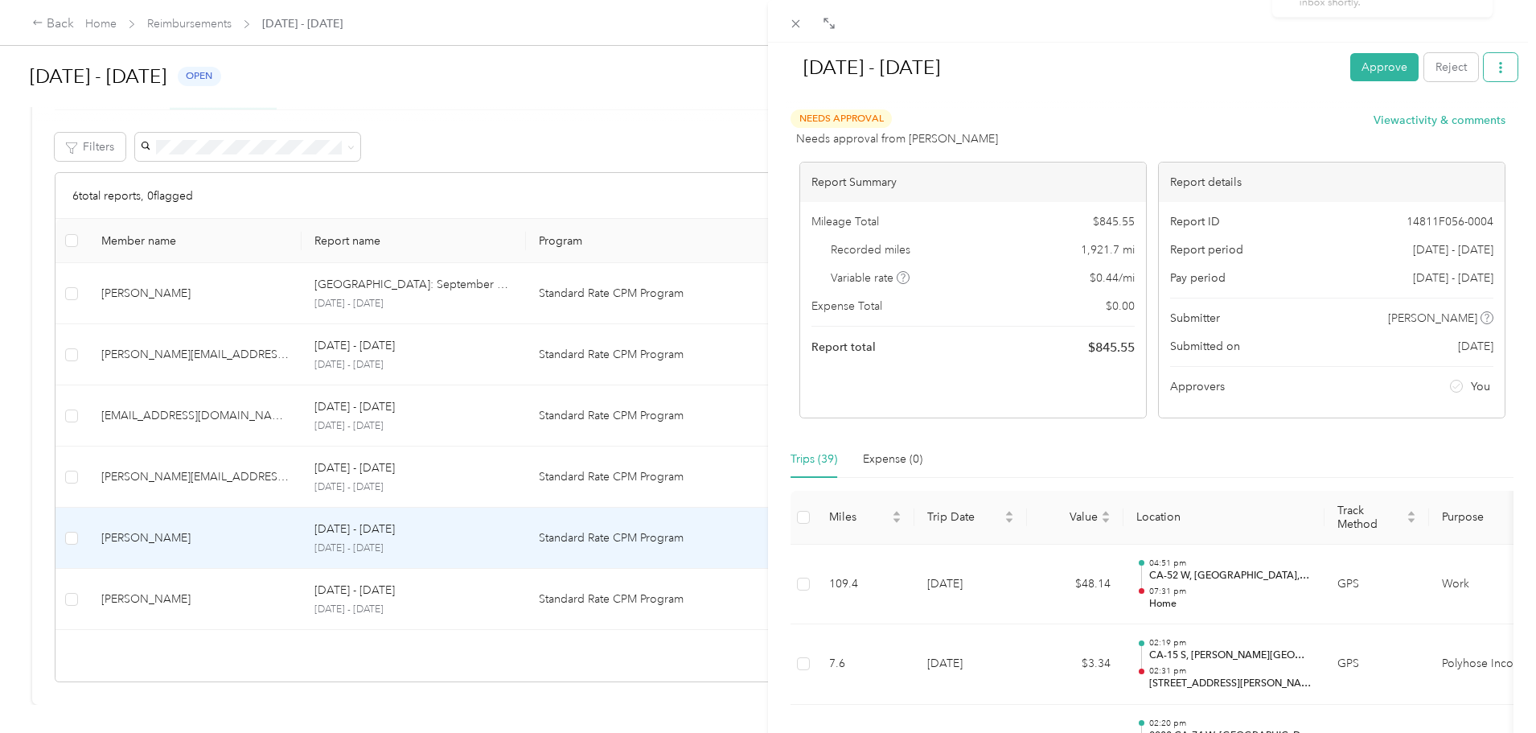
click at [1495, 66] on icon "button" at bounding box center [1500, 67] width 11 height 11
click at [1448, 119] on span "Download" at bounding box center [1442, 126] width 53 height 17
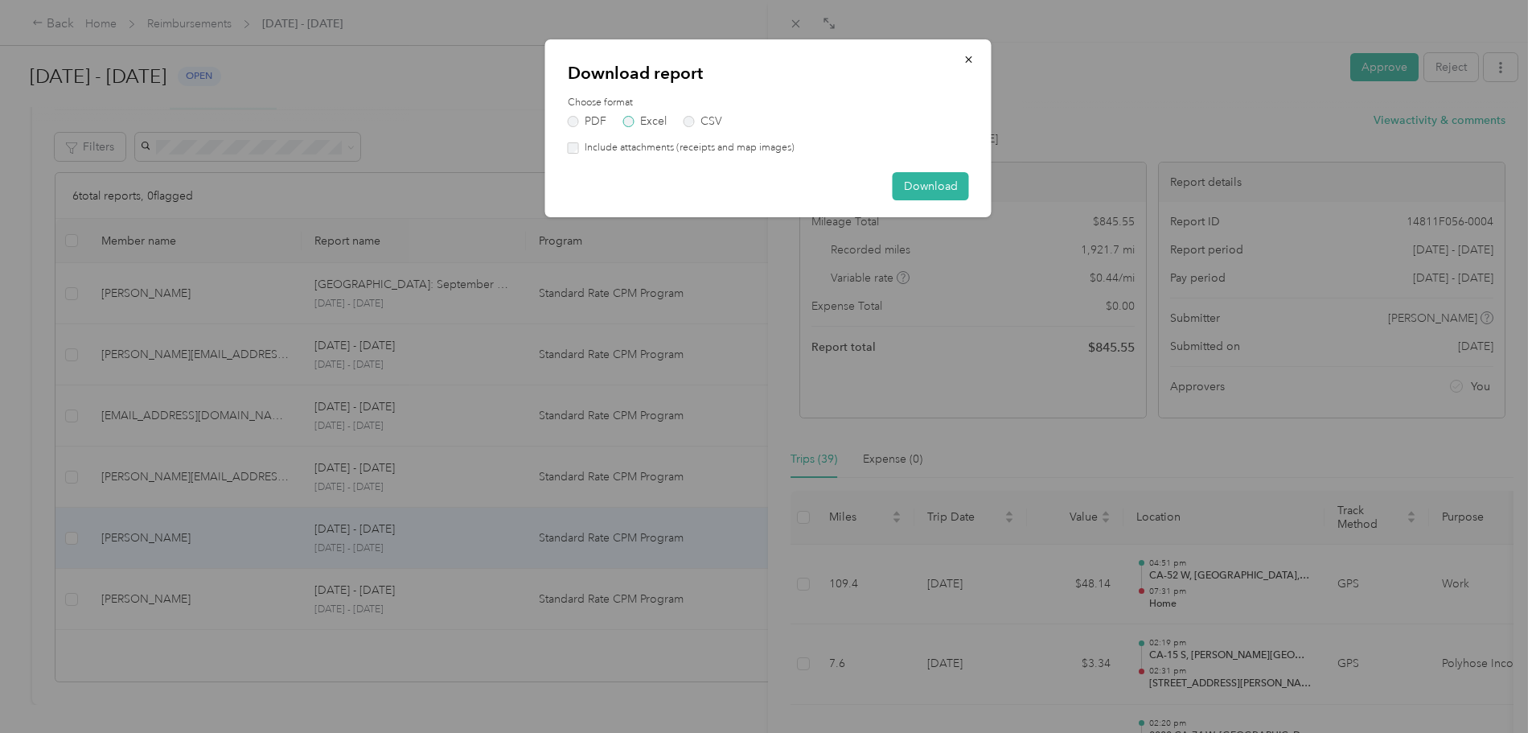
click at [657, 121] on label "Excel" at bounding box center [644, 121] width 43 height 11
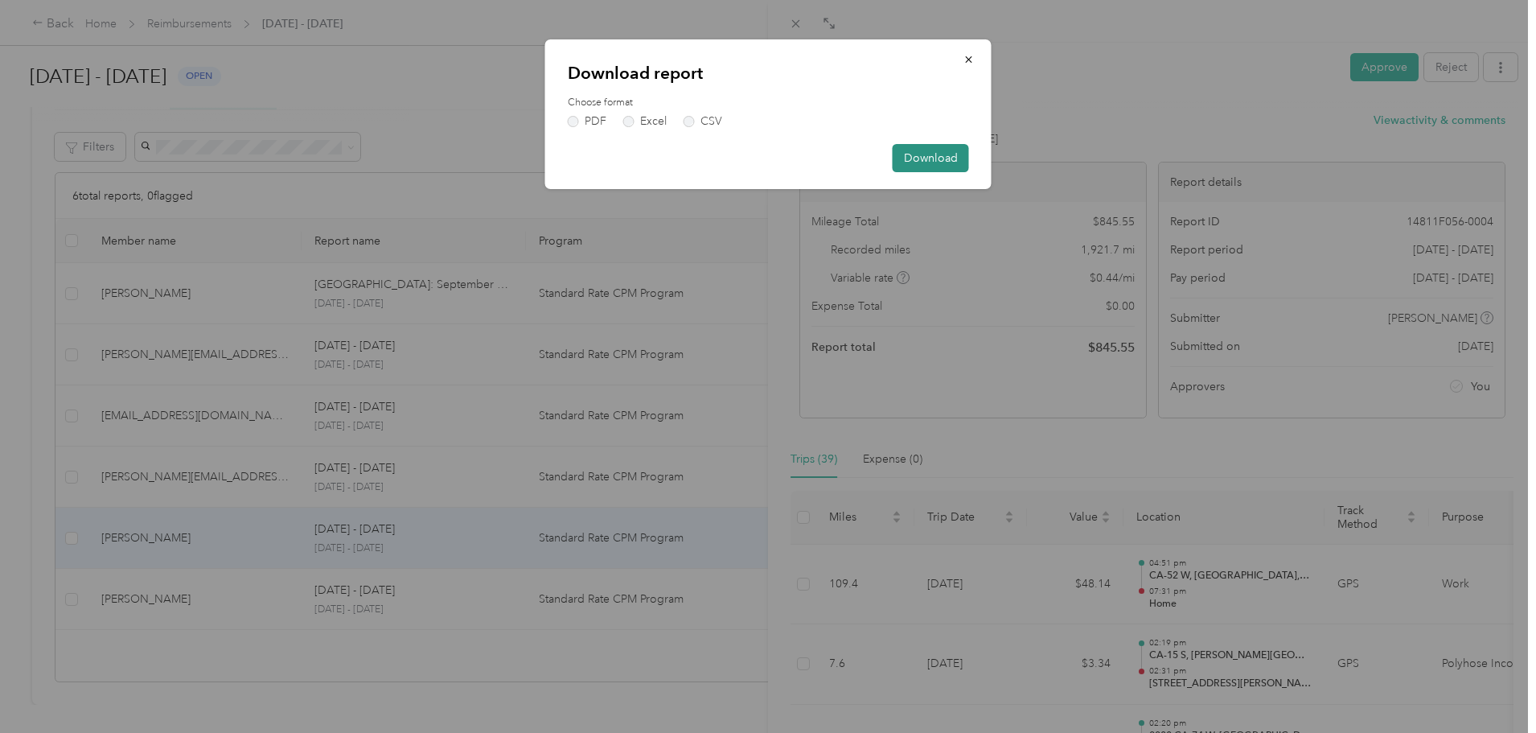
click at [927, 155] on button "Download" at bounding box center [931, 158] width 76 height 28
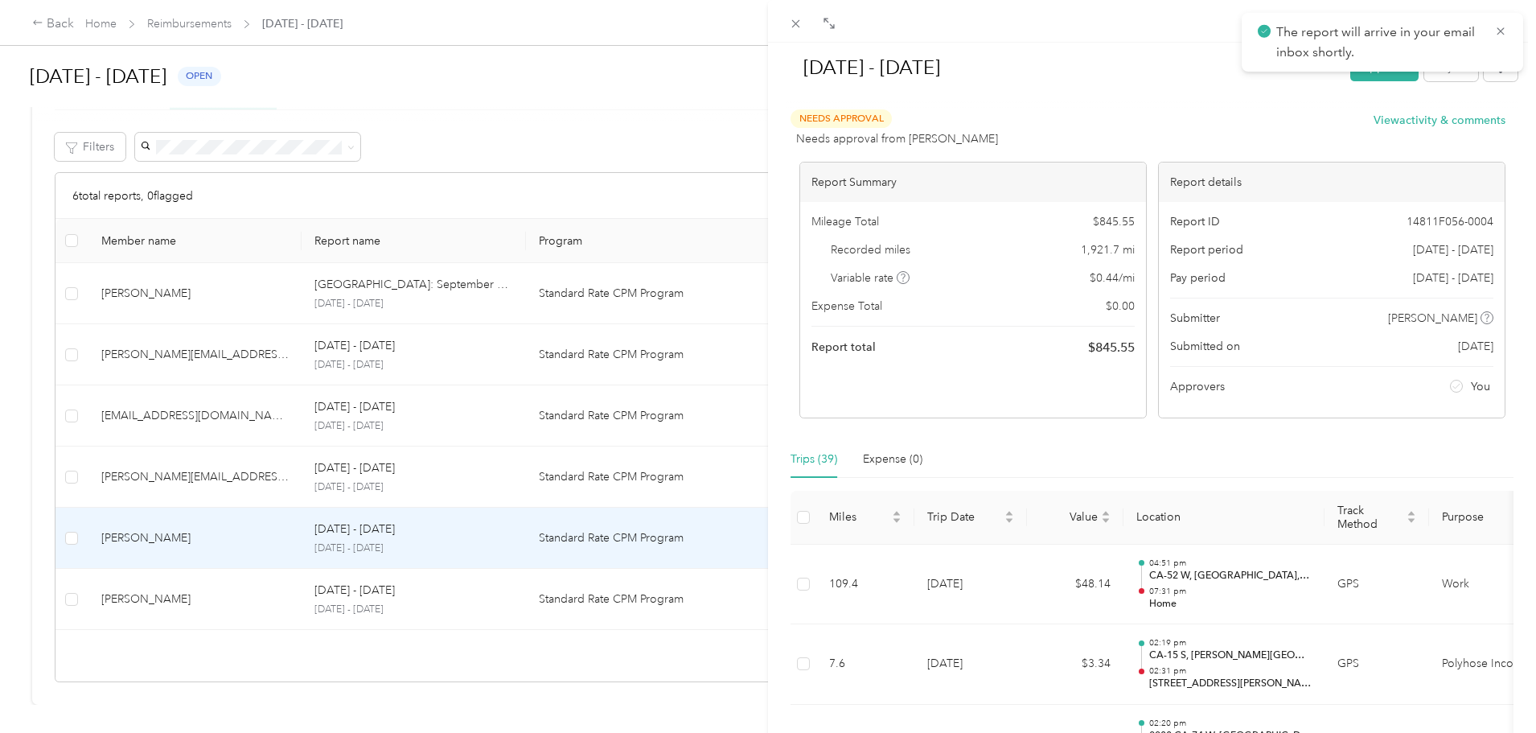
drag, startPoint x: 558, startPoint y: 556, endPoint x: 550, endPoint y: 560, distance: 9.0
click at [555, 557] on div "[DATE] - [DATE] Approve Reject Needs Approval Needs approval from [PERSON_NAME]…" at bounding box center [768, 366] width 1536 height 733
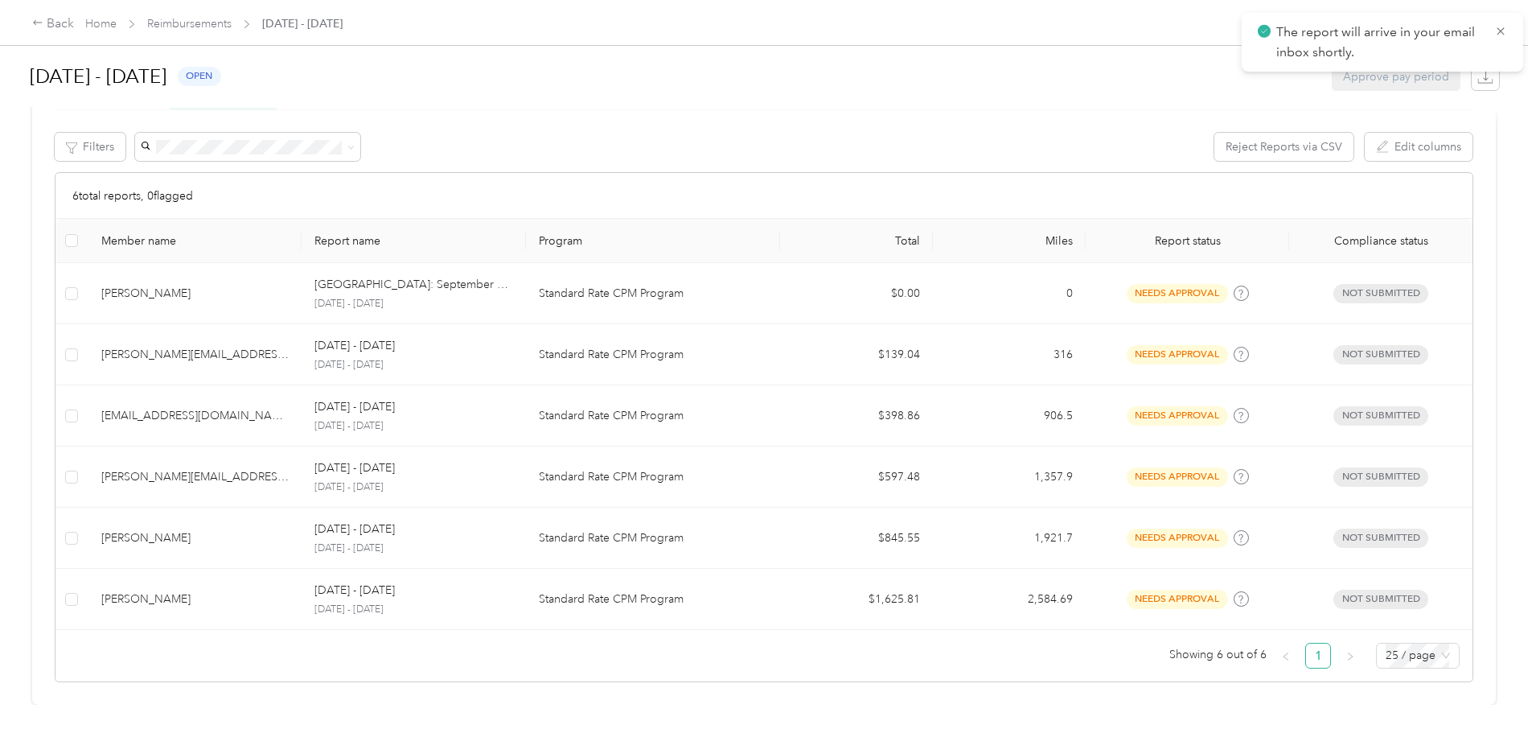
click at [547, 586] on div at bounding box center [768, 366] width 1536 height 733
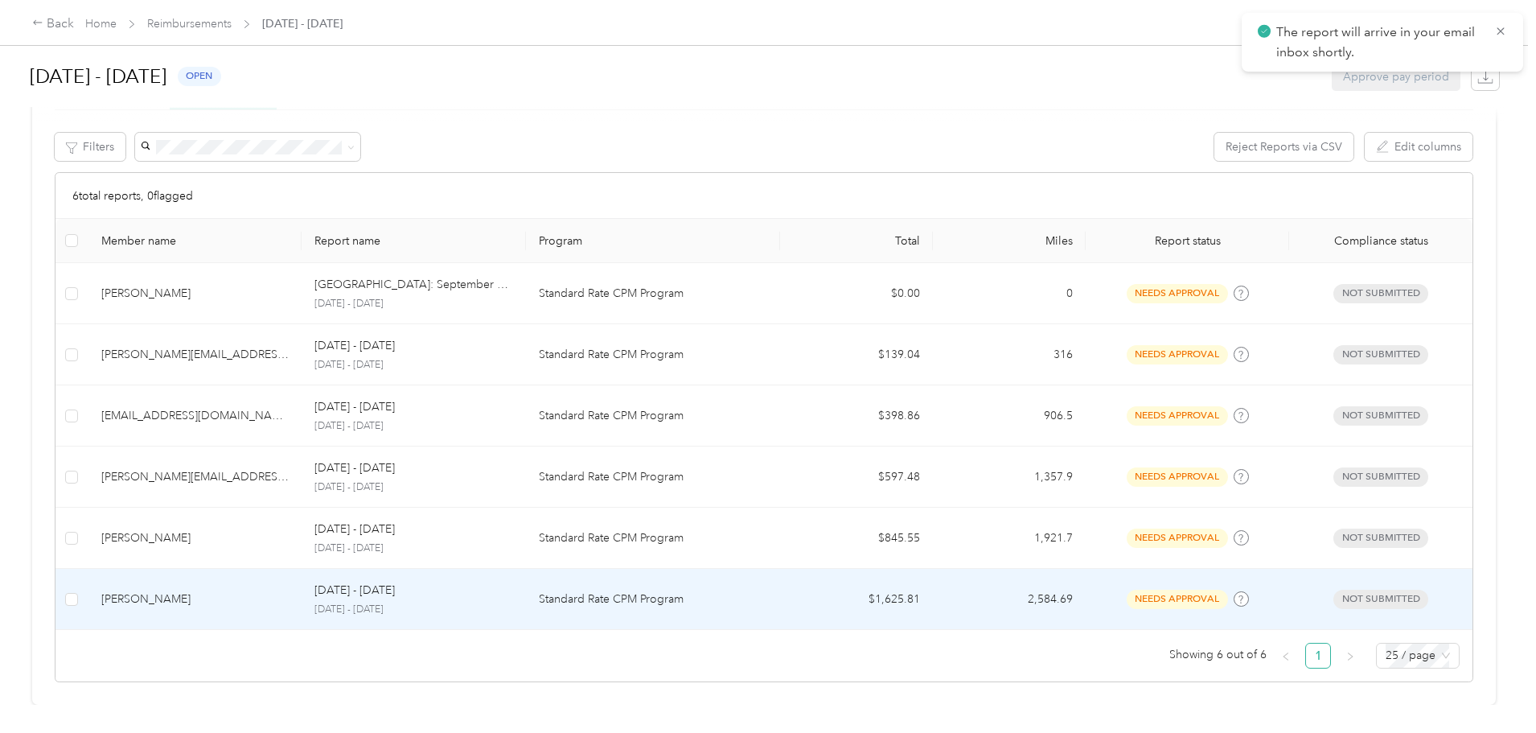
click at [589, 590] on p "Standard Rate CPM Program" at bounding box center [653, 599] width 228 height 18
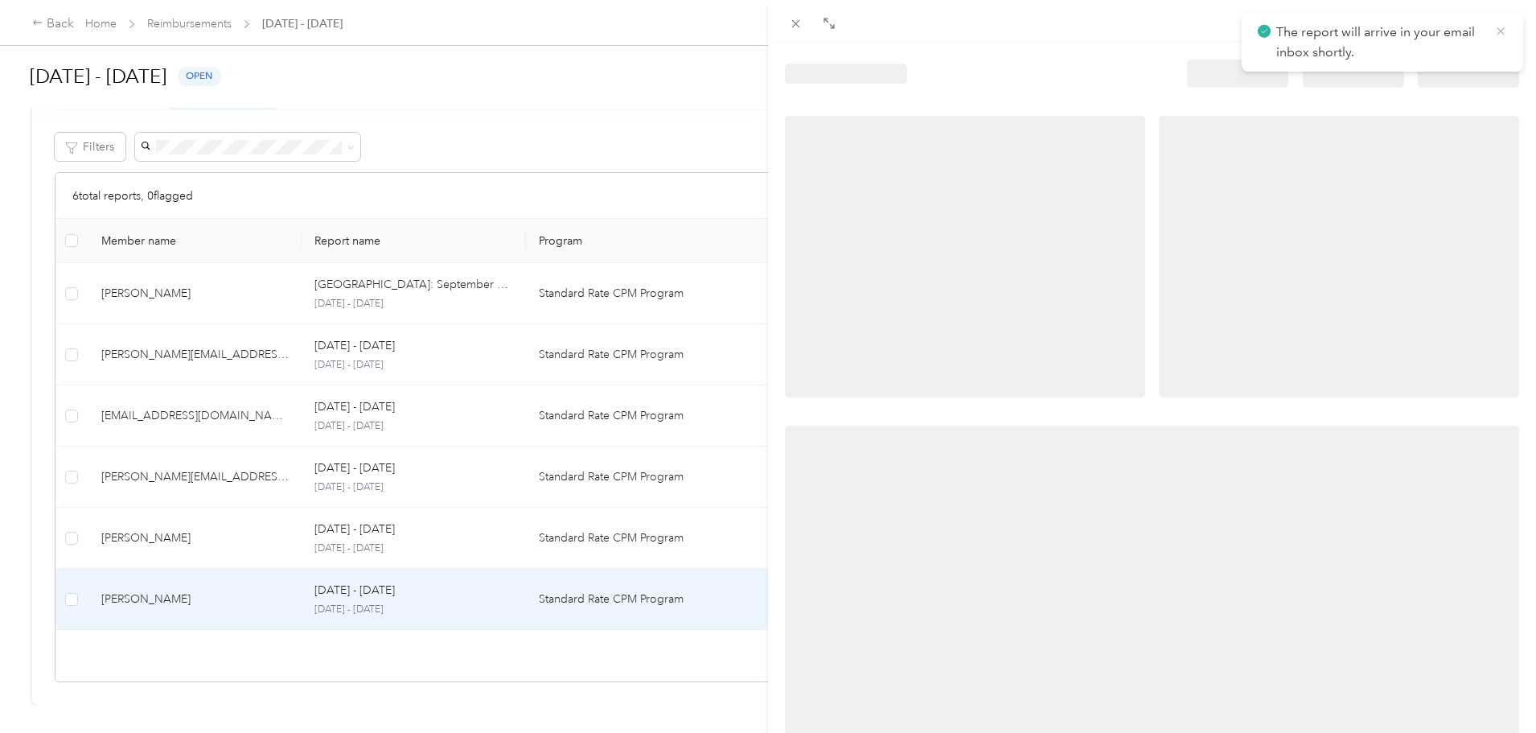
click at [1503, 31] on icon at bounding box center [1500, 31] width 13 height 14
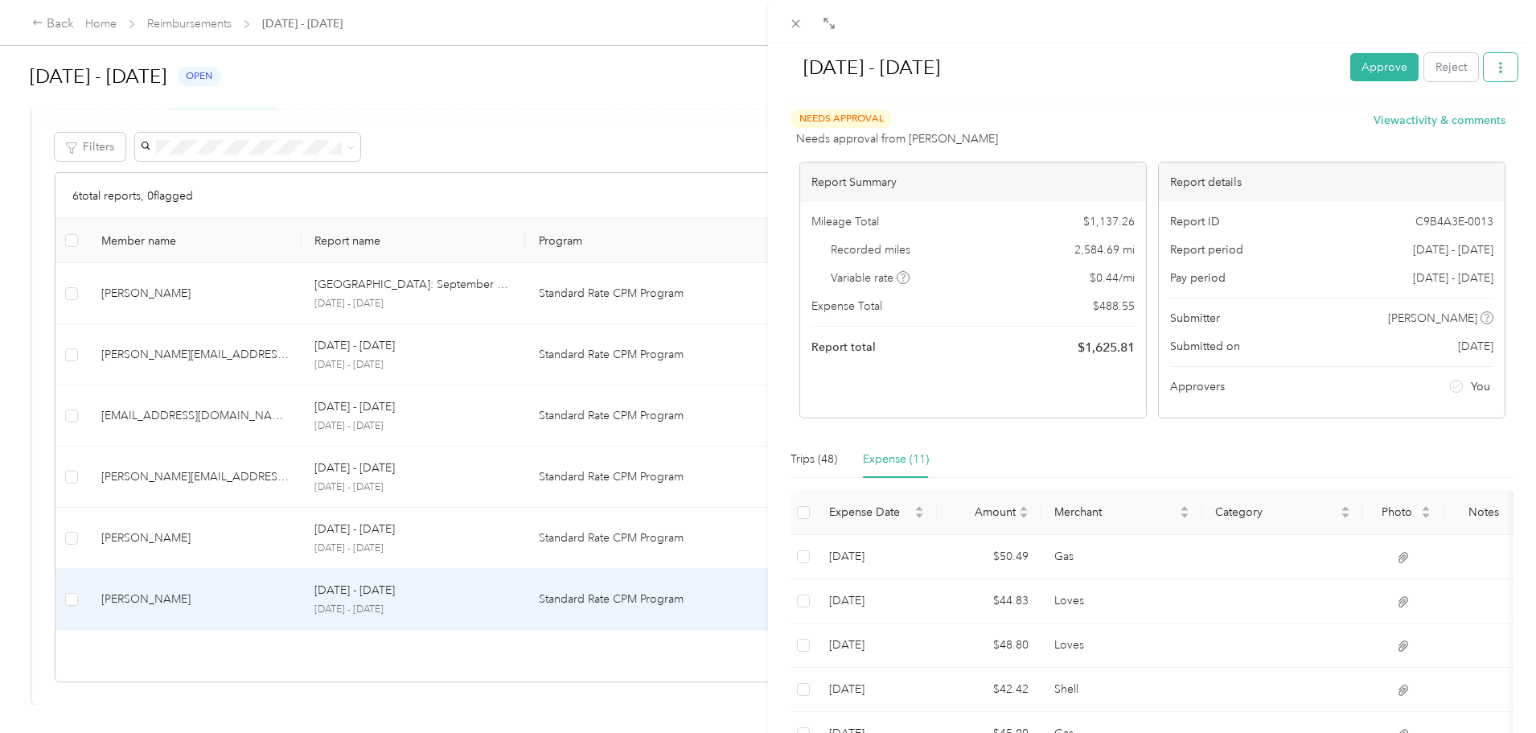
click at [1484, 68] on button "button" at bounding box center [1501, 67] width 34 height 28
click at [1422, 132] on span "Download" at bounding box center [1442, 126] width 53 height 17
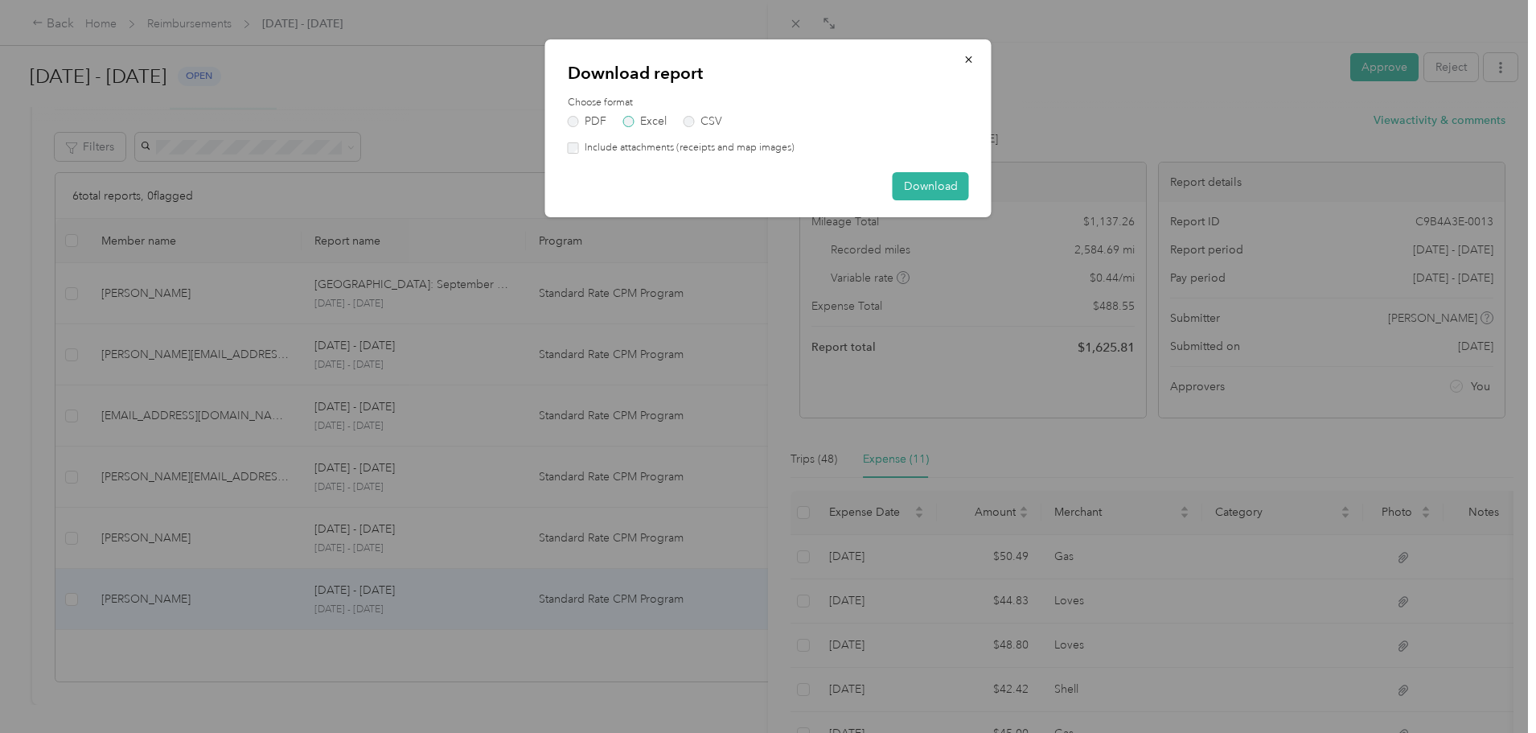
click at [653, 116] on label "Excel" at bounding box center [644, 121] width 43 height 11
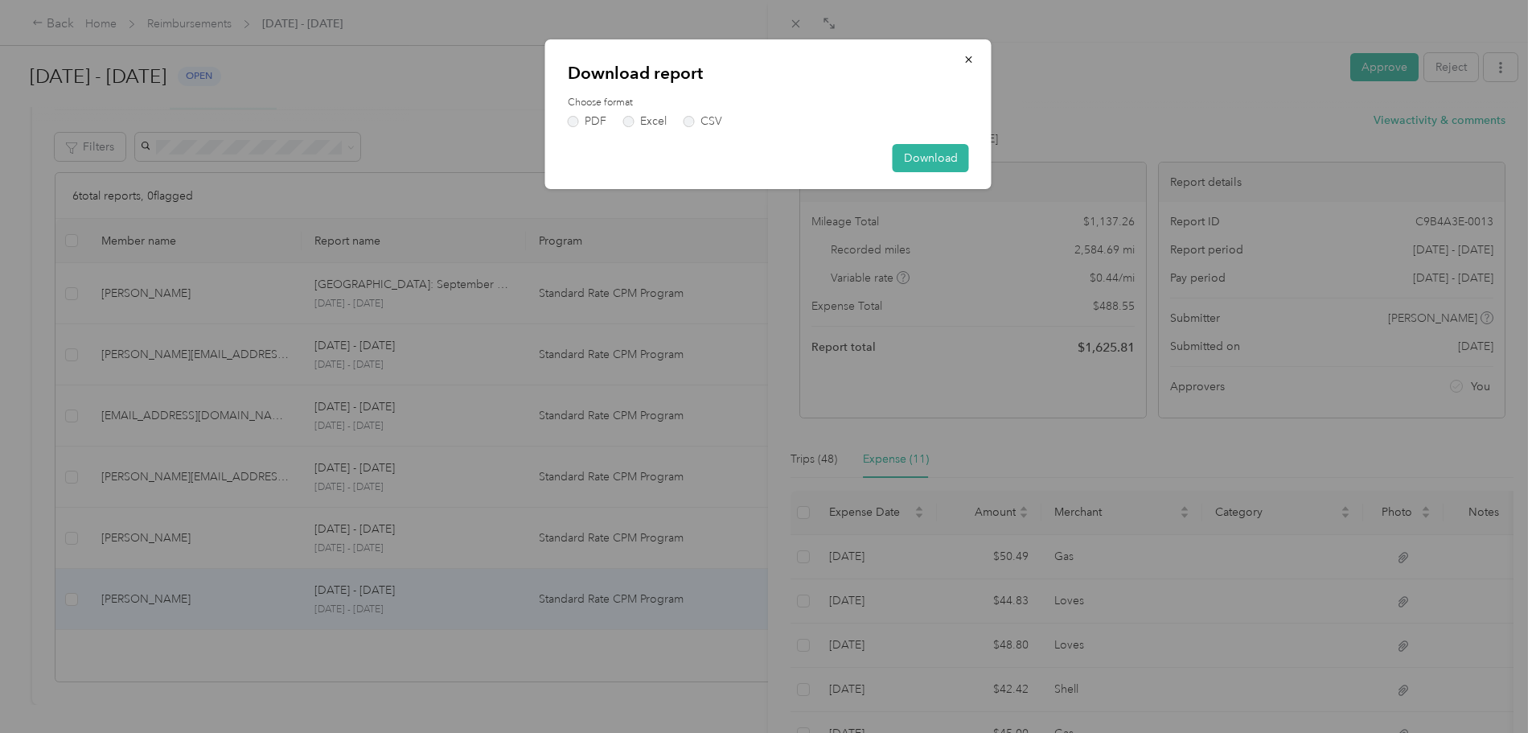
click at [902, 142] on div "Download report Choose format PDF Excel CSV Download" at bounding box center [768, 114] width 446 height 150
click at [910, 149] on button "Download" at bounding box center [931, 158] width 76 height 28
